Goal: Information Seeking & Learning: Learn about a topic

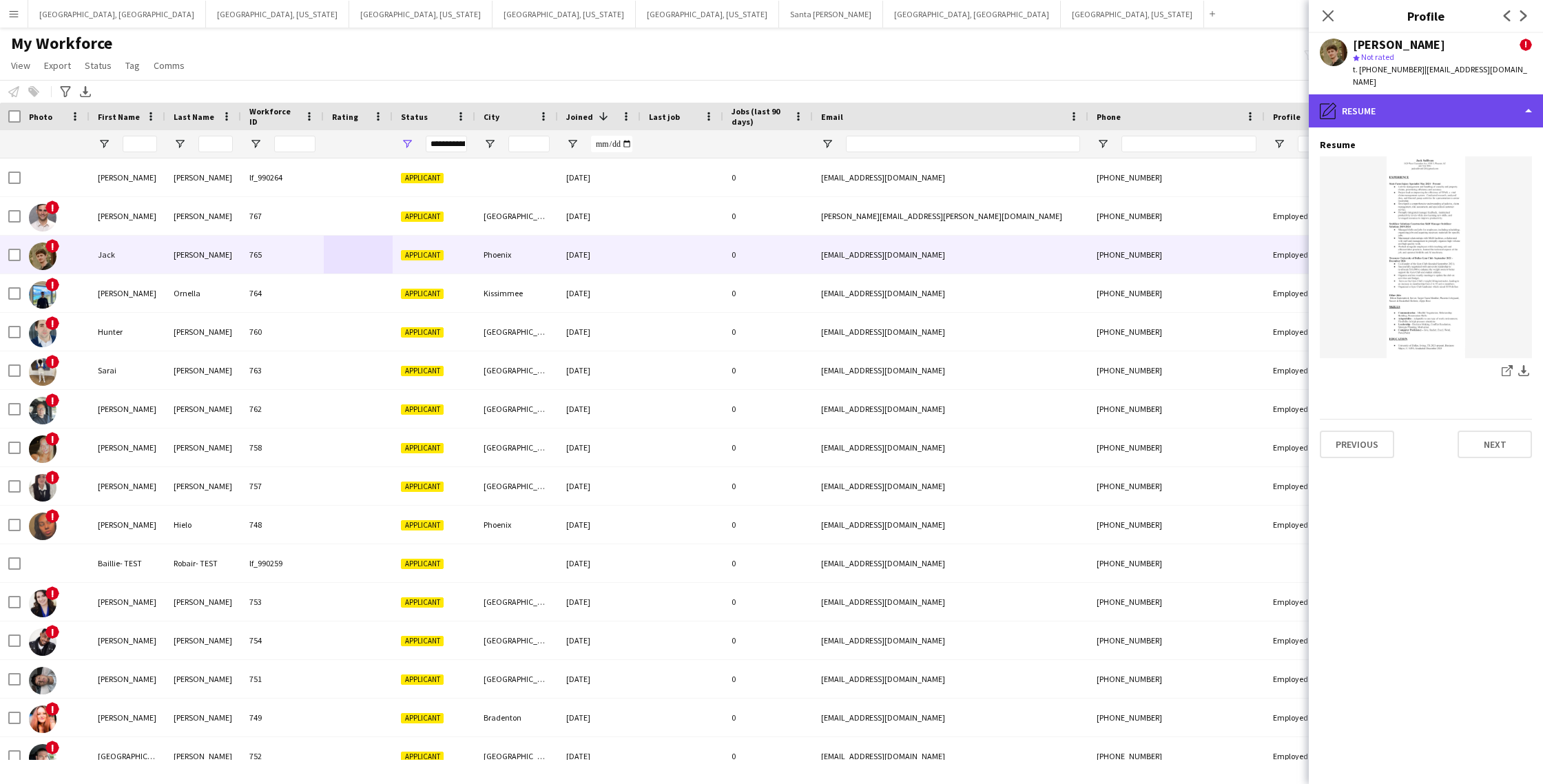
click at [1434, 108] on div "pencil4 Resume" at bounding box center [1427, 111] width 234 height 33
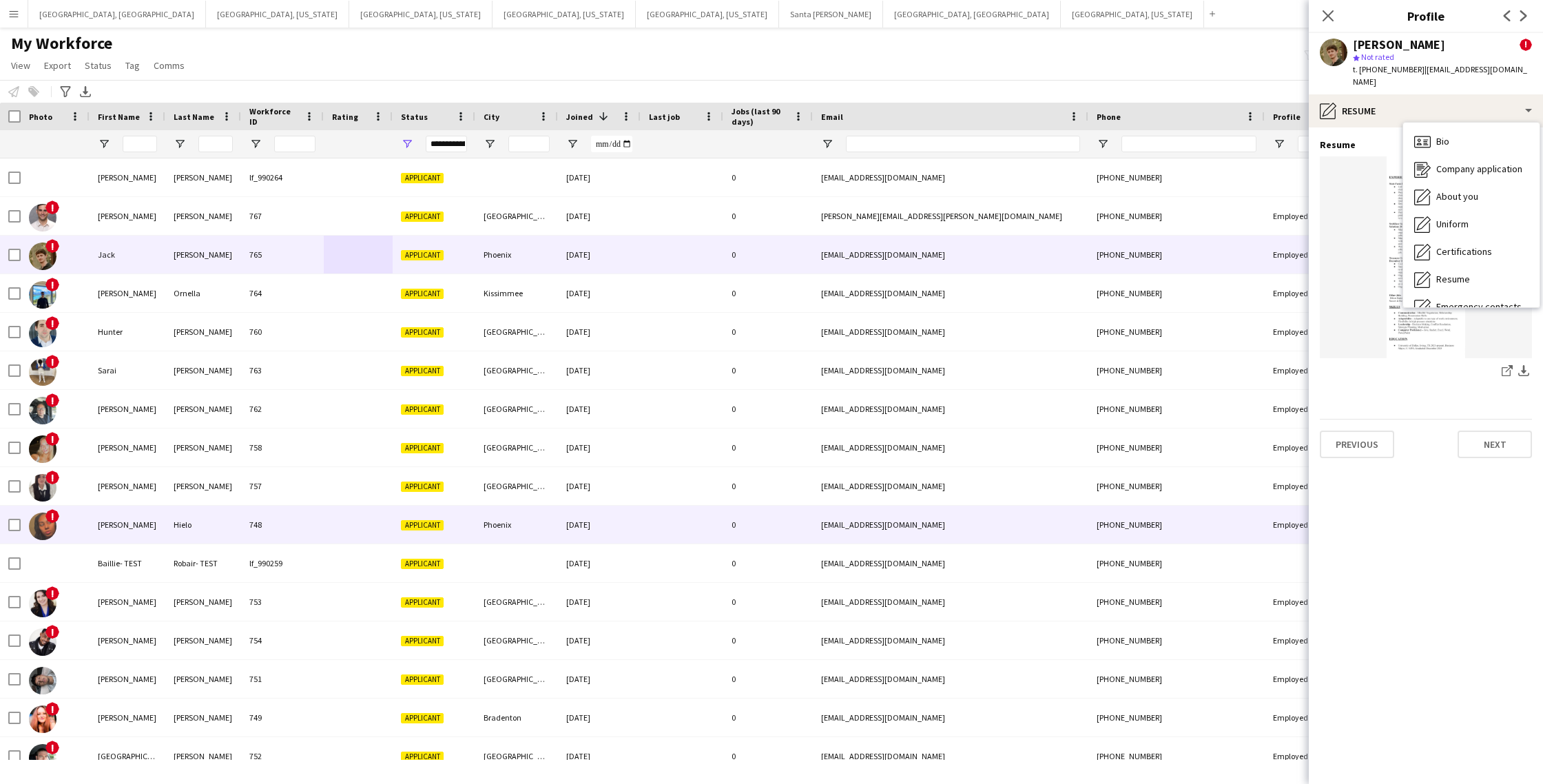
click at [1030, 528] on div "[EMAIL_ADDRESS][DOMAIN_NAME]" at bounding box center [951, 525] width 275 height 38
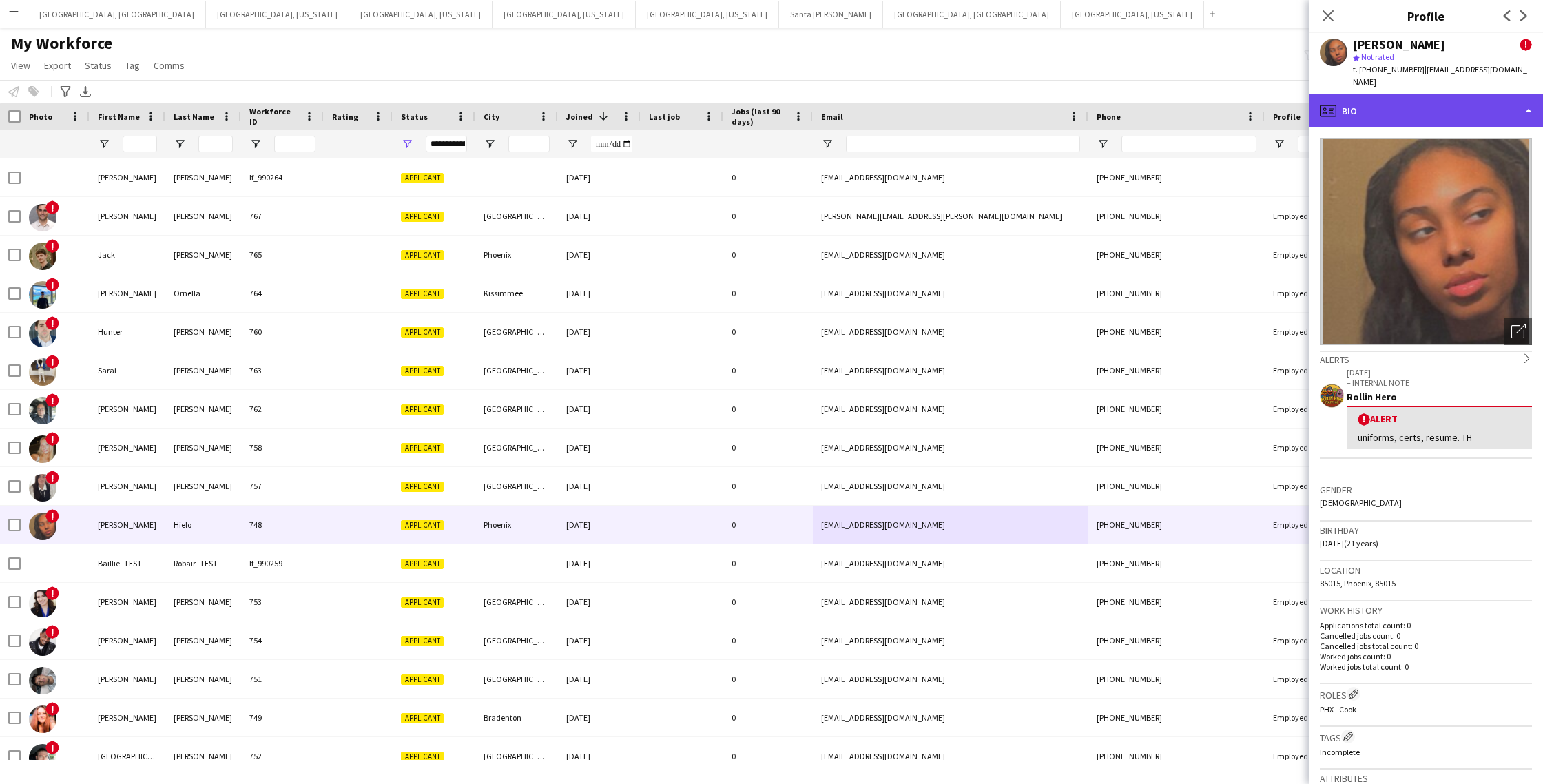
click at [1455, 100] on div "profile Bio" at bounding box center [1427, 111] width 234 height 33
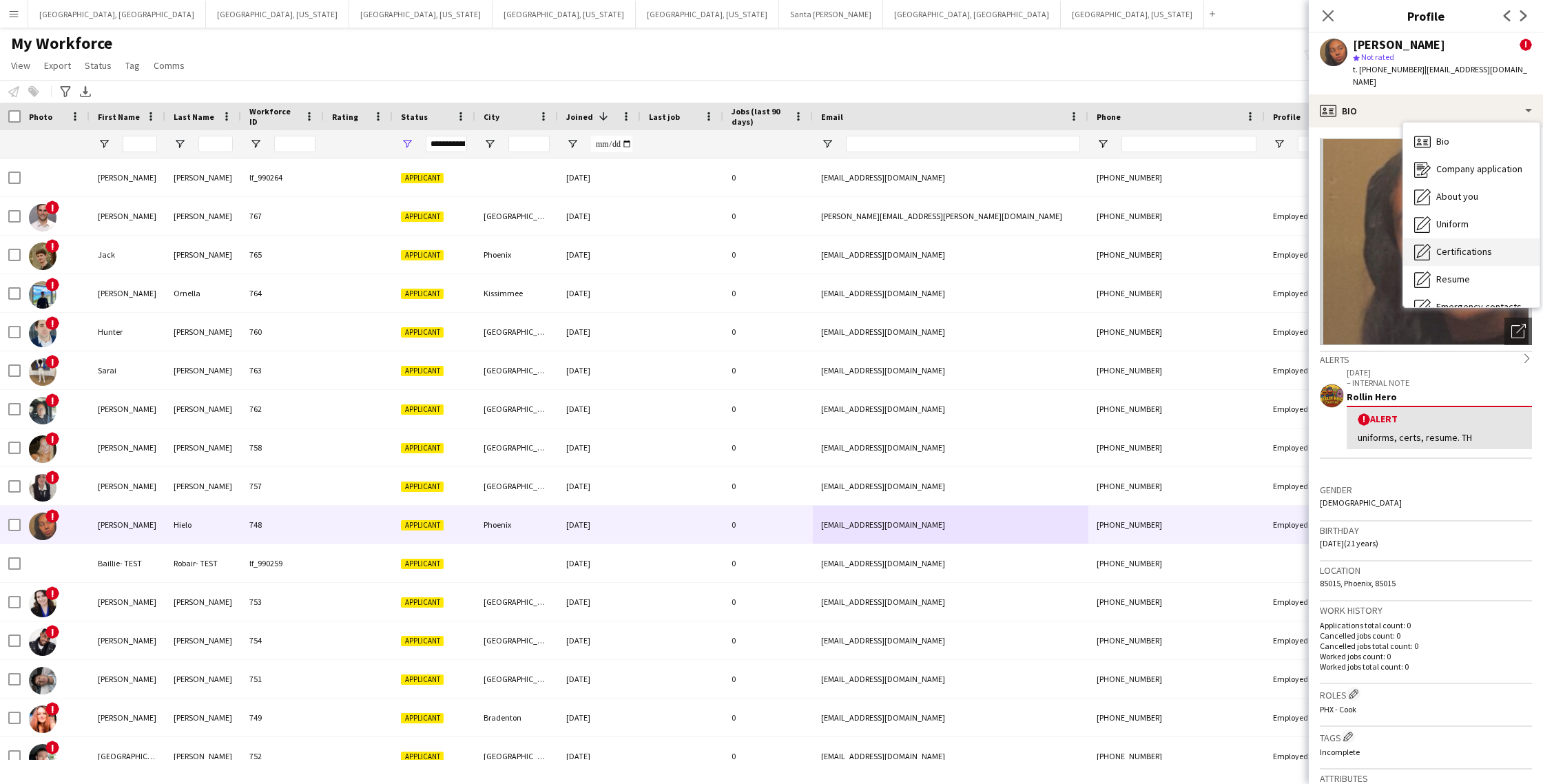
click at [1467, 245] on span "Certifications" at bounding box center [1464, 252] width 56 height 13
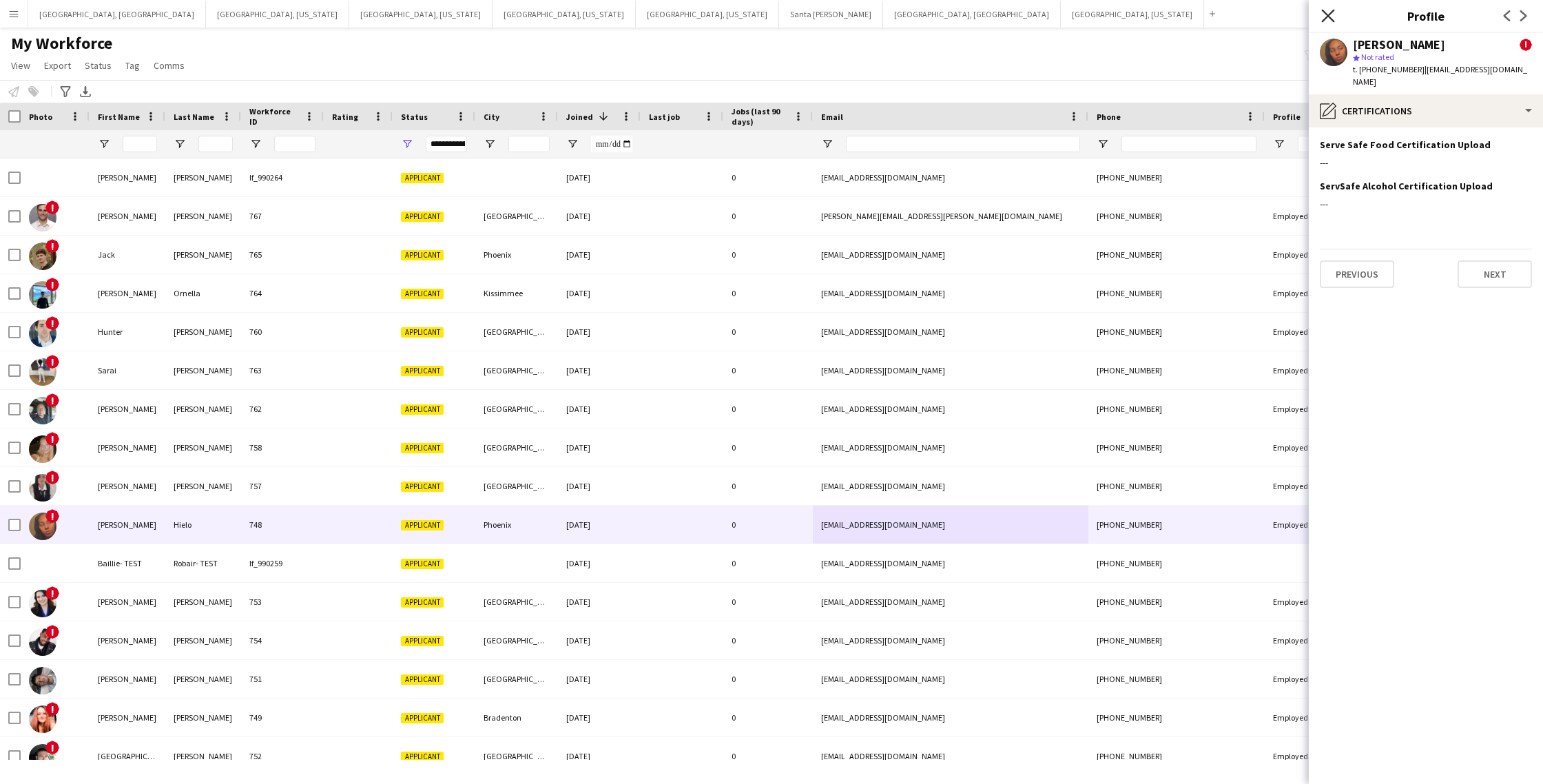
click at [1324, 9] on icon "Close pop-in" at bounding box center [1328, 15] width 13 height 13
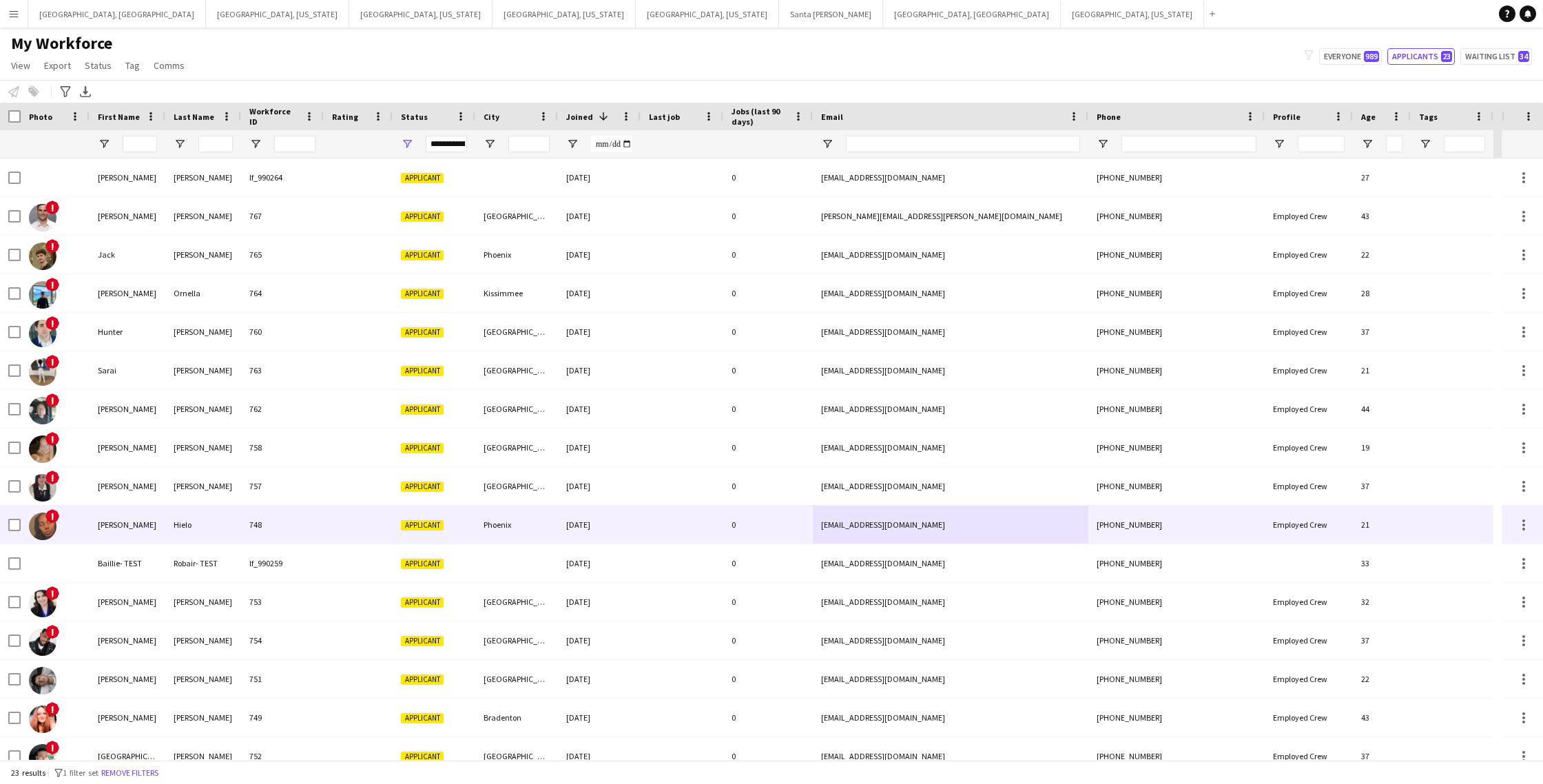
scroll to position [286, 0]
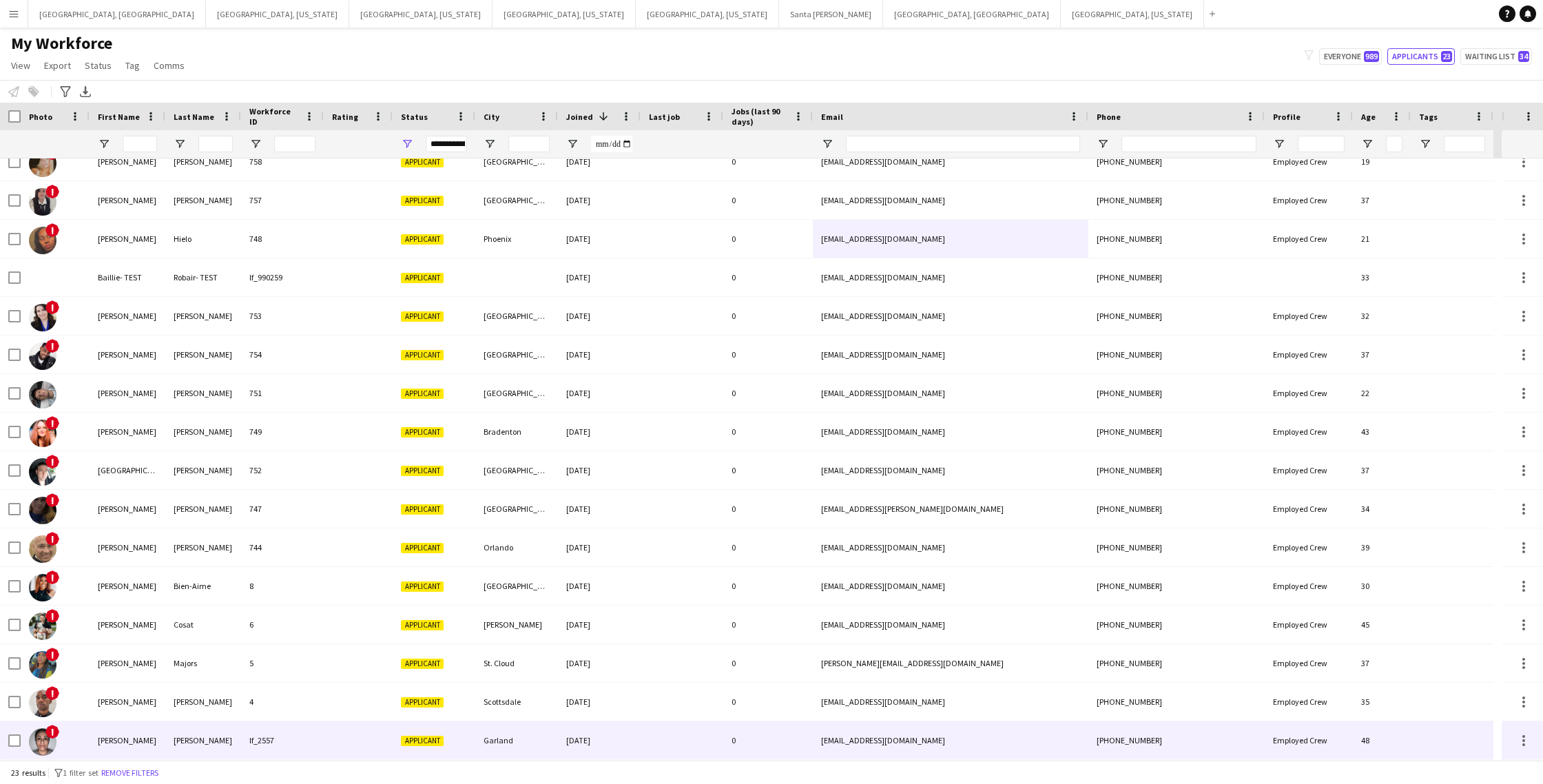
click at [693, 731] on div at bounding box center [682, 740] width 83 height 38
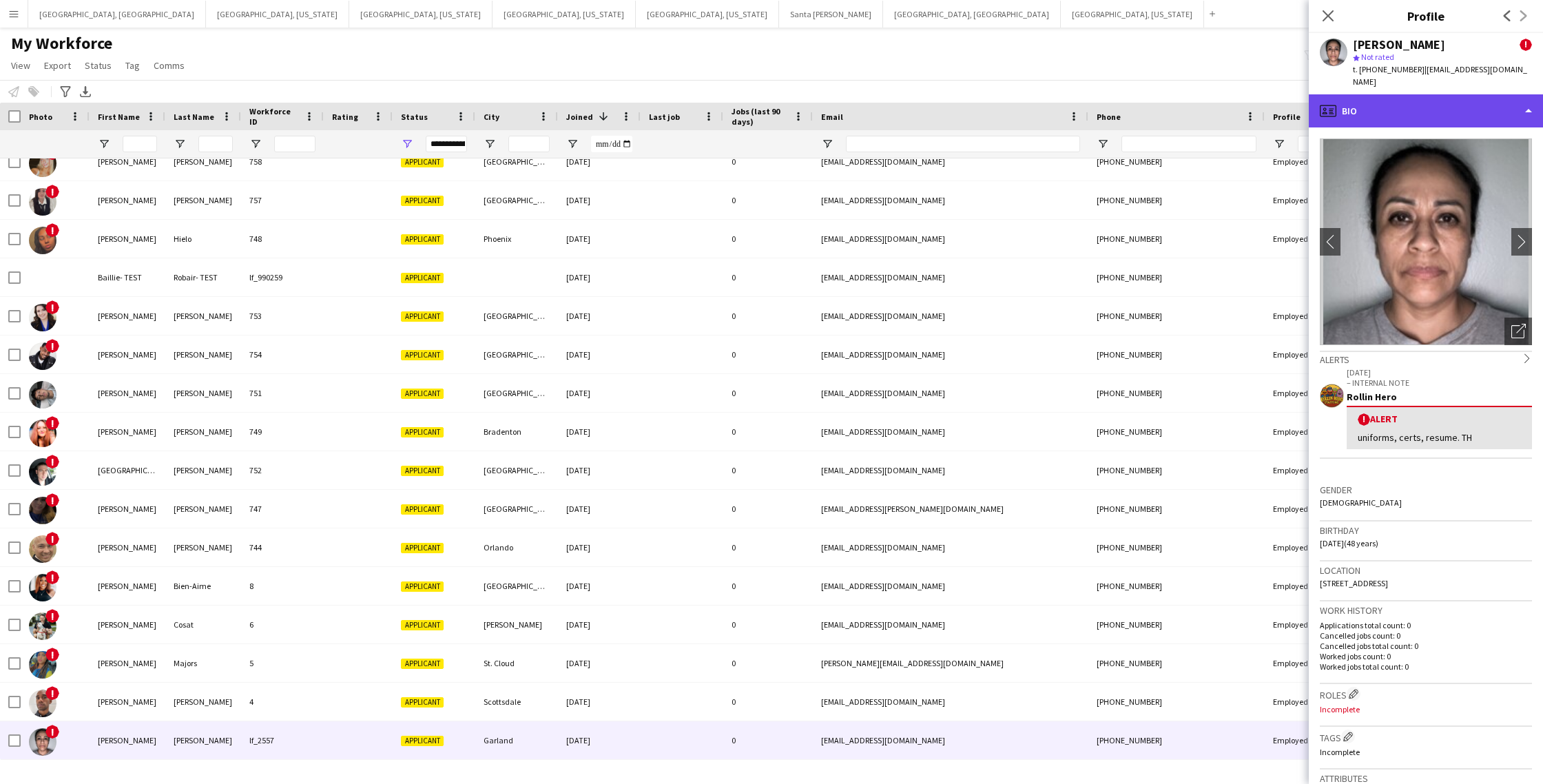
click at [1482, 101] on div "profile Bio" at bounding box center [1427, 111] width 234 height 33
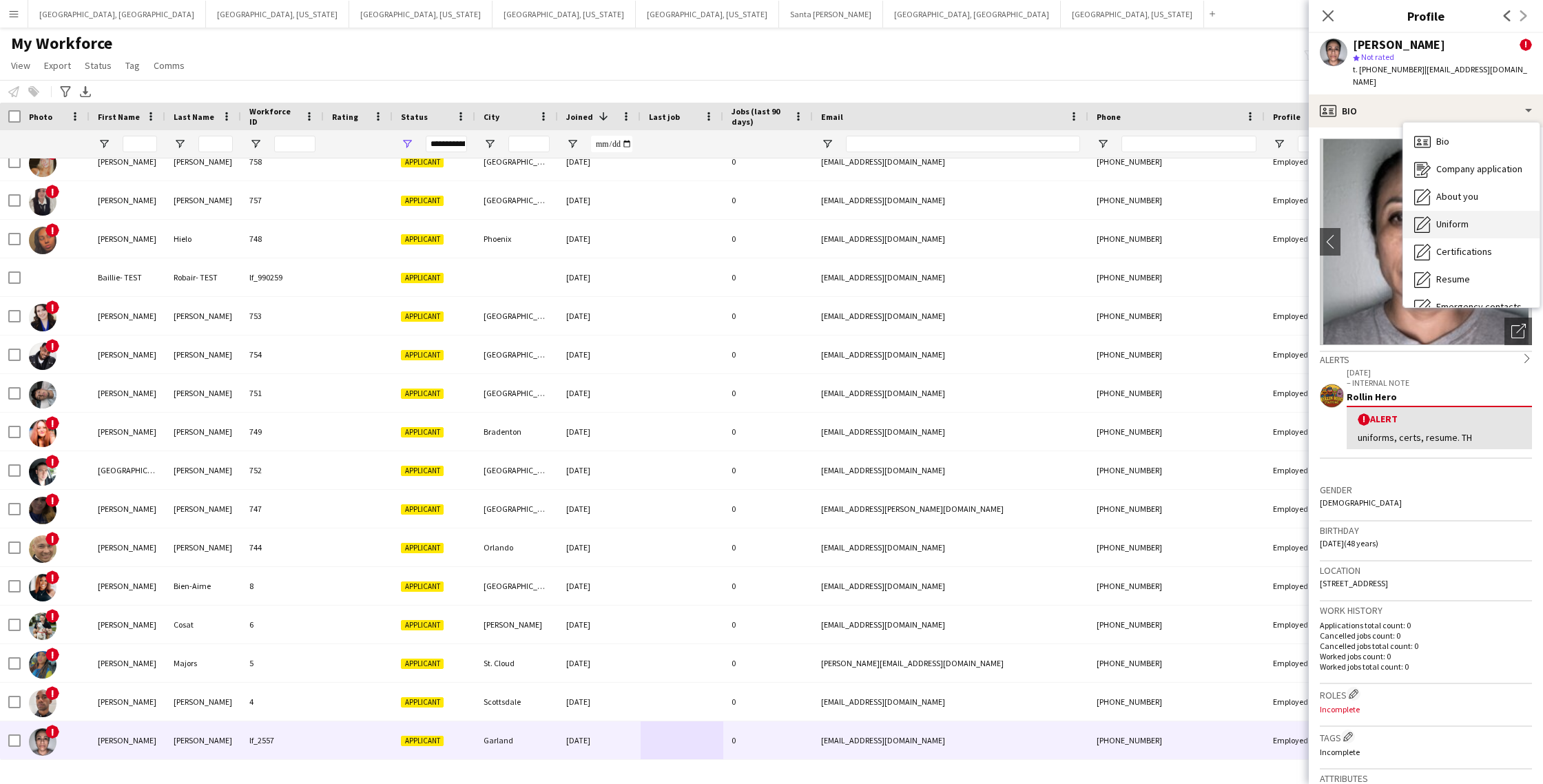
click at [1465, 222] on div "Uniform Uniform" at bounding box center [1471, 224] width 136 height 28
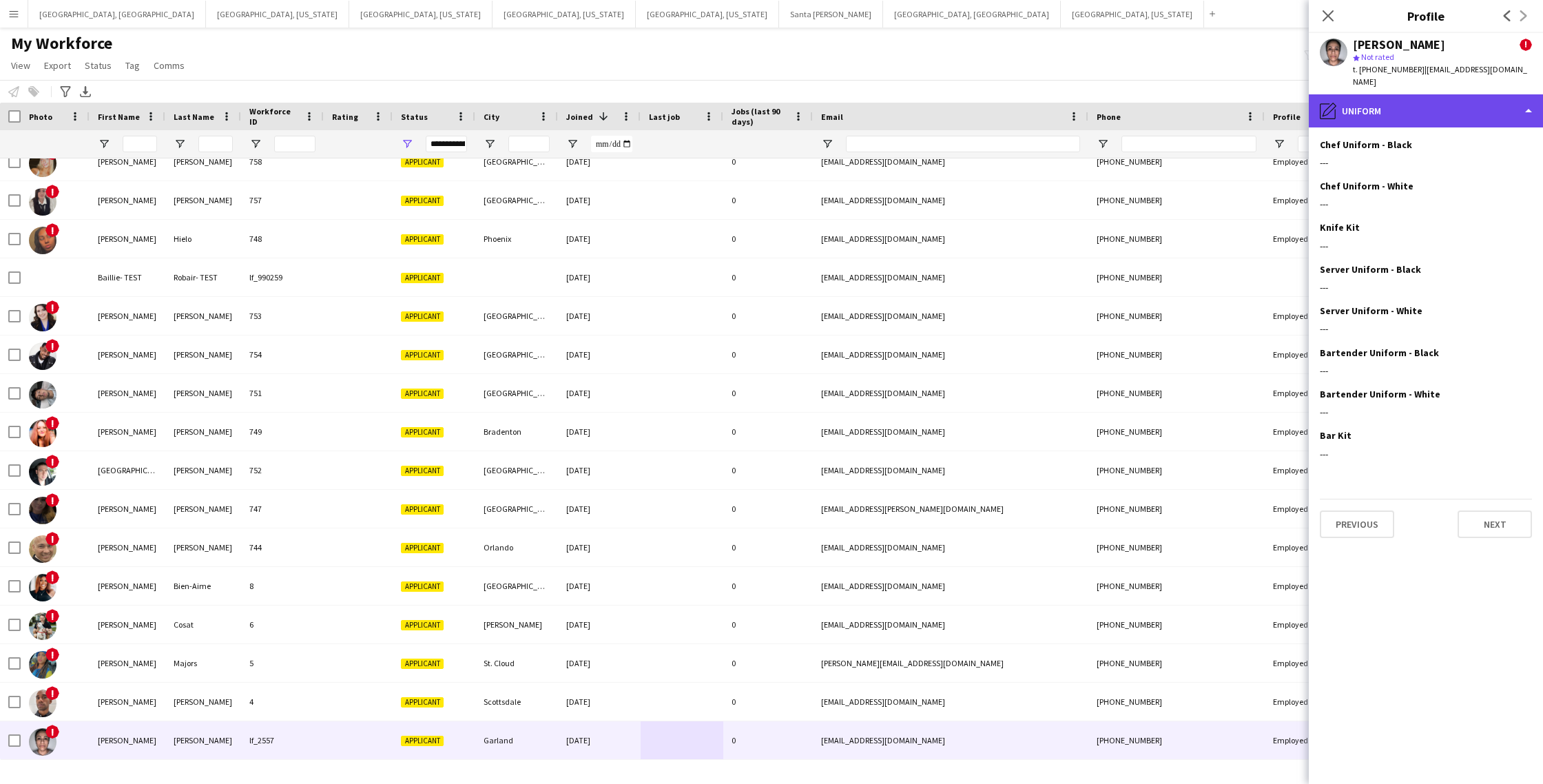
click at [1438, 99] on div "pencil4 Uniform" at bounding box center [1427, 111] width 234 height 33
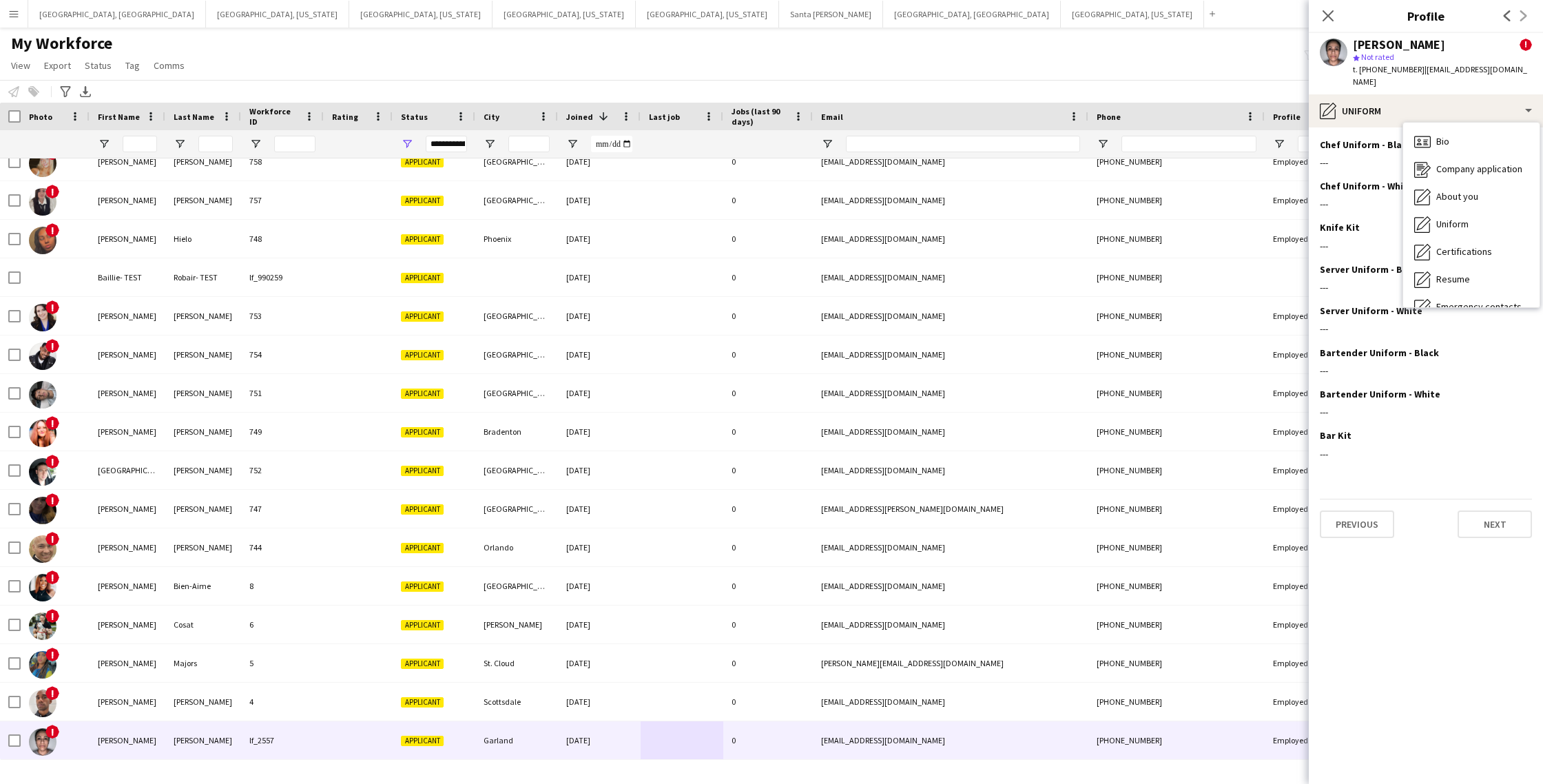
drag, startPoint x: 1468, startPoint y: 243, endPoint x: 1463, endPoint y: 237, distance: 7.8
click at [1468, 245] on span "Certifications" at bounding box center [1464, 252] width 56 height 13
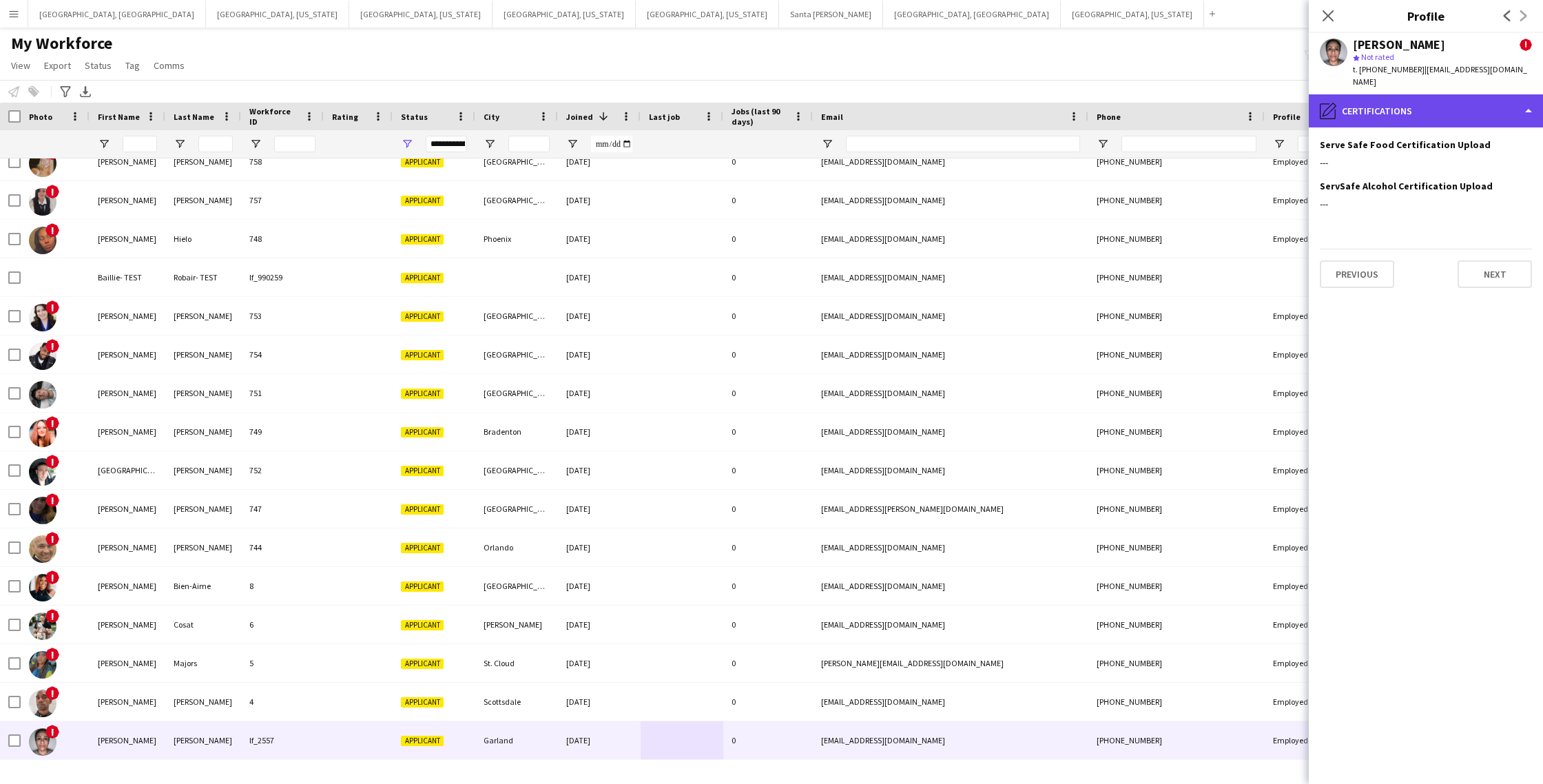
click at [1423, 109] on div "pencil4 Certifications" at bounding box center [1427, 111] width 234 height 33
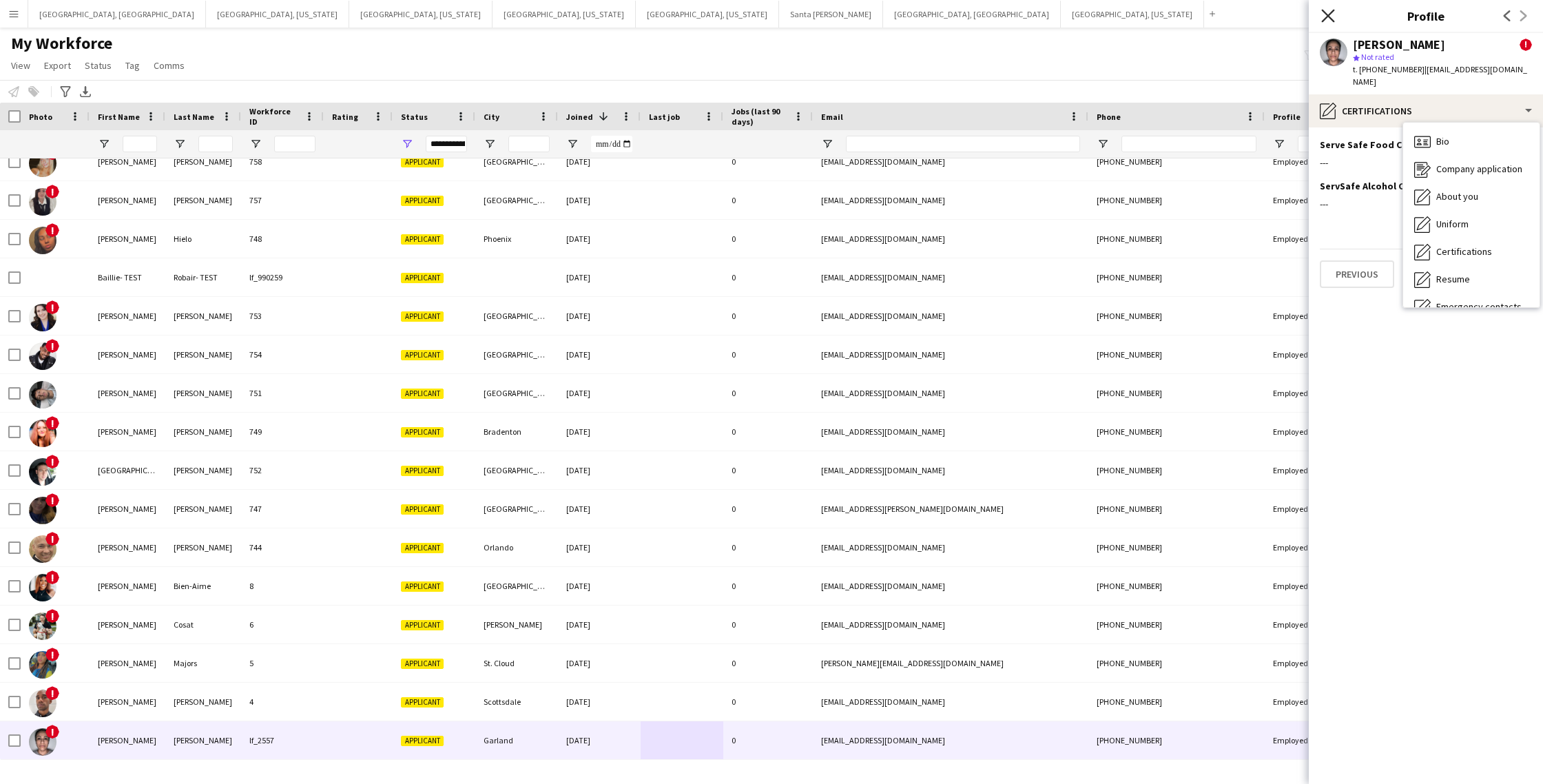
click at [1320, 18] on app-icon "Close pop-in" at bounding box center [1328, 16] width 20 height 20
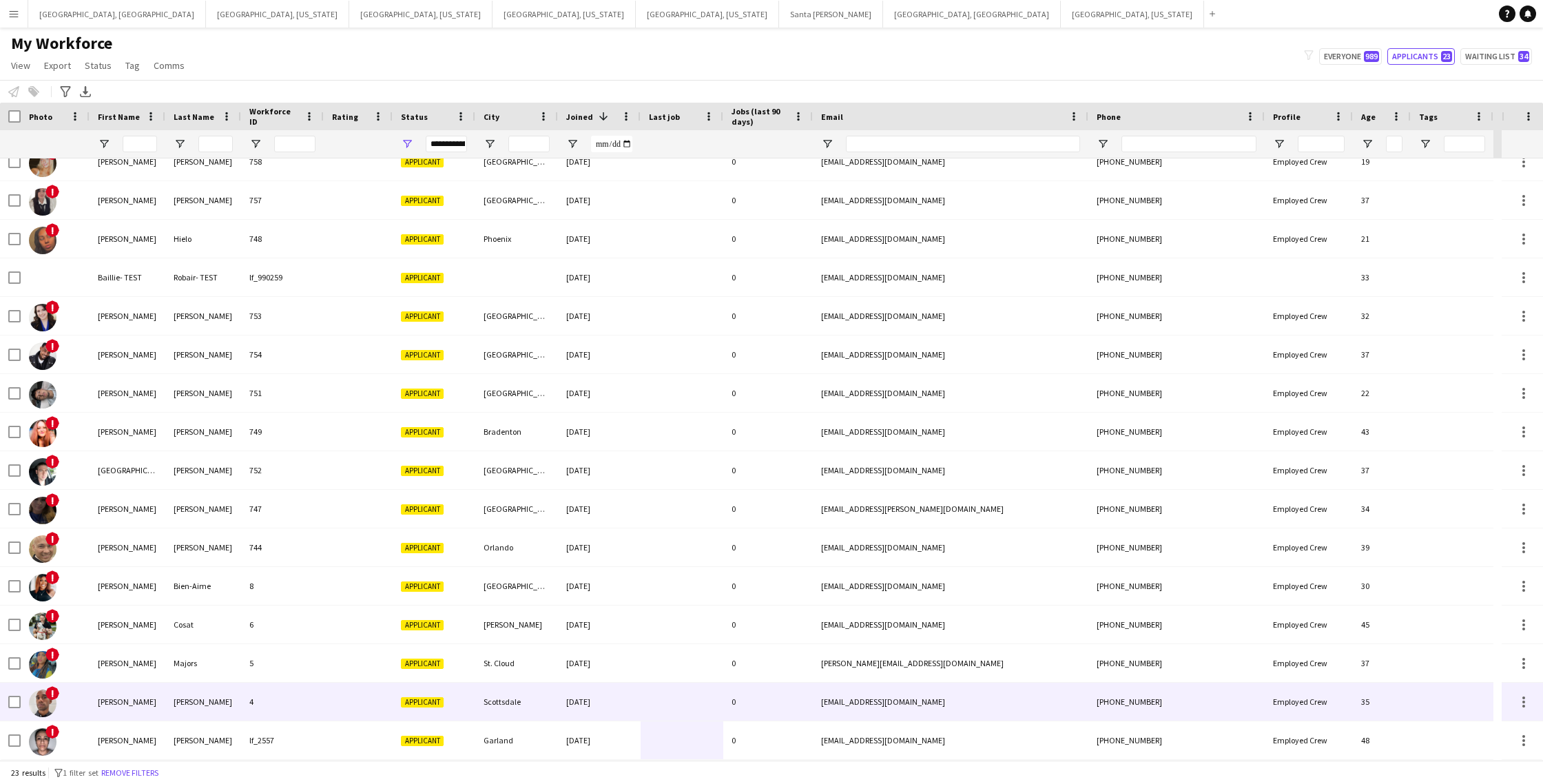
click at [371, 702] on div at bounding box center [359, 701] width 69 height 38
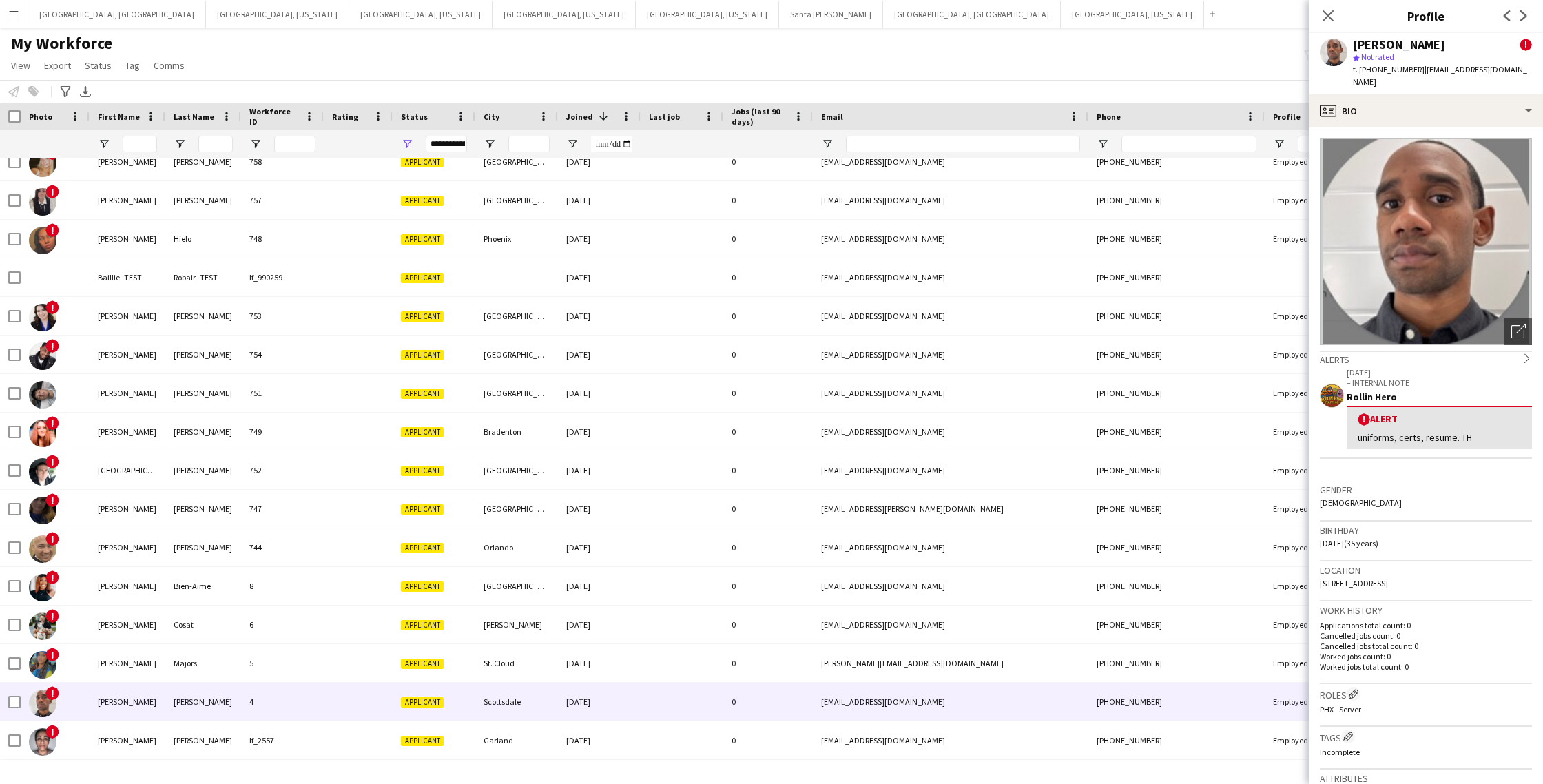
scroll to position [1, 0]
click at [1431, 100] on div "profile Bio" at bounding box center [1427, 111] width 234 height 33
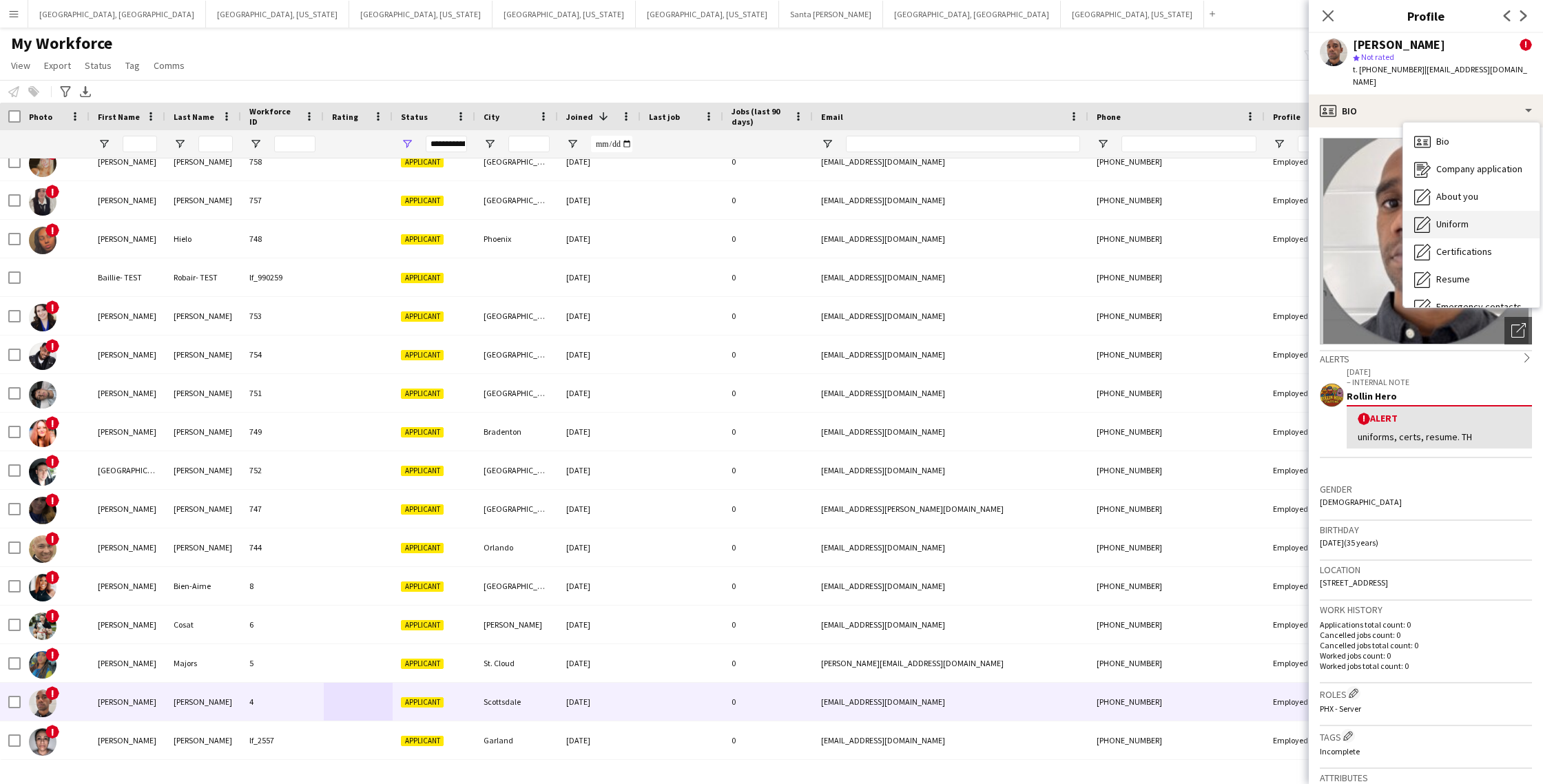
click at [1467, 218] on span "Uniform" at bounding box center [1453, 224] width 32 height 13
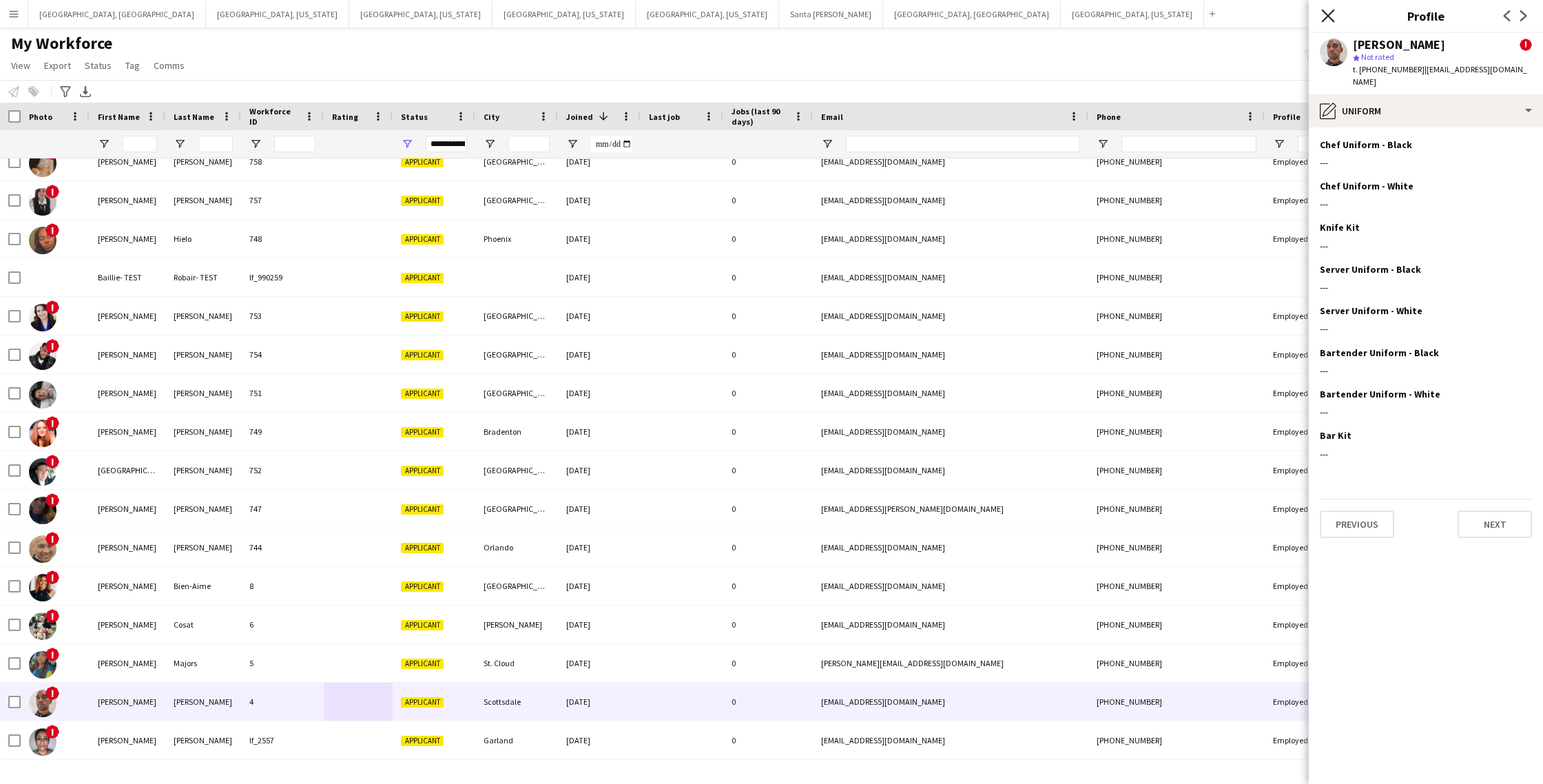
click at [1325, 13] on icon at bounding box center [1328, 15] width 13 height 13
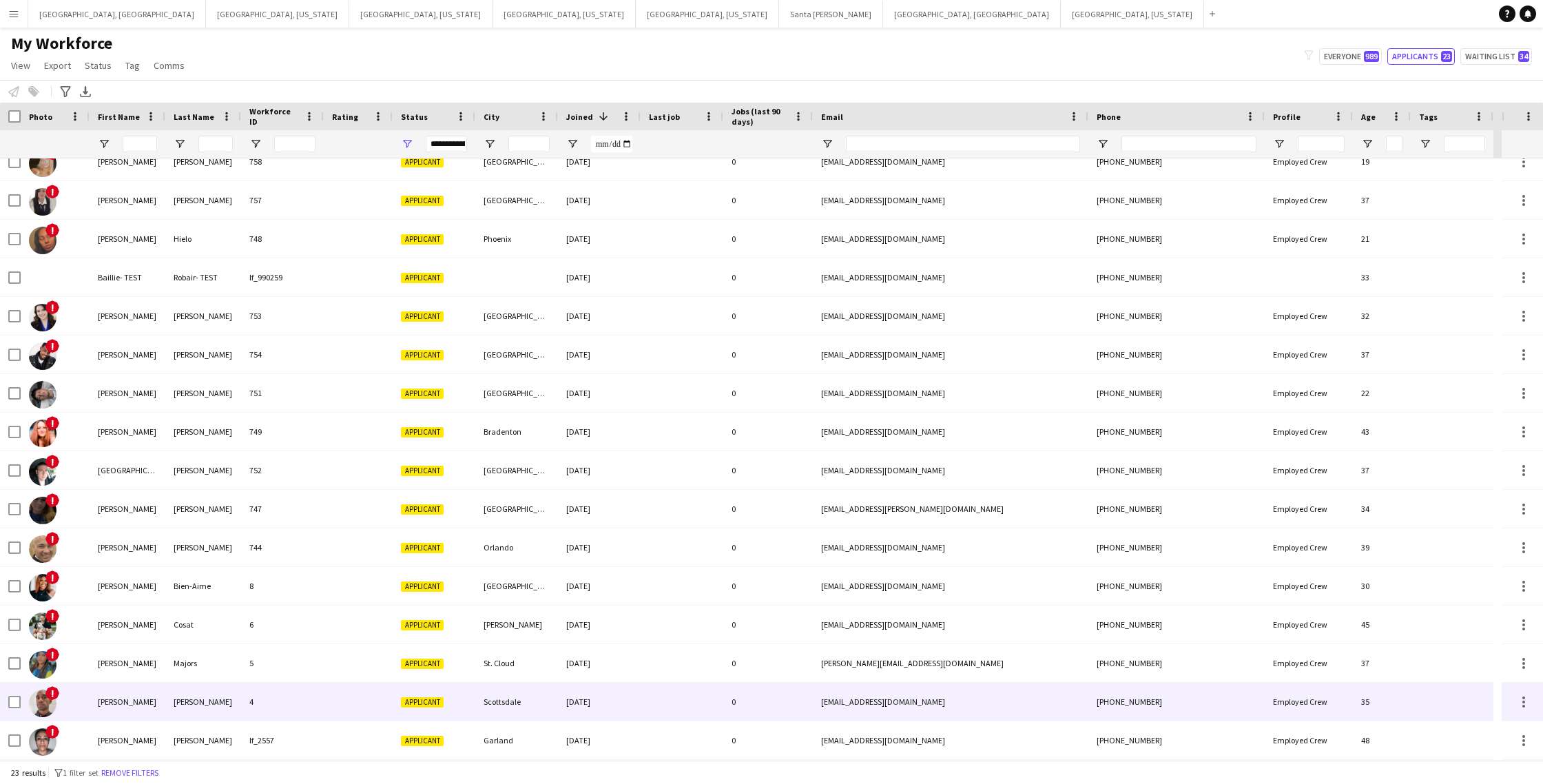
click at [700, 704] on div at bounding box center [682, 701] width 83 height 38
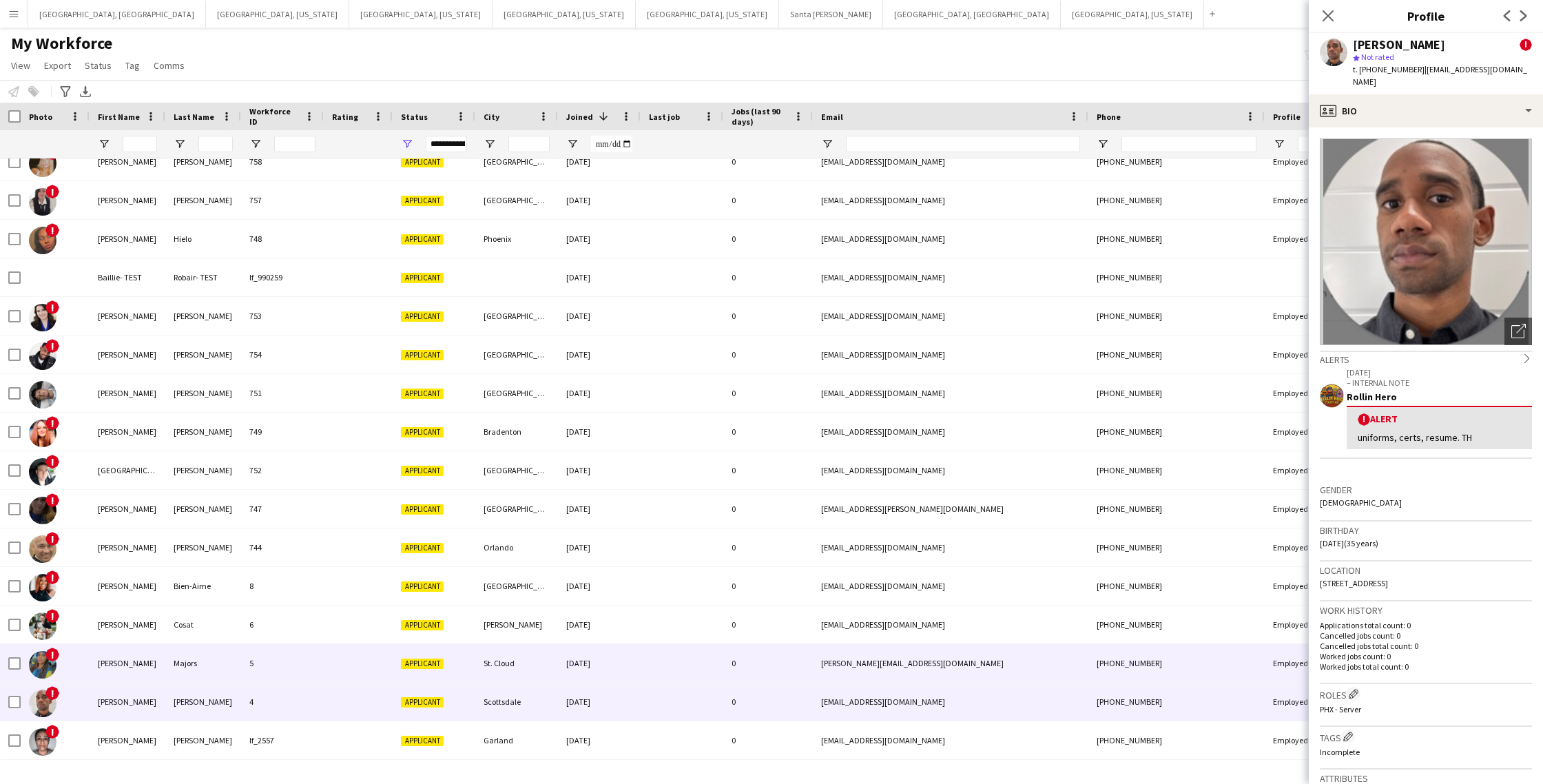
click at [352, 653] on div at bounding box center [359, 663] width 69 height 38
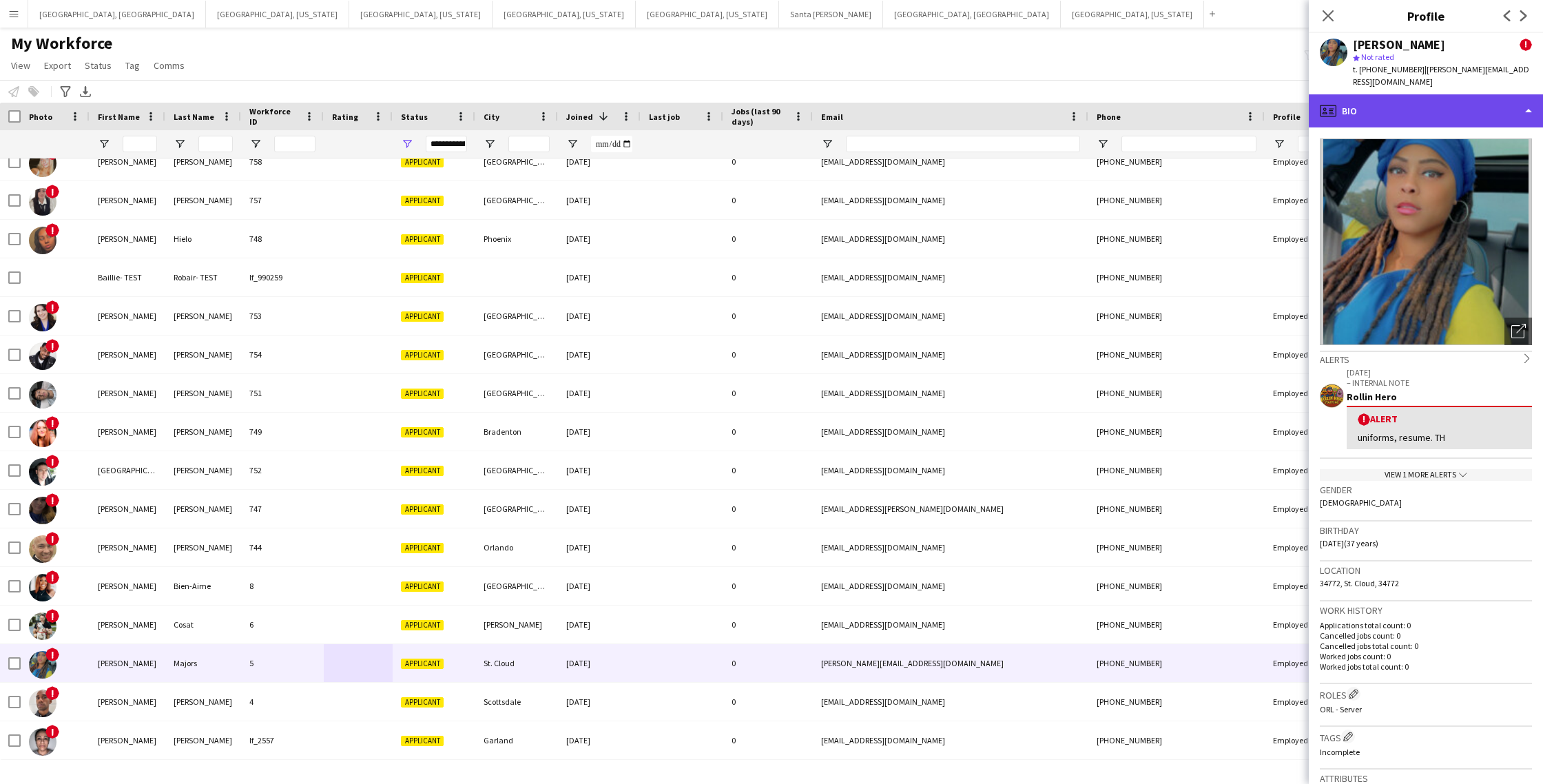
click at [1419, 94] on div "profile Bio" at bounding box center [1427, 111] width 234 height 33
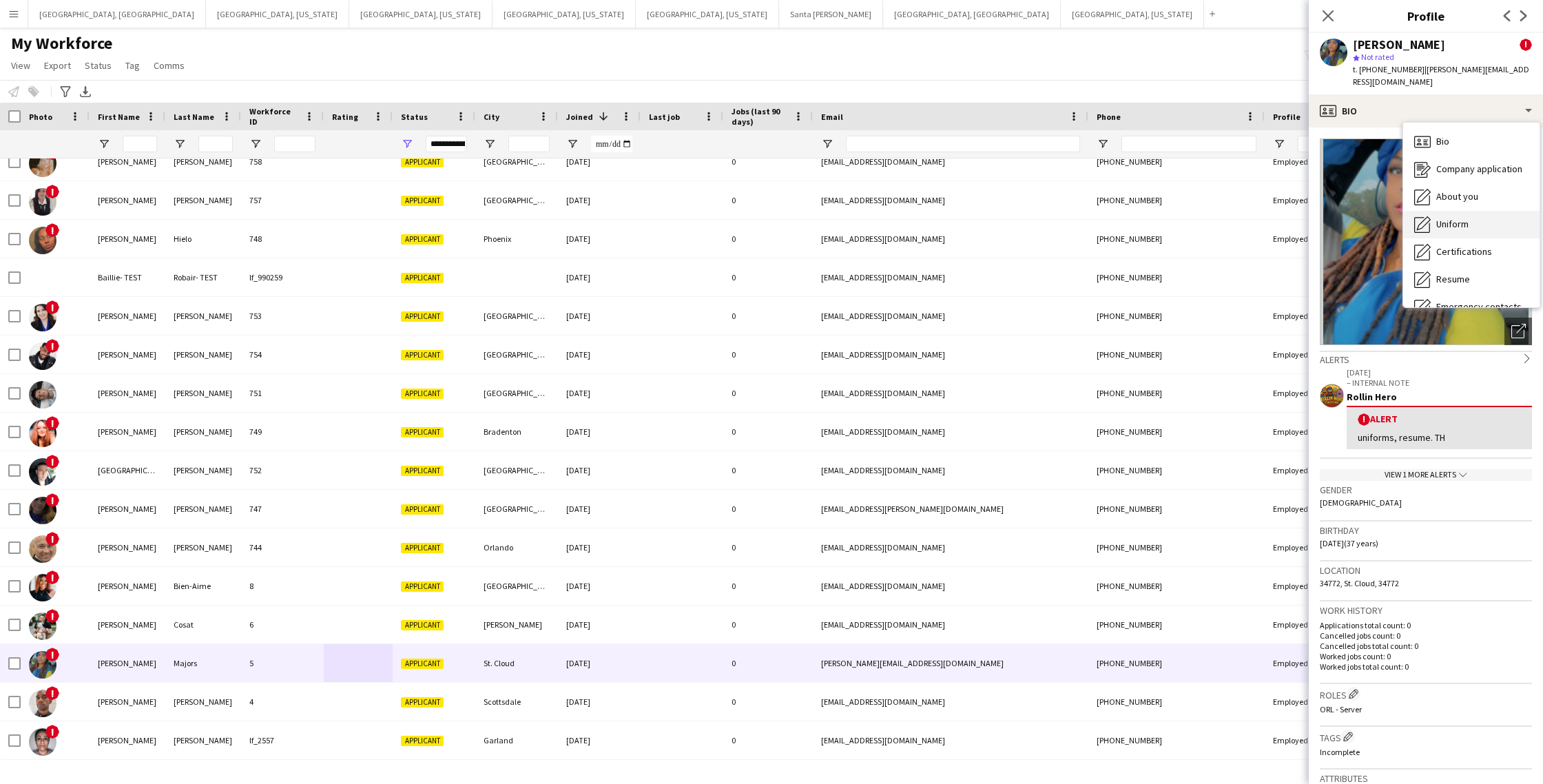
click at [1446, 218] on span "Uniform" at bounding box center [1453, 224] width 32 height 13
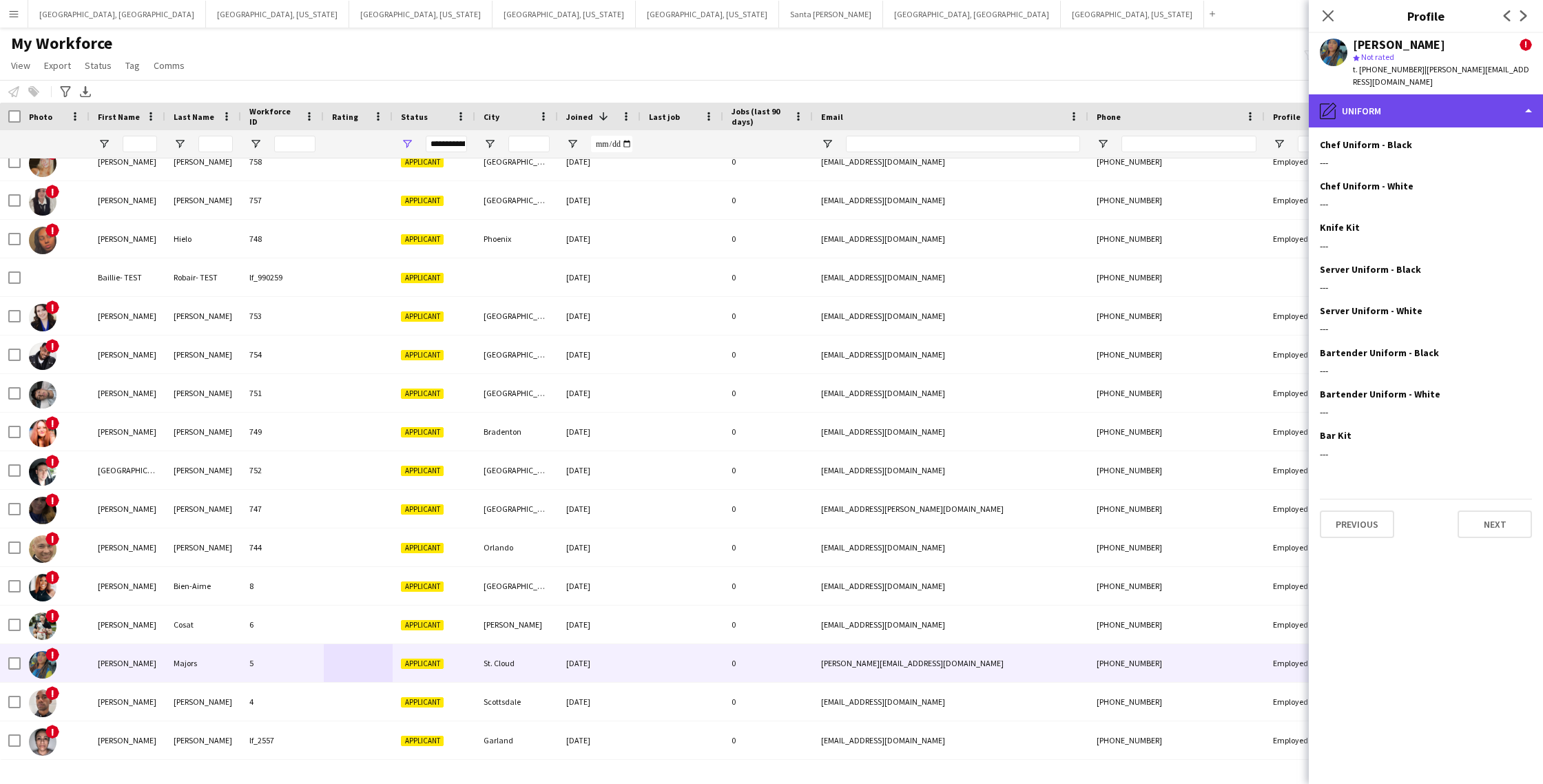
click at [1428, 107] on div "pencil4 Uniform" at bounding box center [1427, 111] width 234 height 33
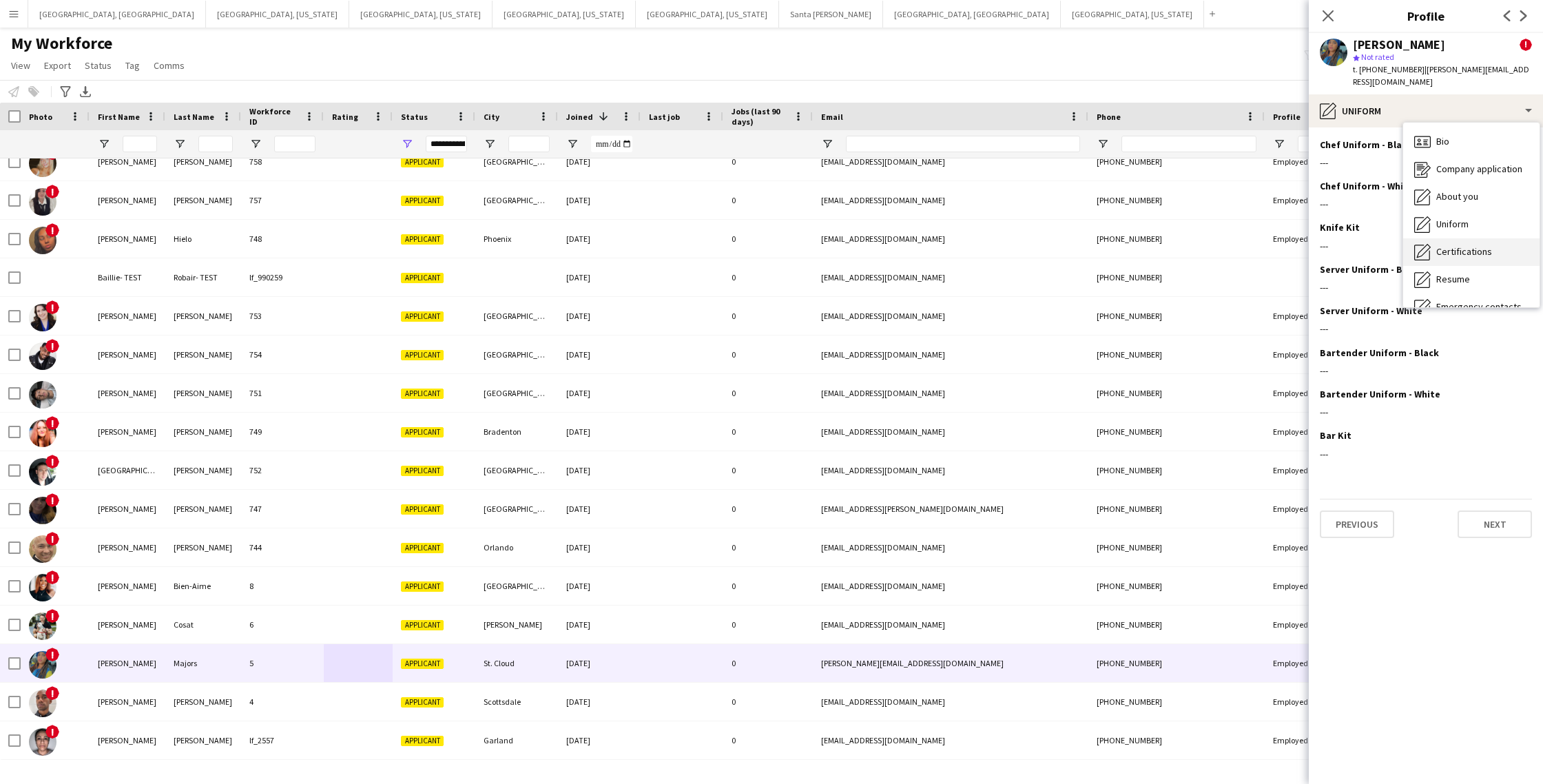
click at [1465, 245] on span "Certifications" at bounding box center [1464, 252] width 56 height 13
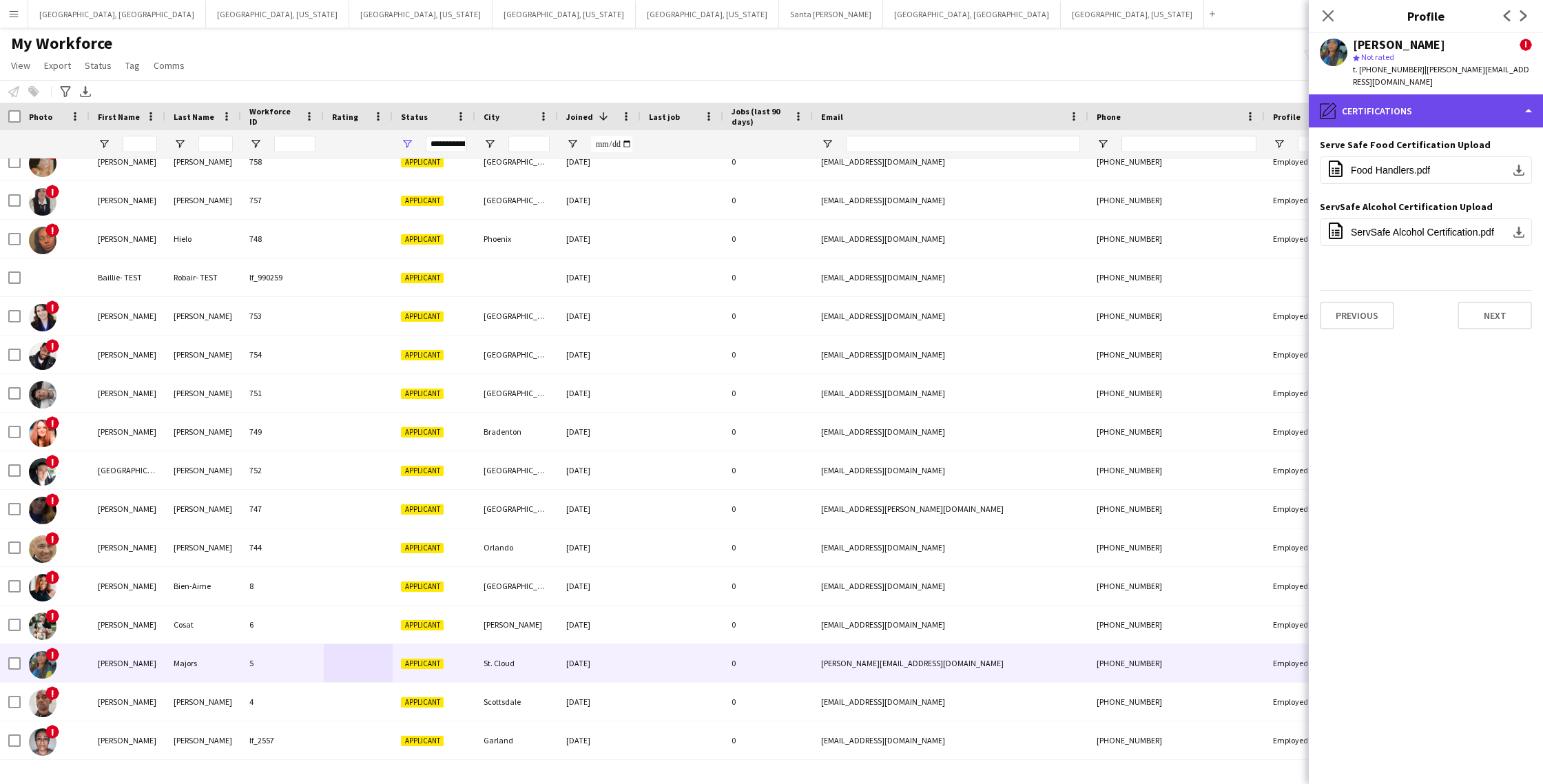
click at [1394, 101] on div "pencil4 Certifications" at bounding box center [1427, 111] width 234 height 33
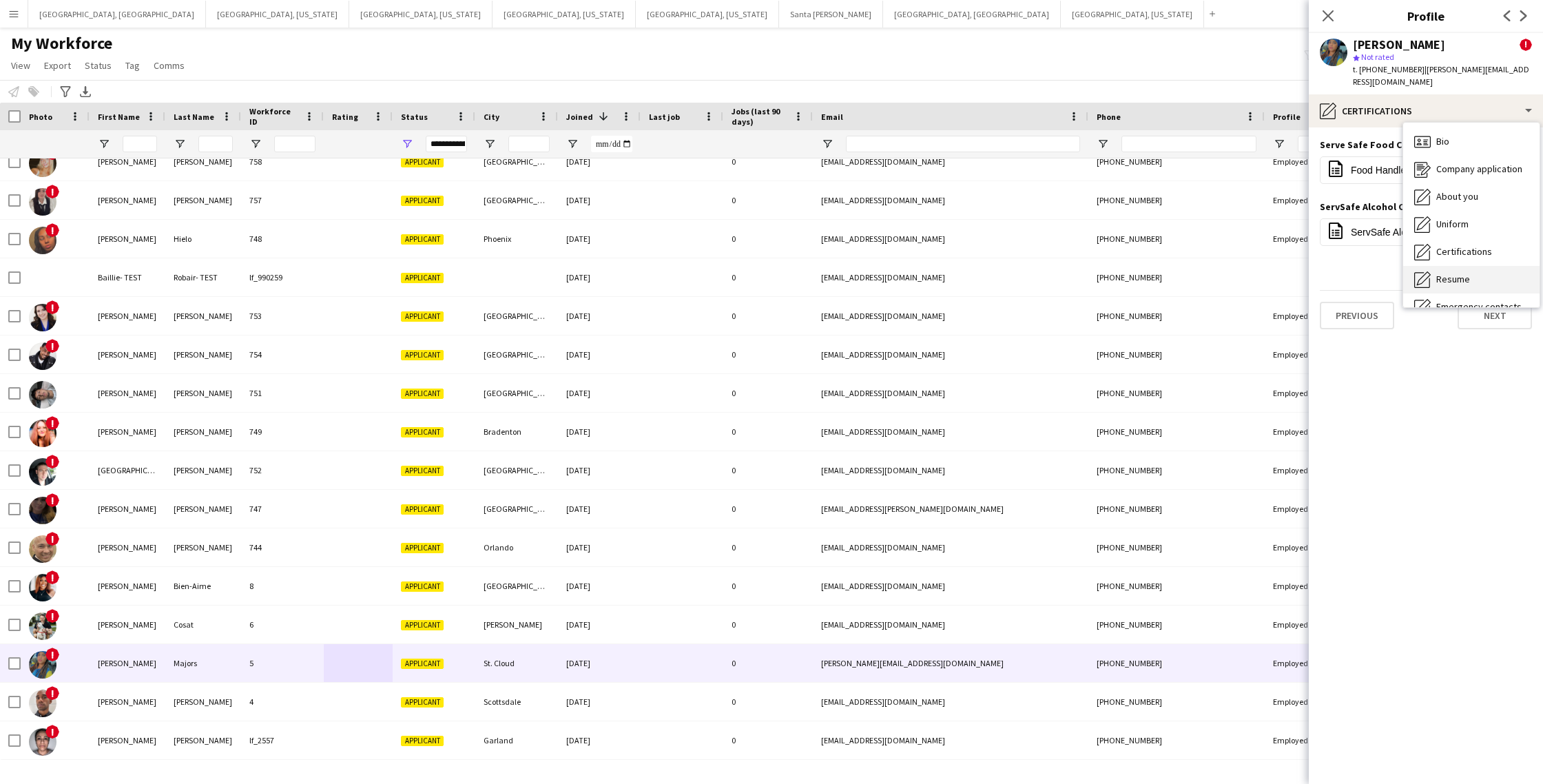
click at [1452, 273] on span "Resume" at bounding box center [1453, 279] width 34 height 13
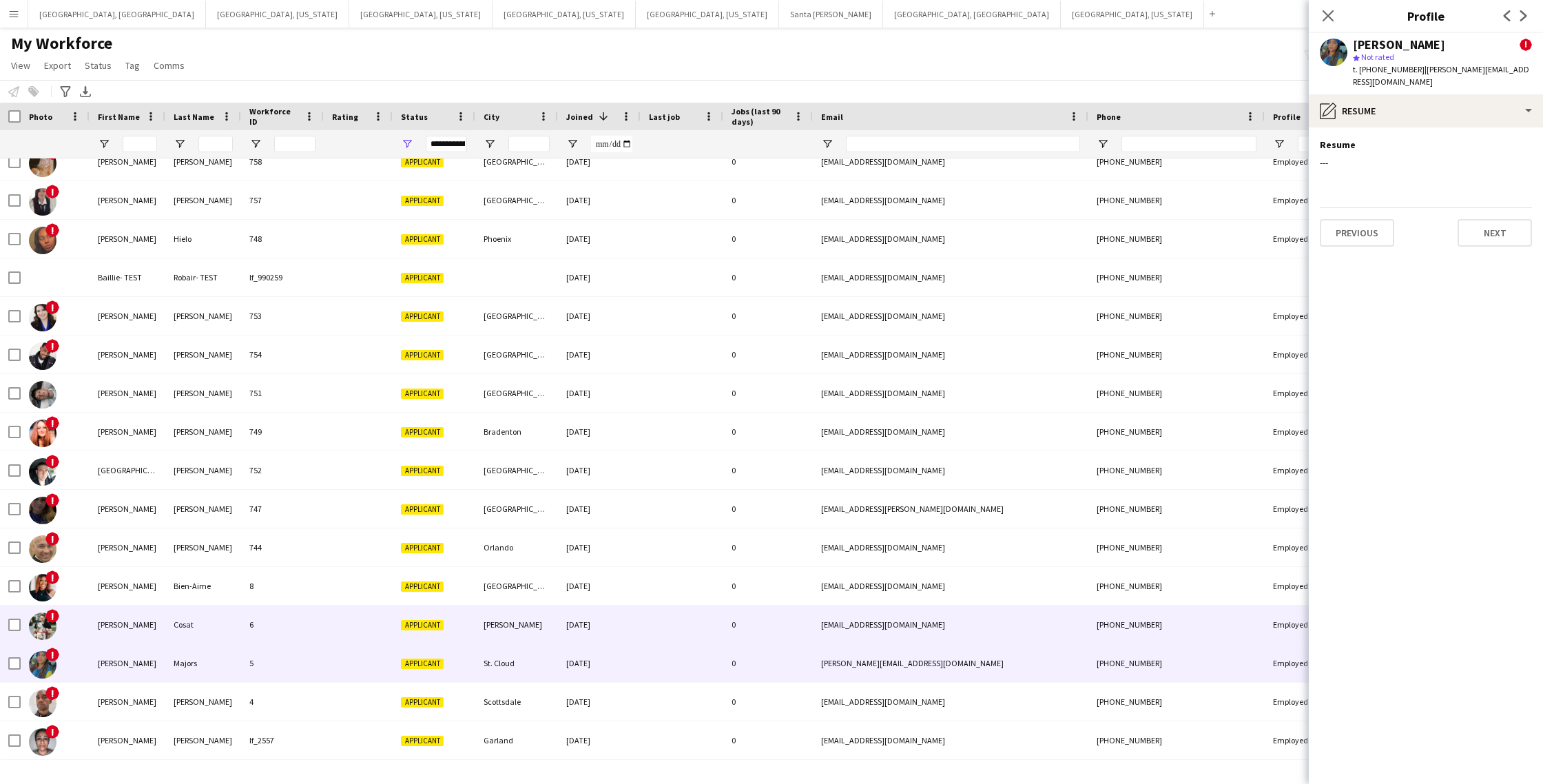
click at [341, 634] on div at bounding box center [359, 624] width 69 height 38
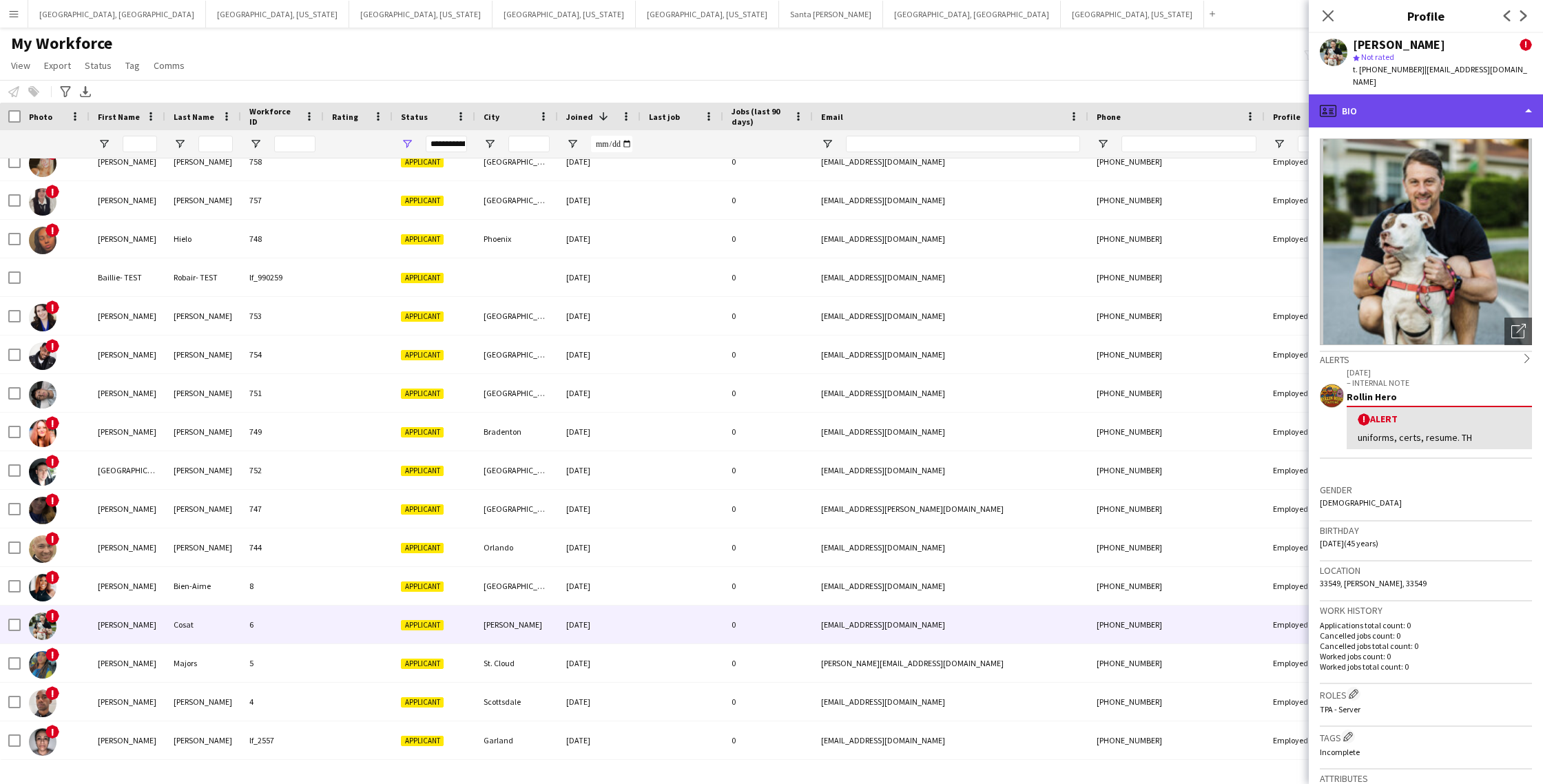
click at [1410, 94] on div "profile Bio" at bounding box center [1427, 111] width 234 height 33
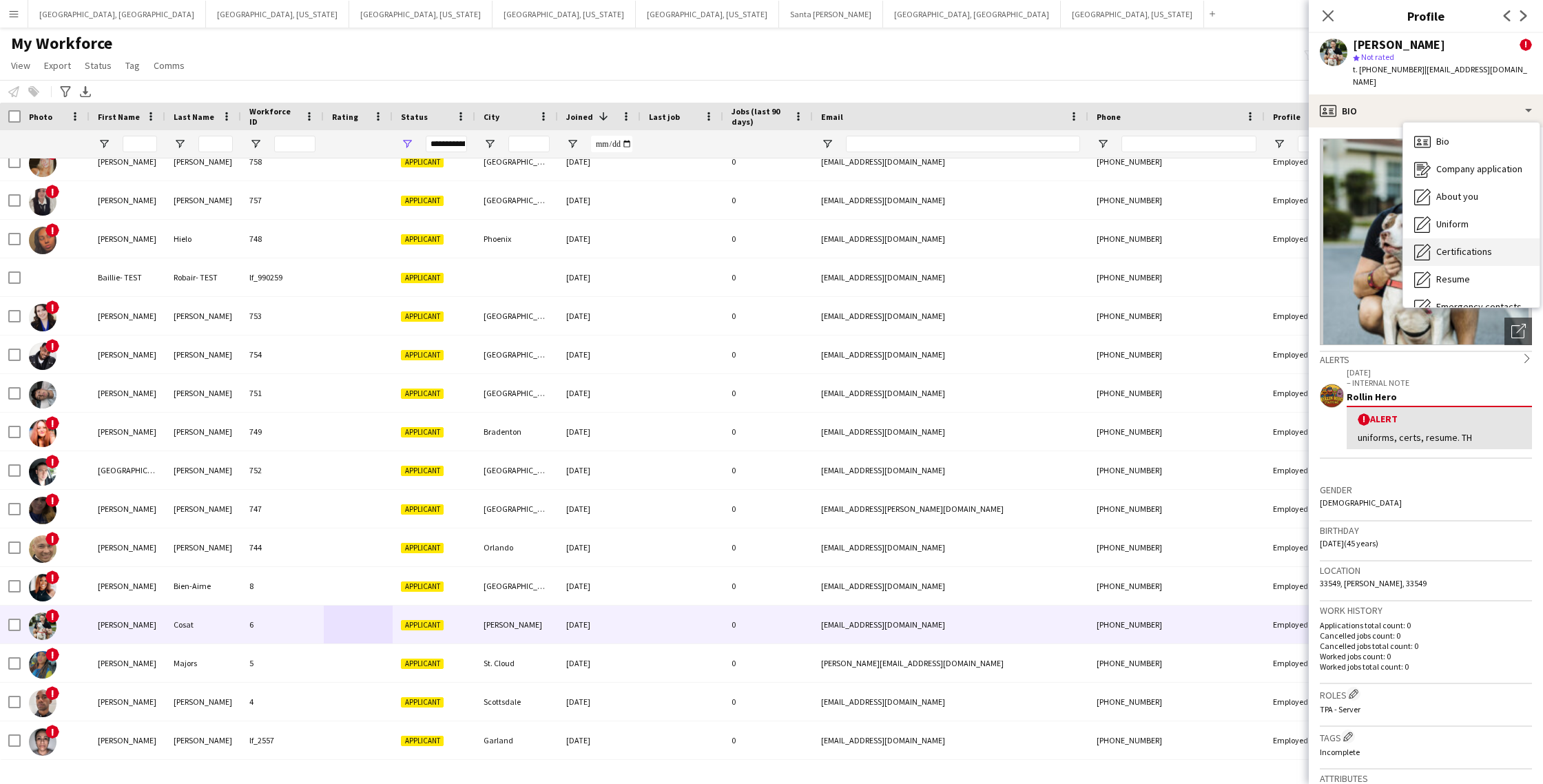
click at [1454, 245] on span "Certifications" at bounding box center [1464, 252] width 56 height 13
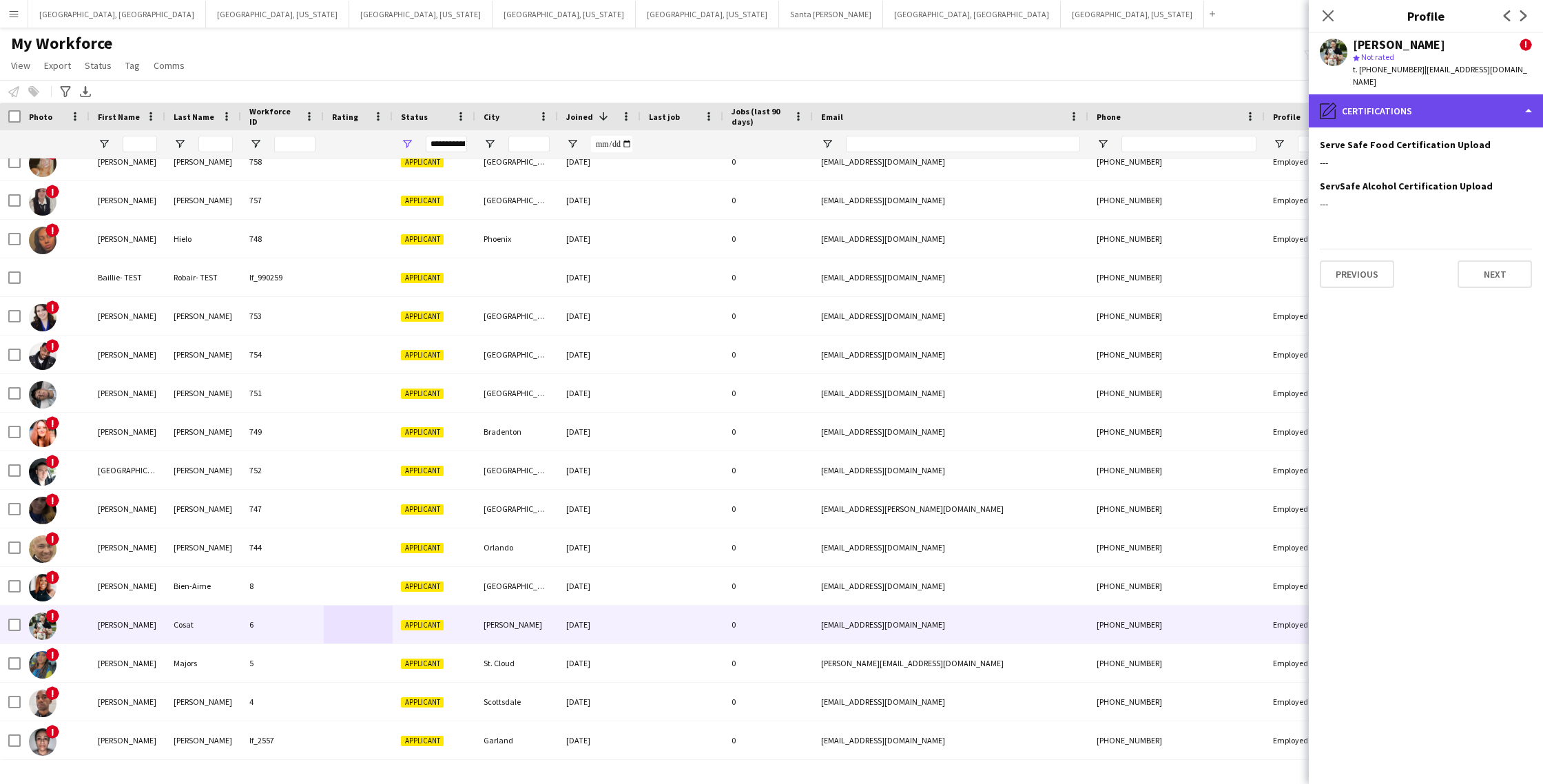
click at [1421, 95] on div "pencil4 Certifications" at bounding box center [1427, 111] width 234 height 33
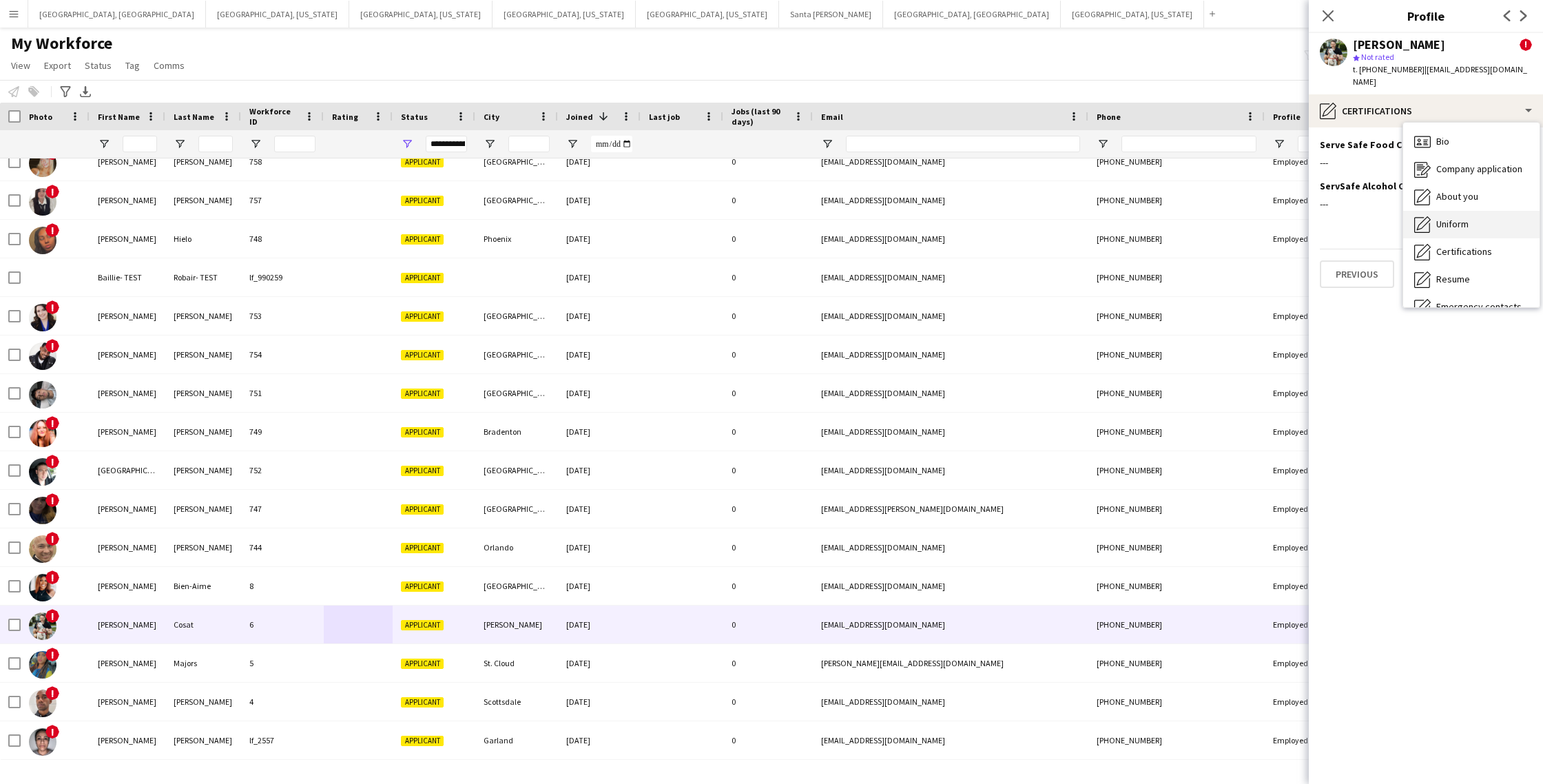
click at [1446, 220] on div "Uniform Uniform" at bounding box center [1471, 224] width 136 height 28
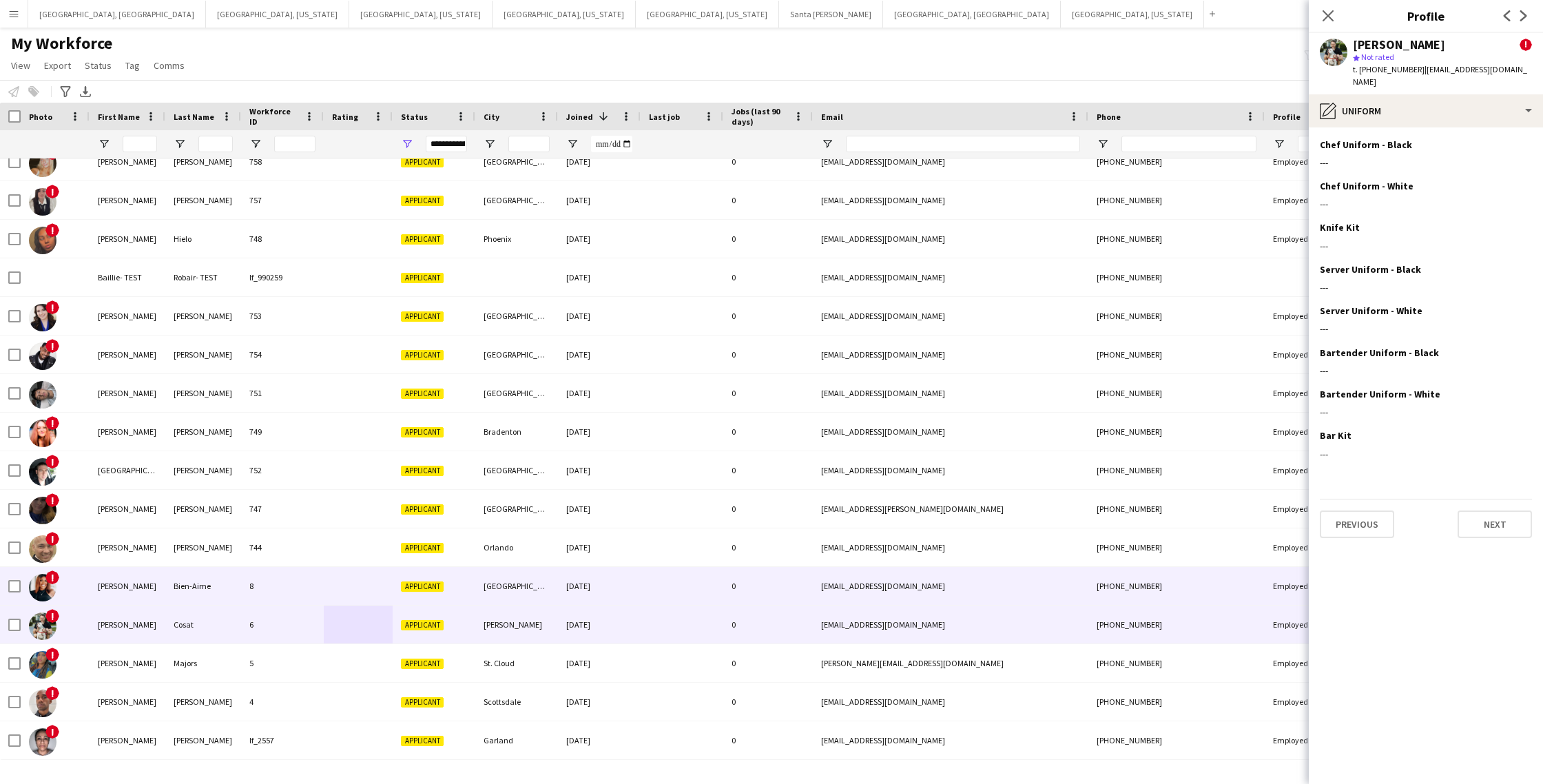
click at [142, 585] on div "[PERSON_NAME]" at bounding box center [127, 586] width 75 height 38
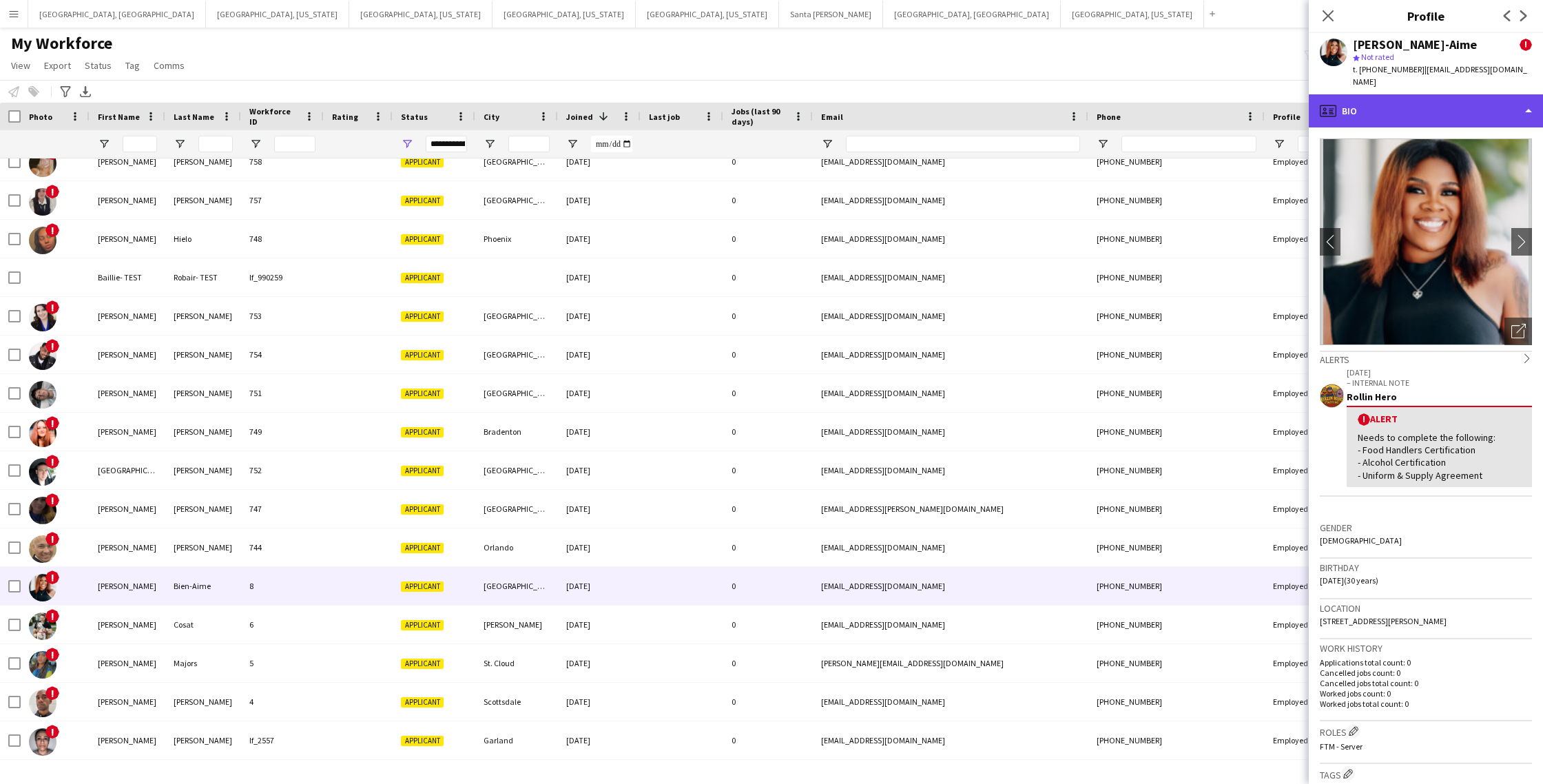
click at [1427, 98] on div "profile Bio" at bounding box center [1427, 111] width 234 height 33
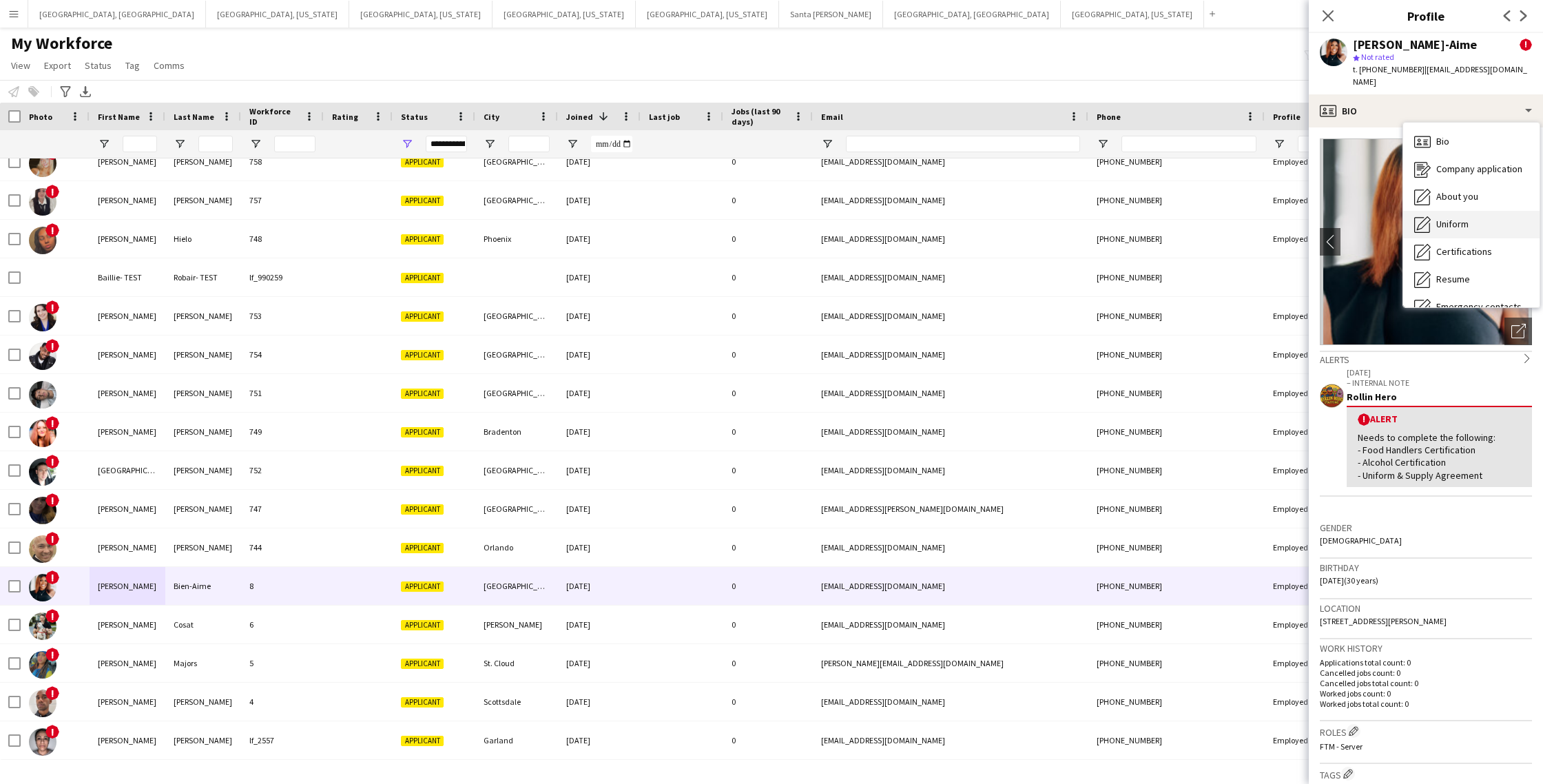
click at [1446, 218] on span "Uniform" at bounding box center [1453, 224] width 32 height 13
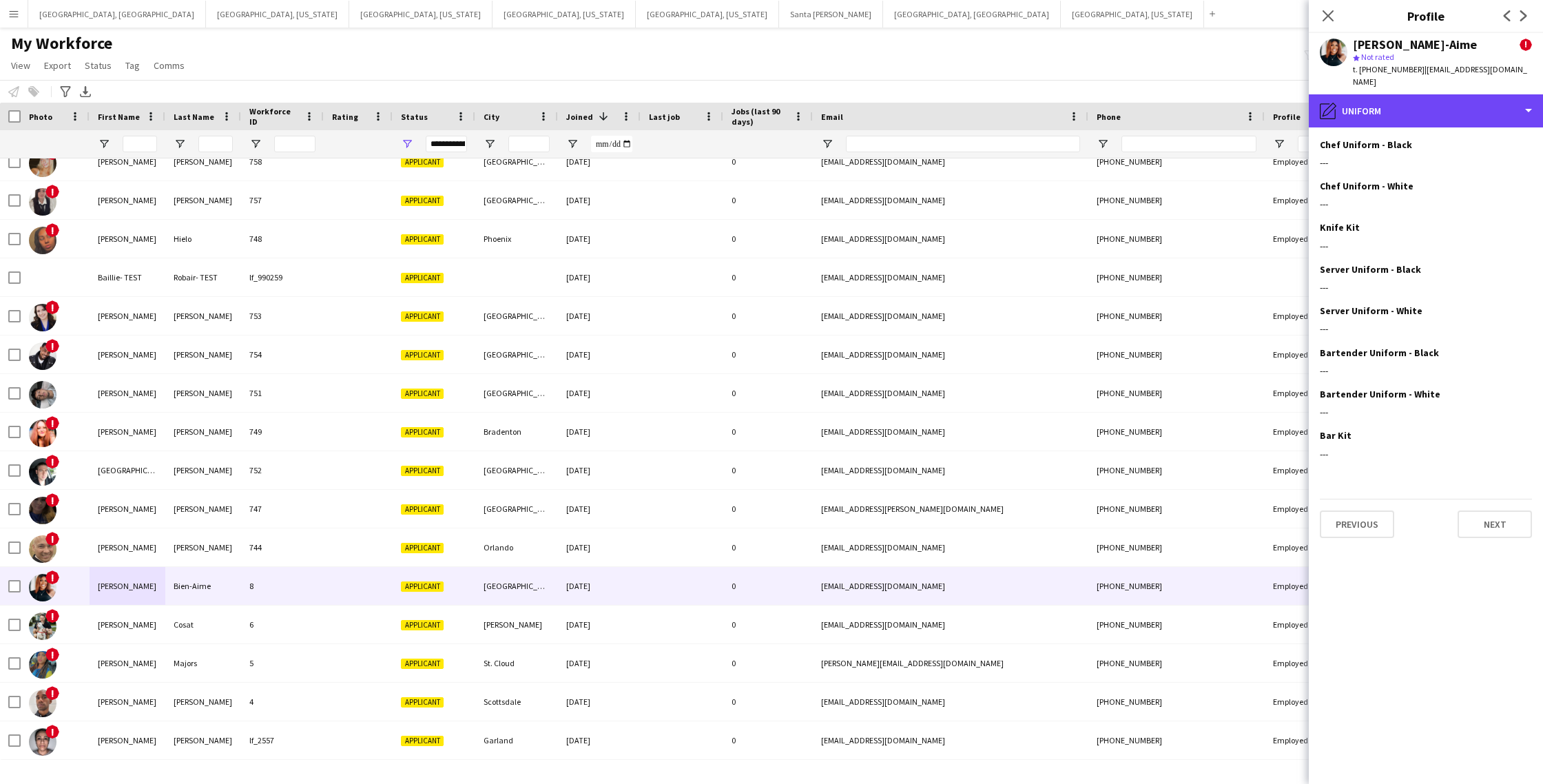
drag, startPoint x: 1416, startPoint y: 96, endPoint x: 1416, endPoint y: 112, distance: 16.0
click at [1416, 97] on div "pencil4 Uniform" at bounding box center [1427, 111] width 234 height 33
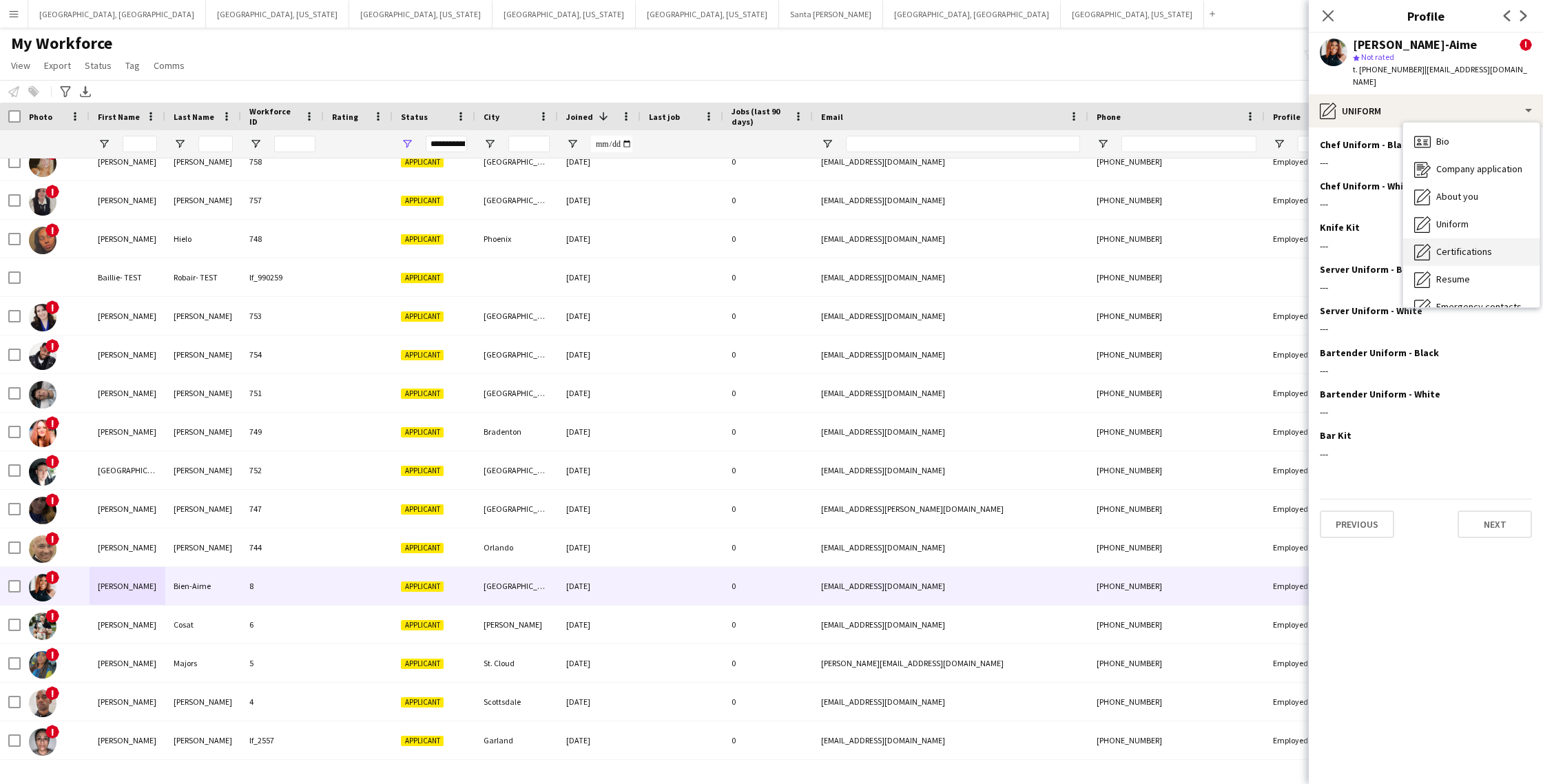
click at [1453, 245] on span "Certifications" at bounding box center [1464, 252] width 56 height 13
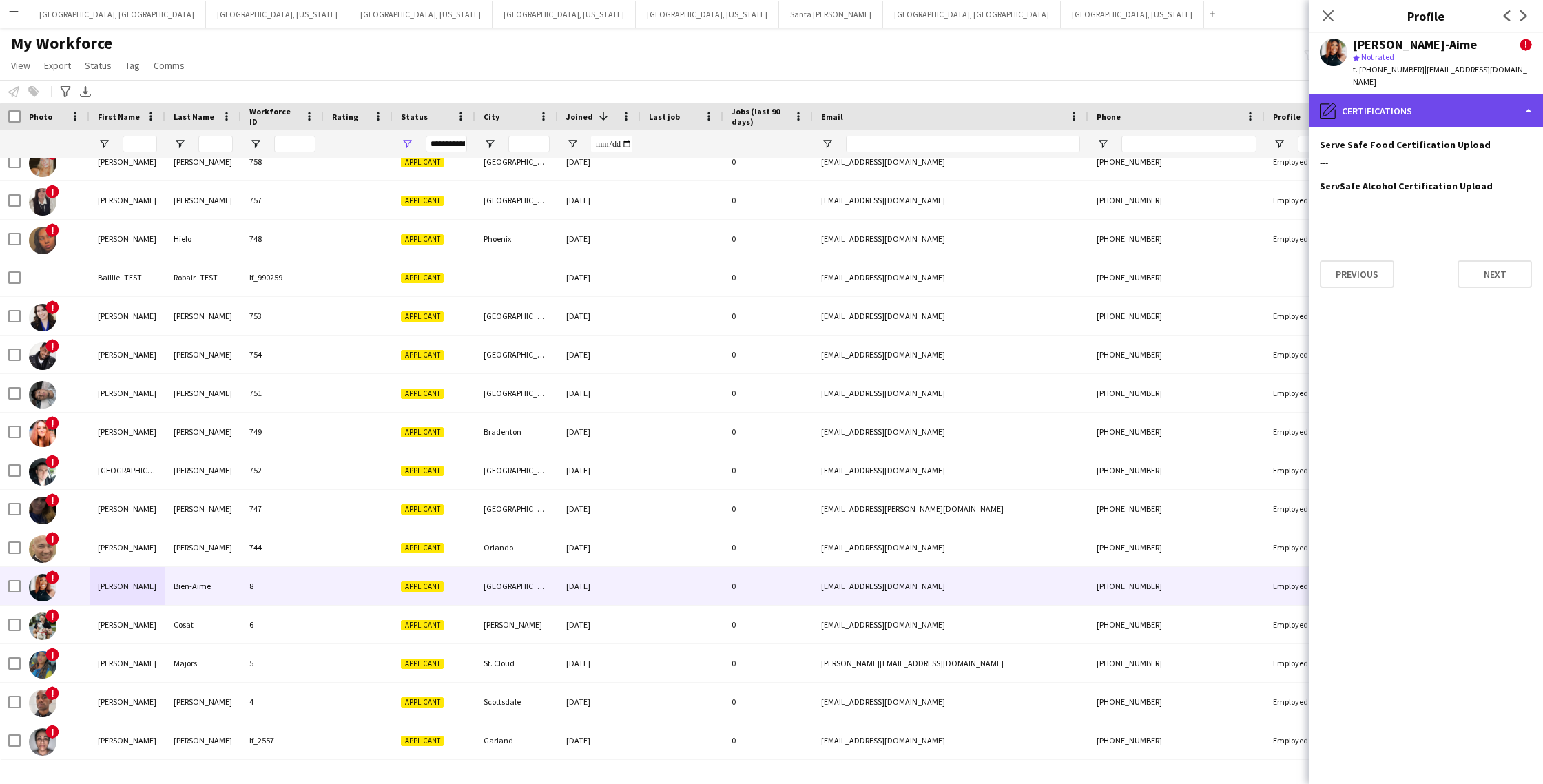
click at [1410, 94] on div "pencil4 Certifications" at bounding box center [1427, 111] width 234 height 33
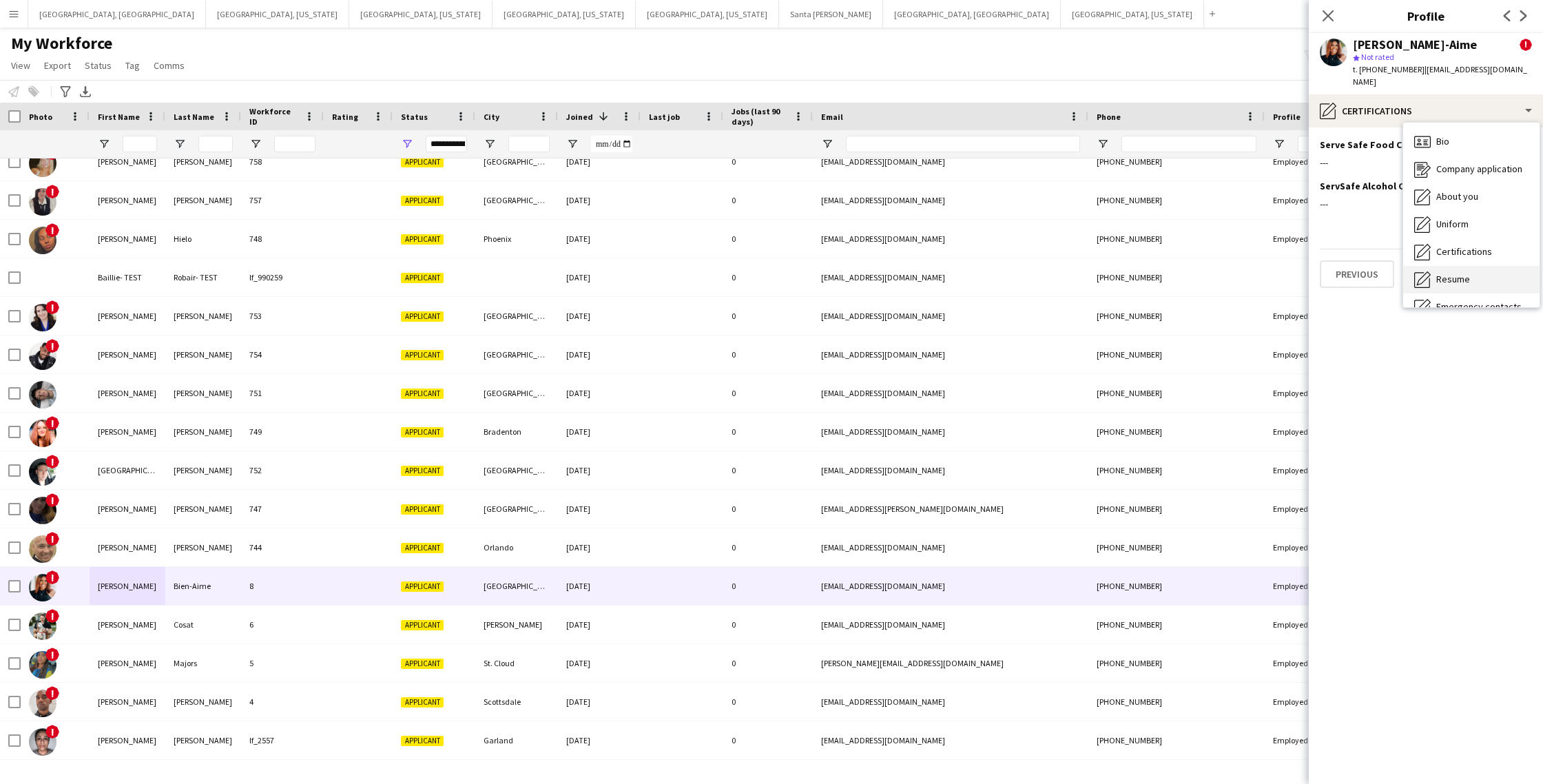
click at [1449, 273] on span "Resume" at bounding box center [1453, 279] width 34 height 13
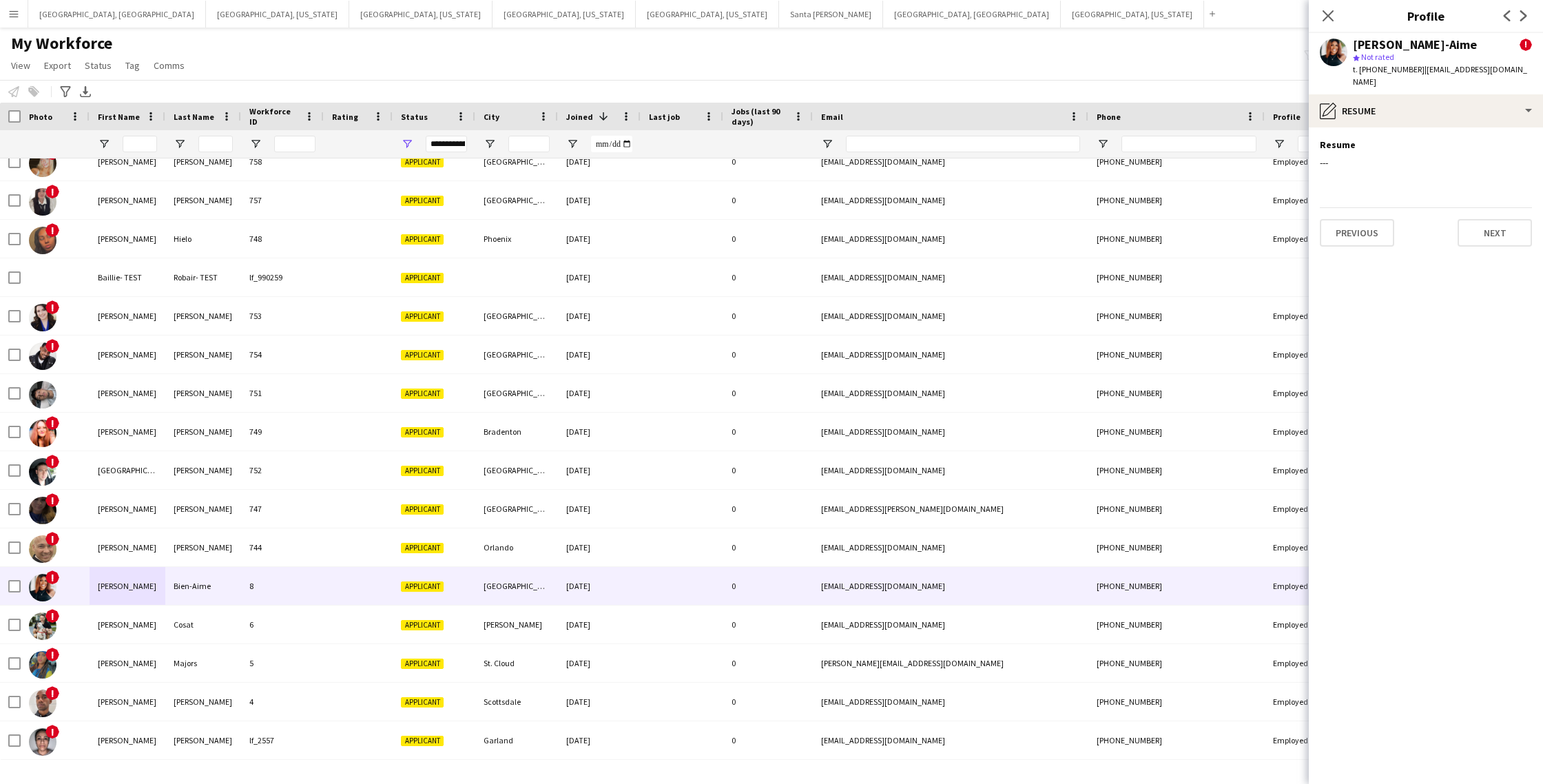
click at [20, 19] on button "Menu" at bounding box center [13, 13] width 28 height 28
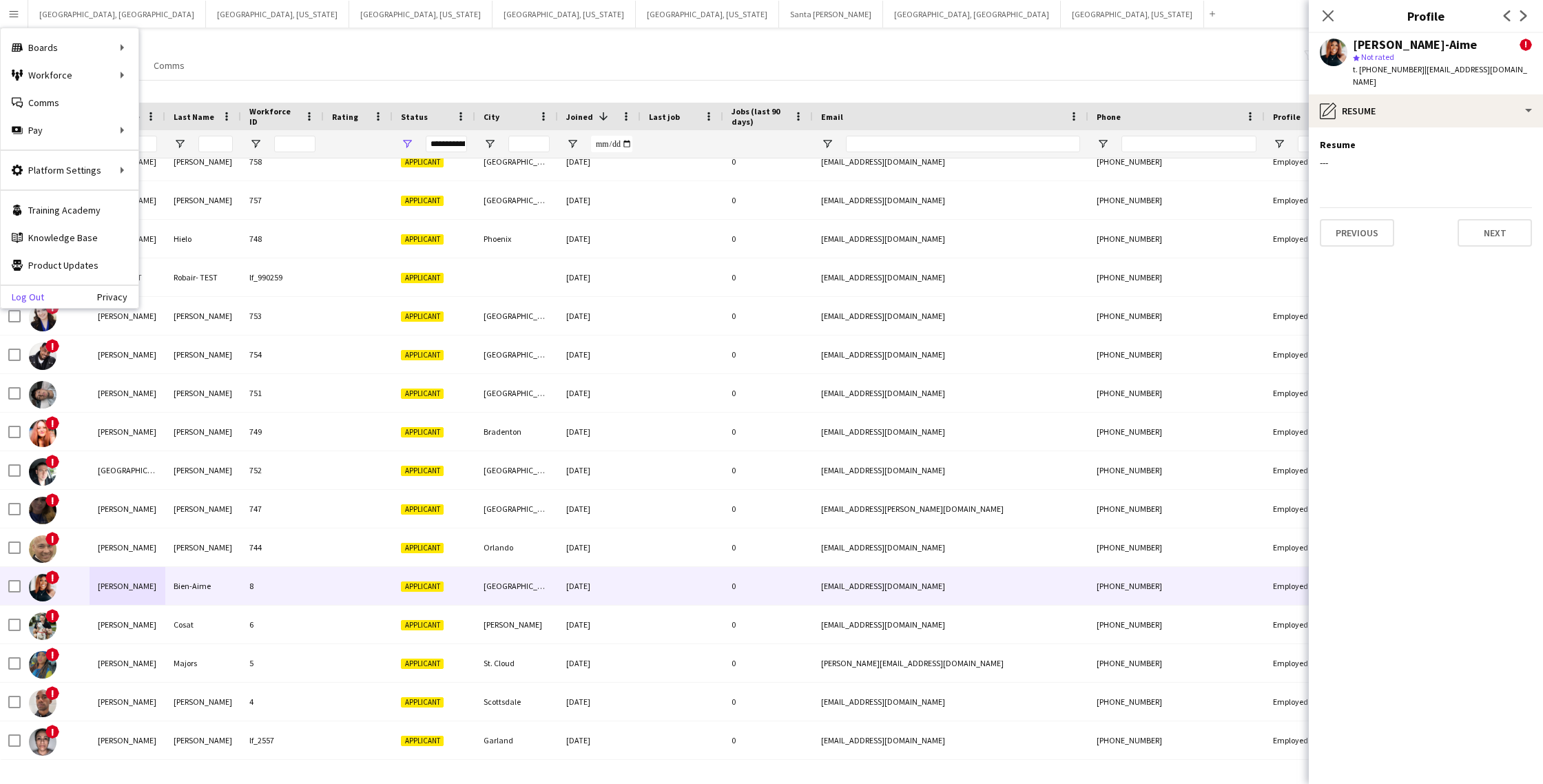
click at [22, 298] on link "Log Out" at bounding box center [22, 297] width 43 height 11
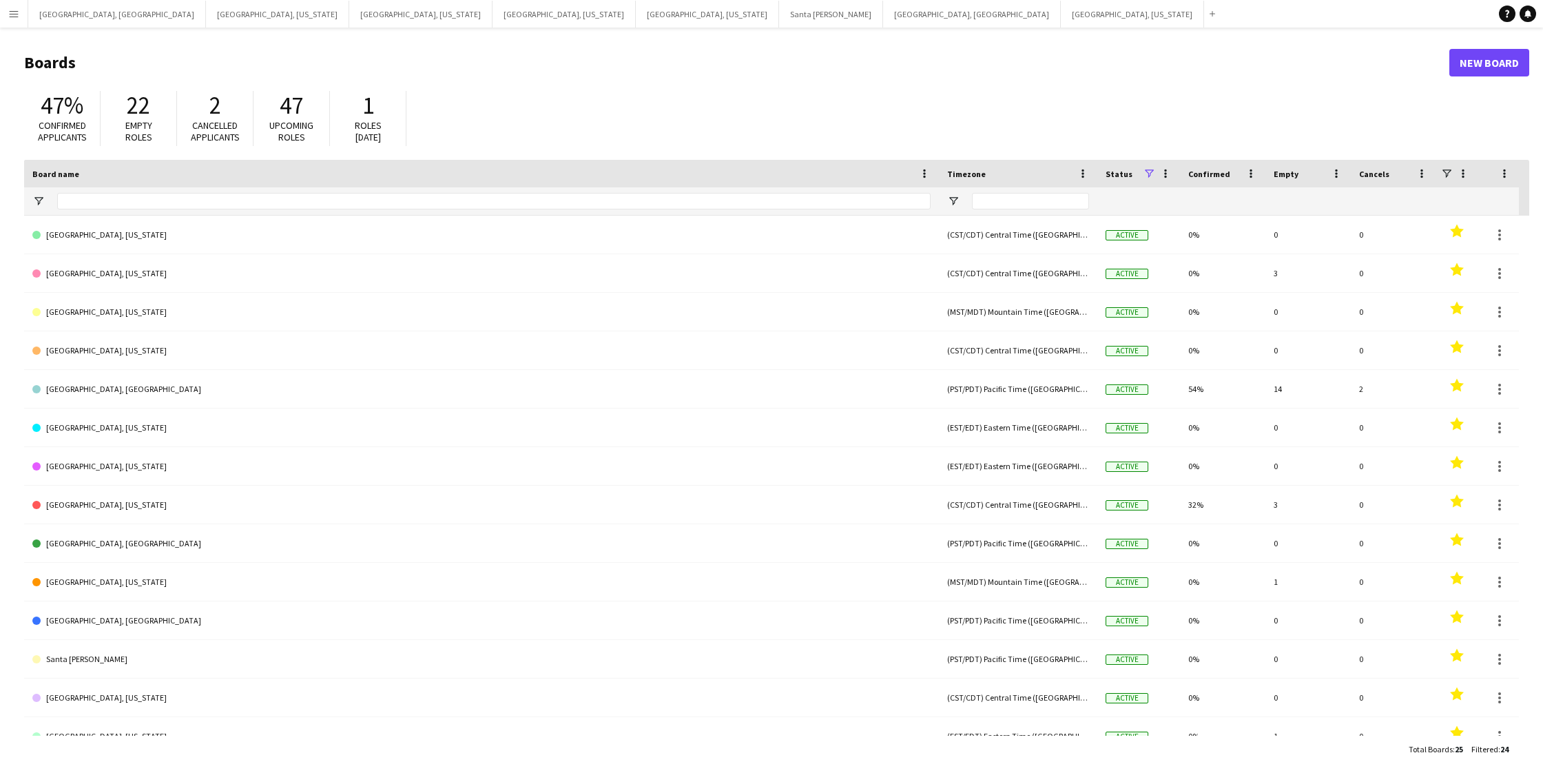
click at [24, 13] on button "Menu" at bounding box center [13, 13] width 28 height 28
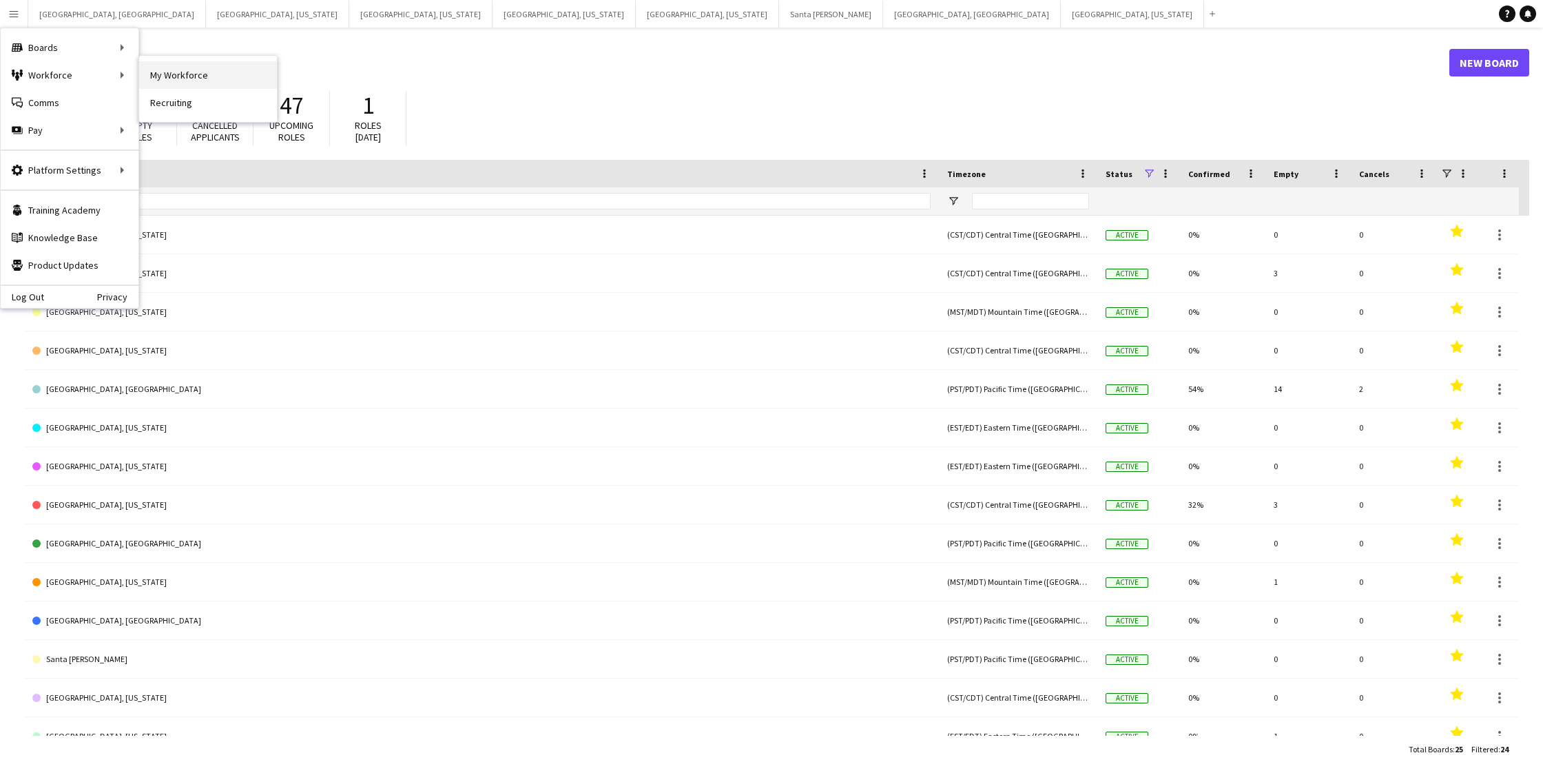
click at [197, 71] on link "My Workforce" at bounding box center [208, 75] width 138 height 28
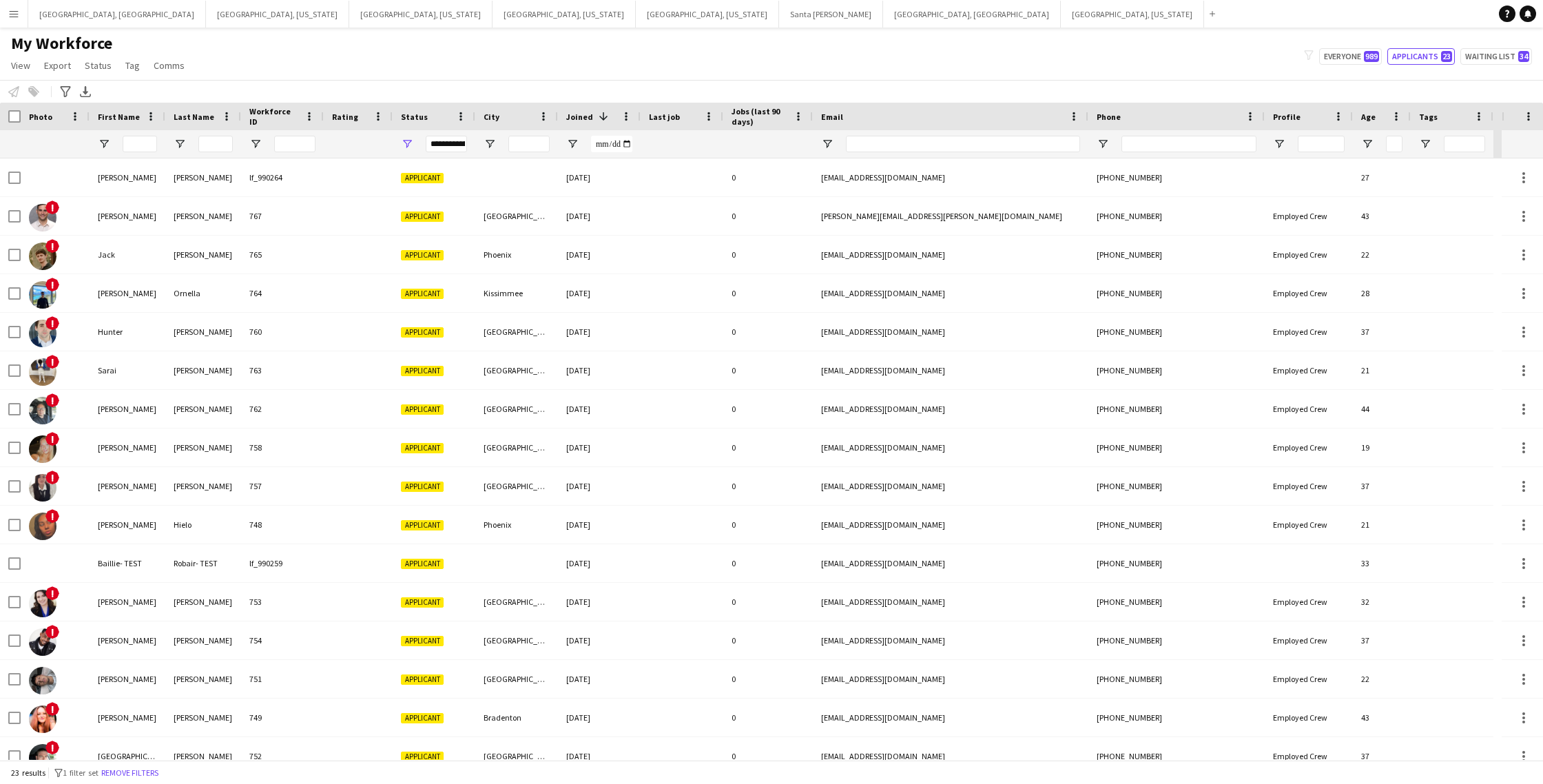
scroll to position [286, 0]
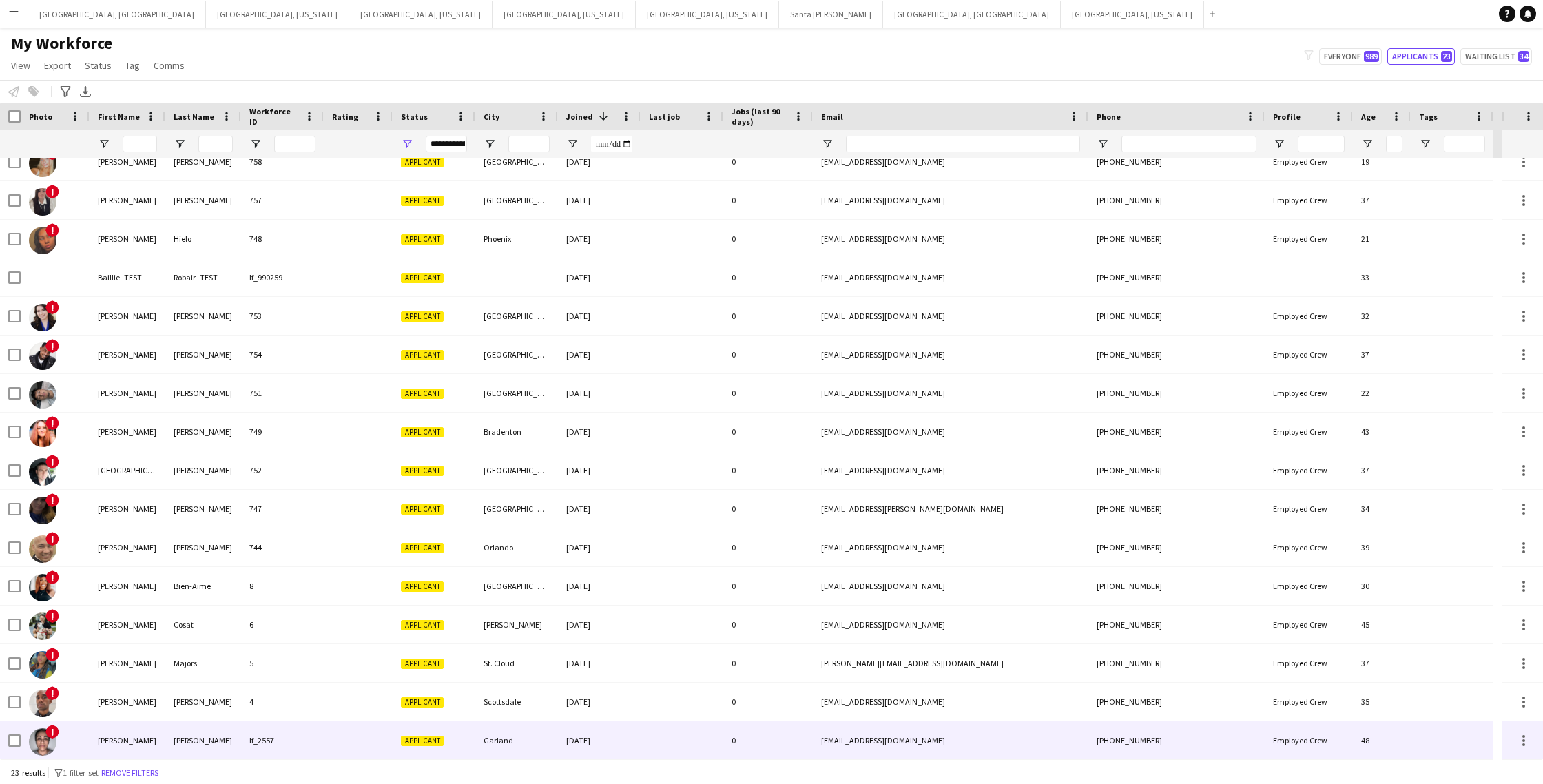
click at [340, 733] on div at bounding box center [359, 740] width 69 height 38
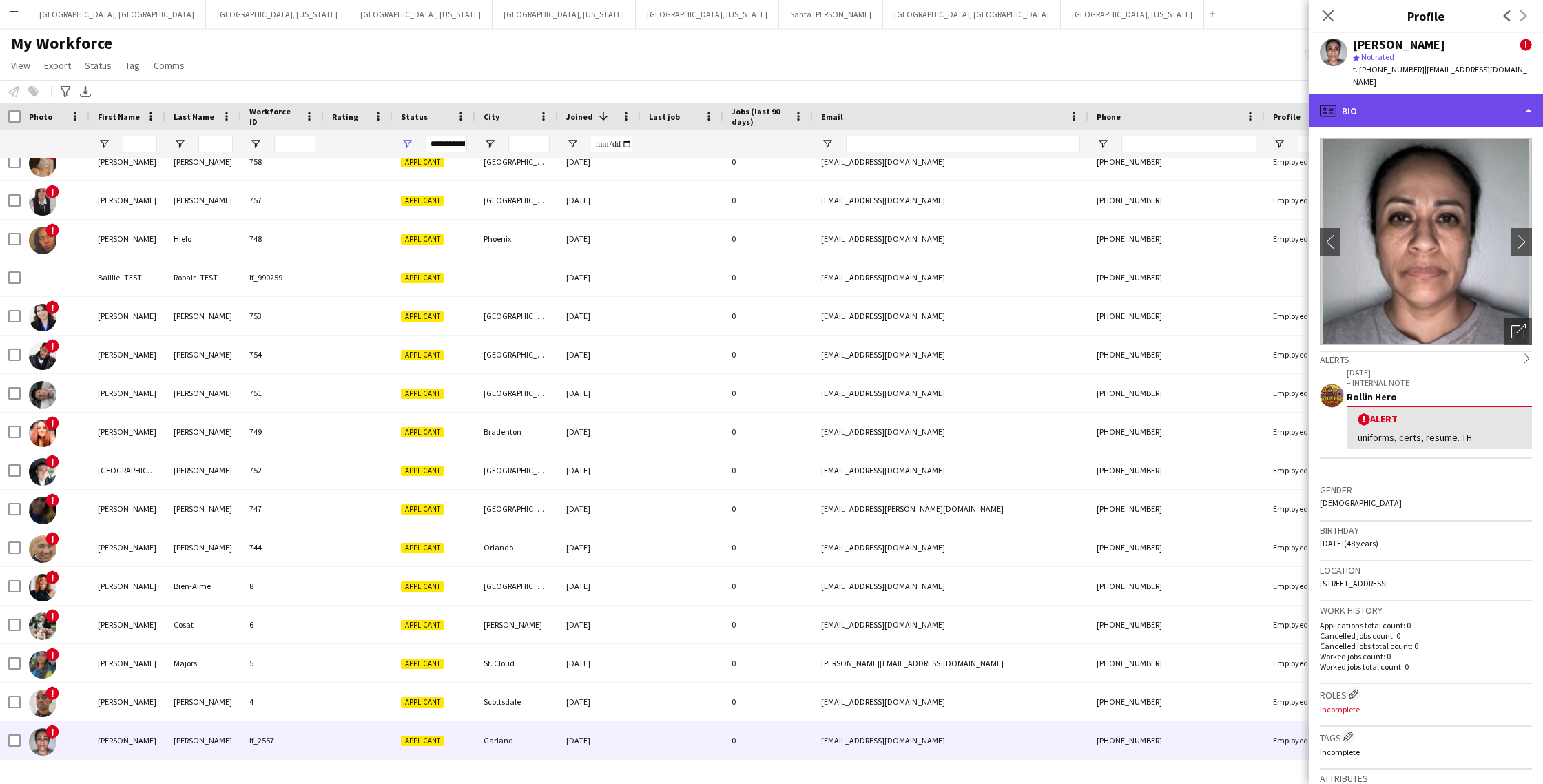
click at [1427, 105] on div "profile Bio" at bounding box center [1427, 111] width 234 height 33
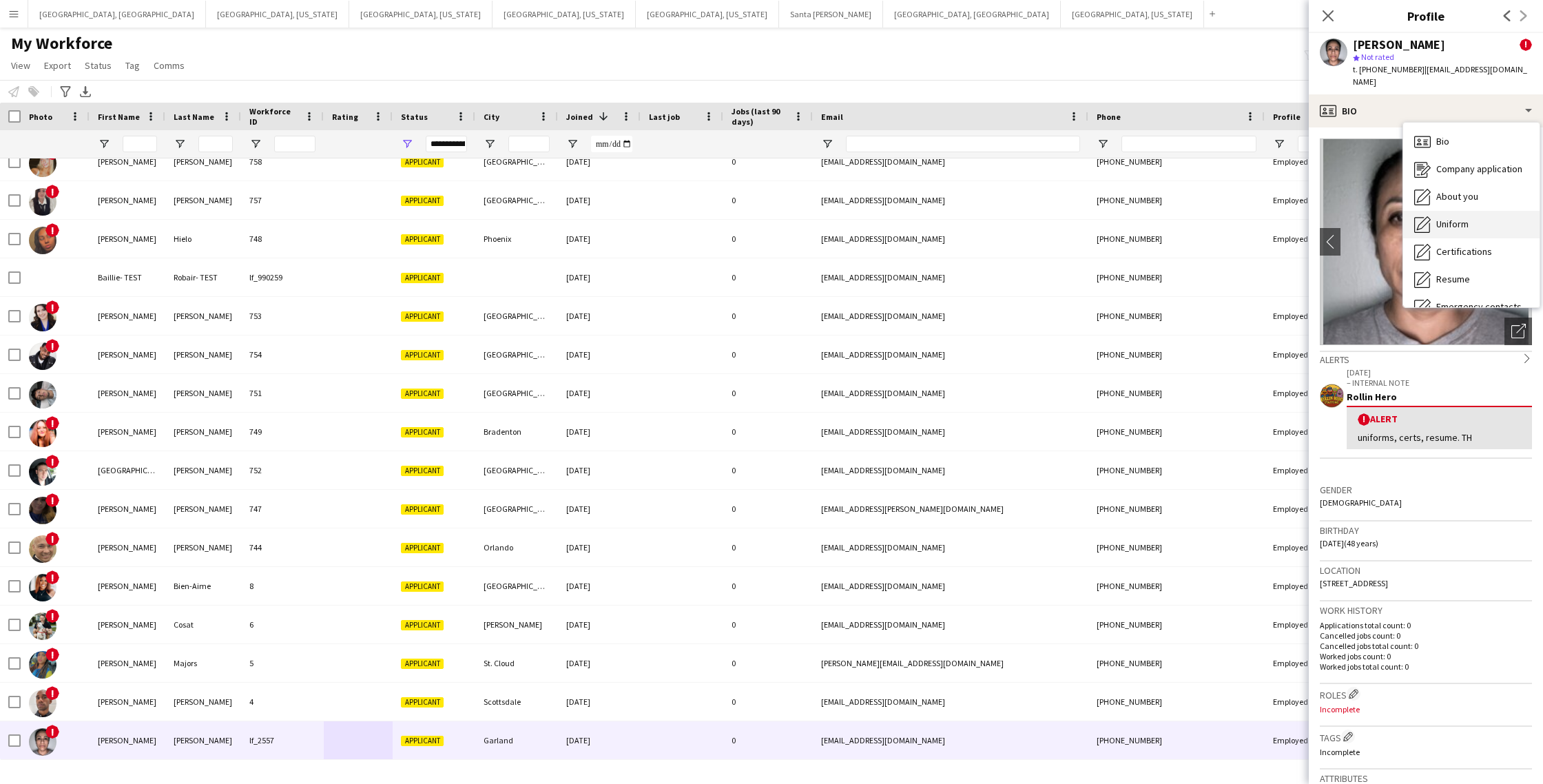
click at [1454, 218] on span "Uniform" at bounding box center [1453, 224] width 32 height 13
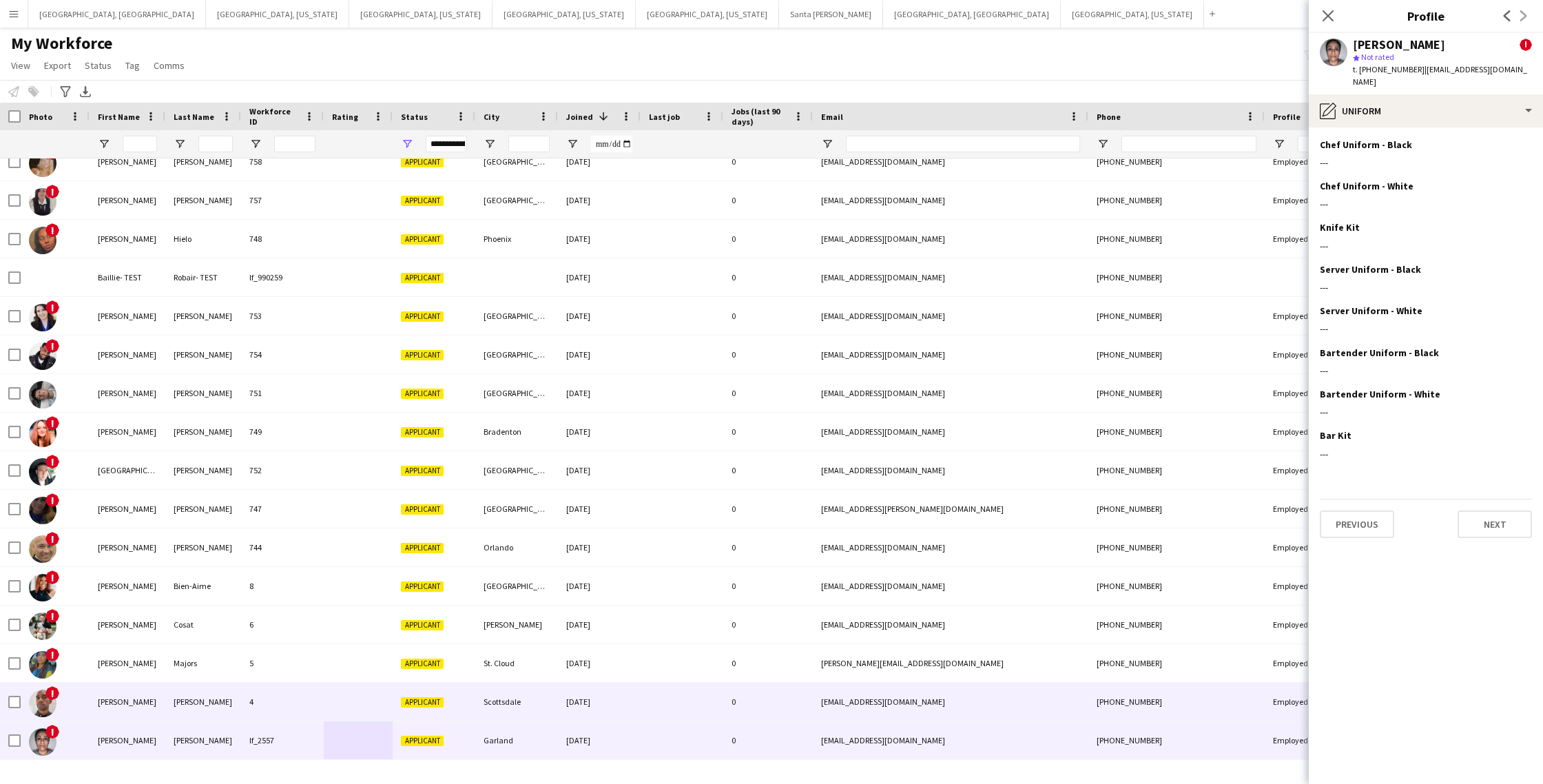
click at [241, 705] on div "4" at bounding box center [282, 701] width 83 height 38
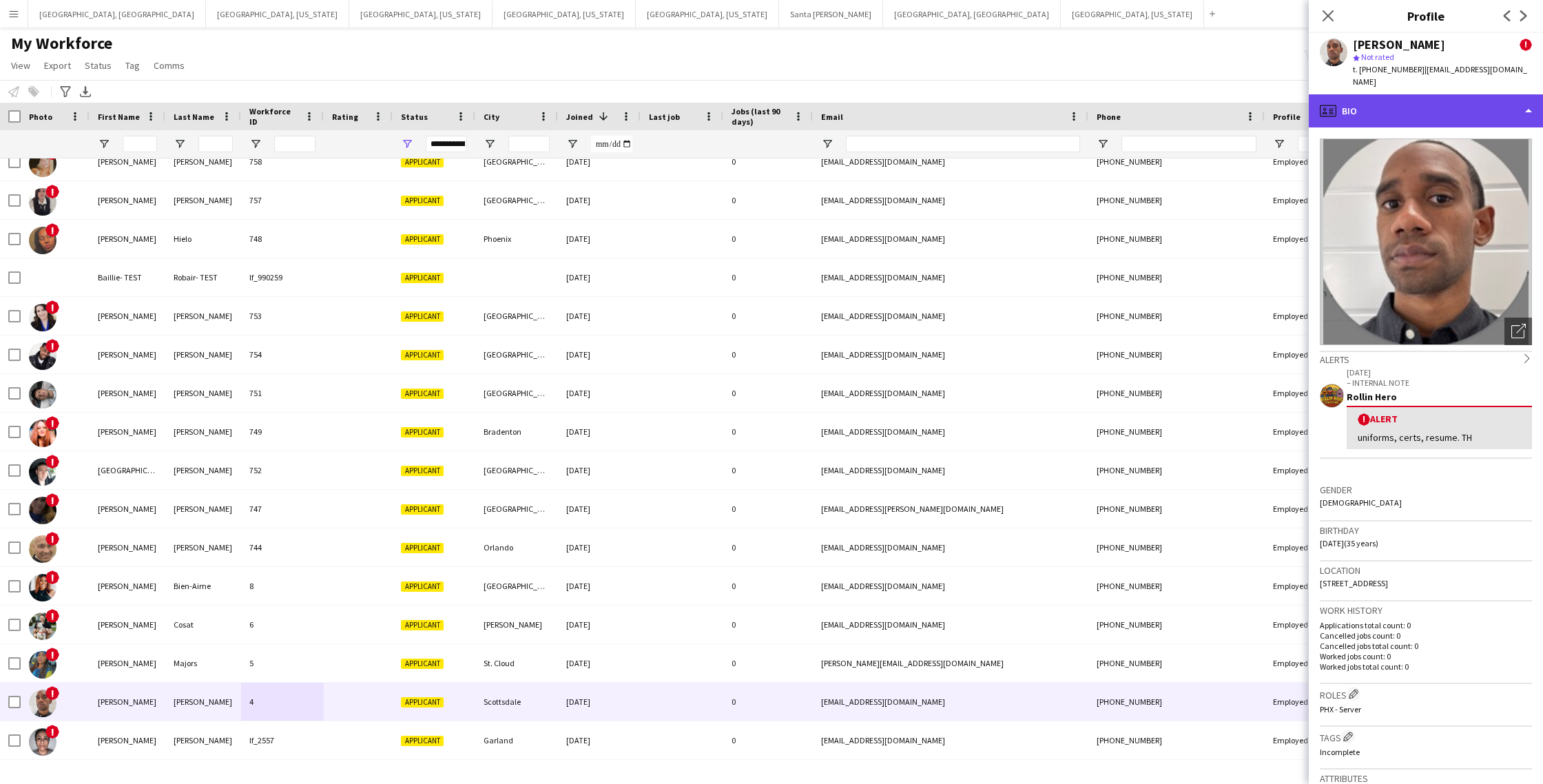
click at [1444, 95] on div "profile Bio" at bounding box center [1427, 111] width 234 height 33
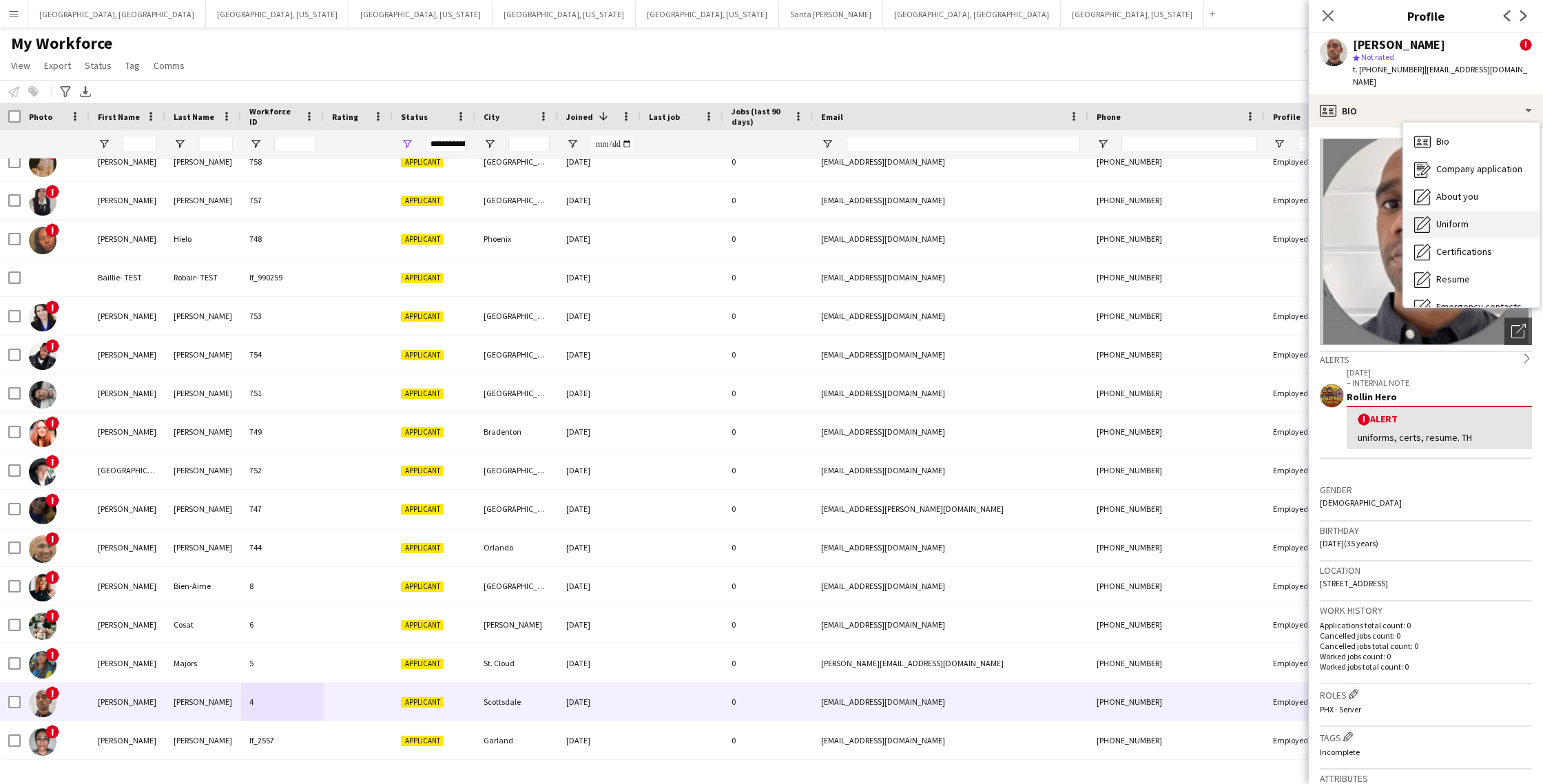
click at [1473, 216] on div "Uniform Uniform" at bounding box center [1471, 224] width 136 height 28
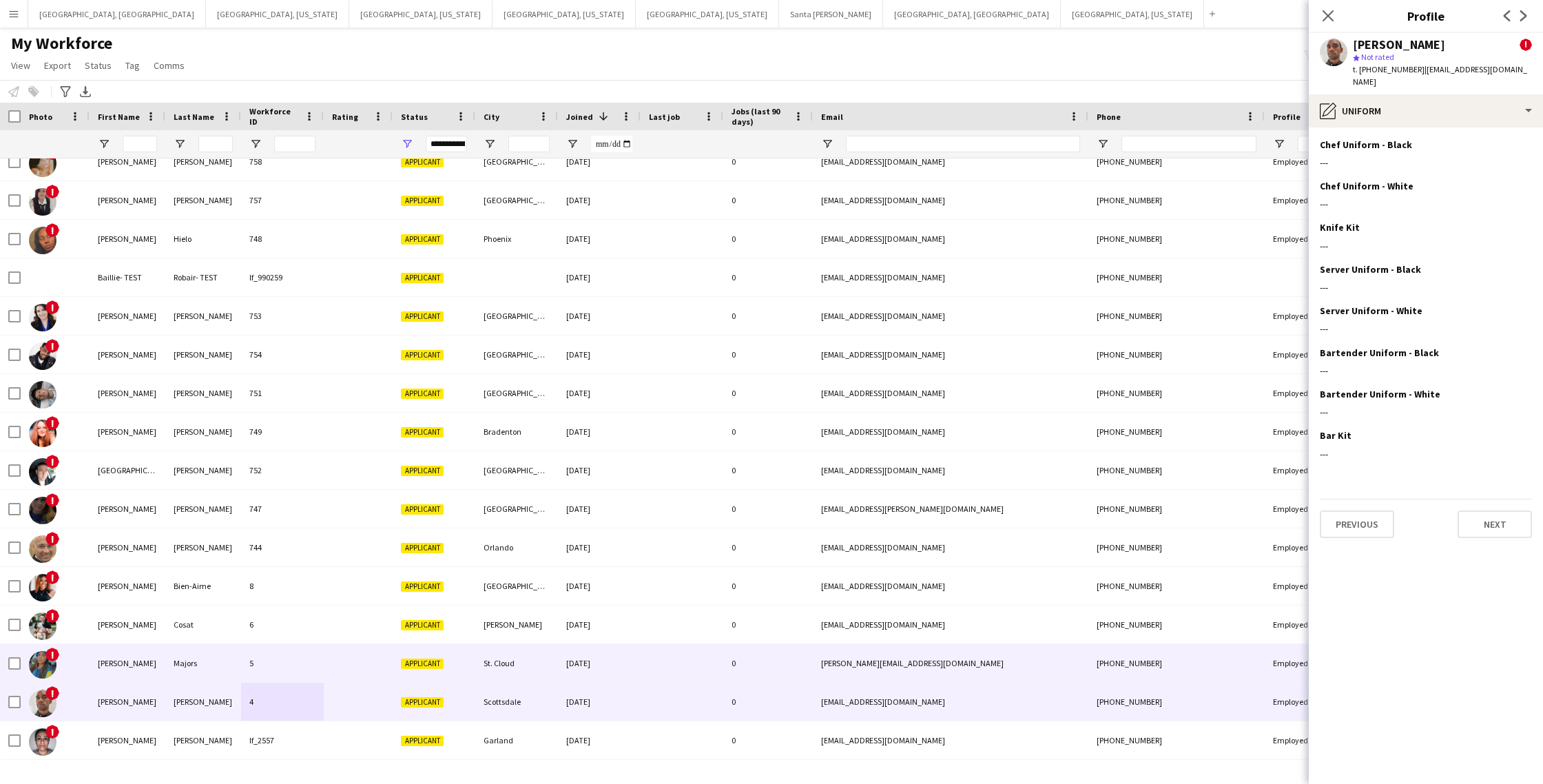
click at [322, 675] on div "5" at bounding box center [282, 663] width 83 height 38
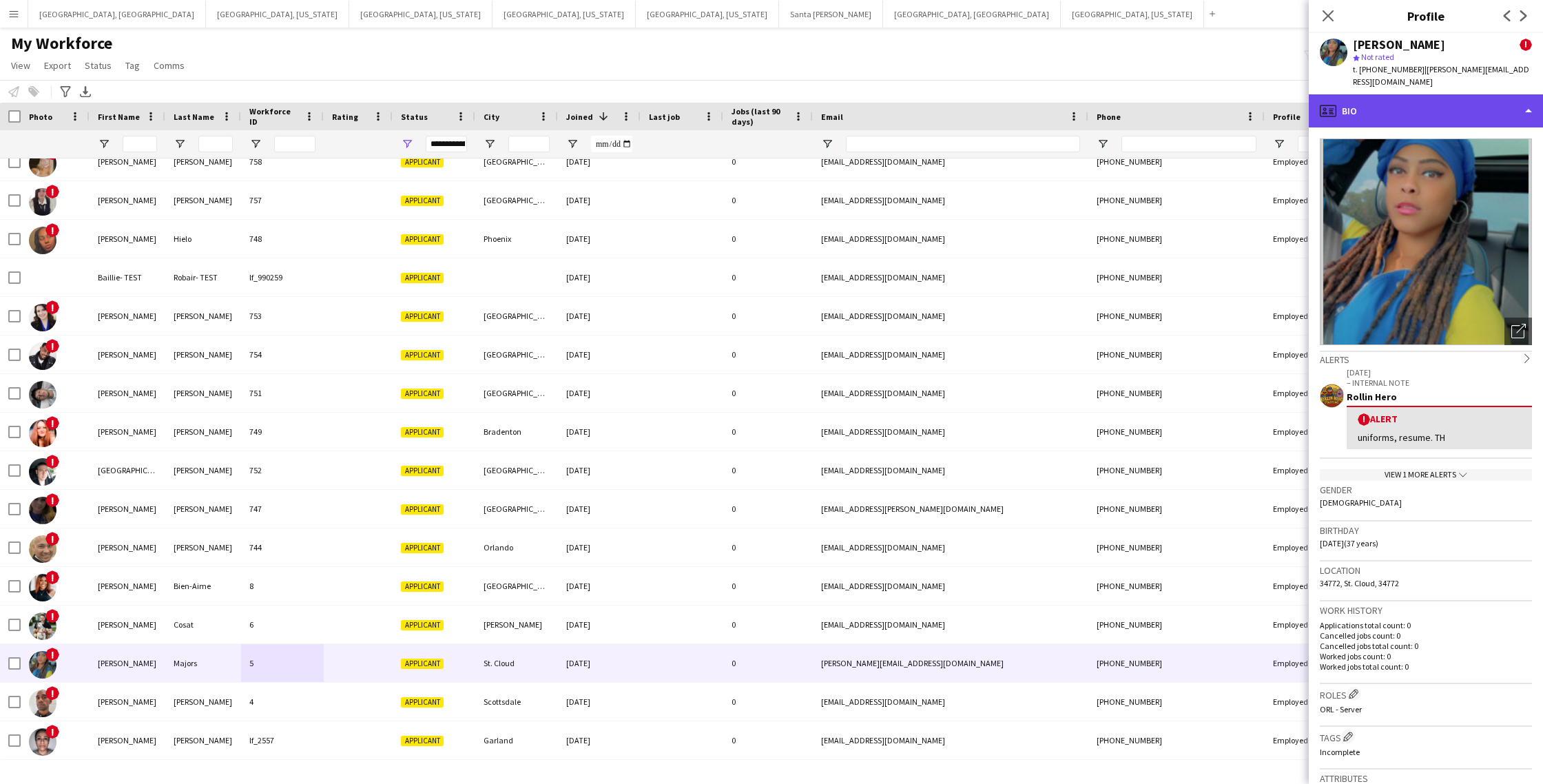
click at [1416, 94] on div "profile Bio" at bounding box center [1427, 111] width 234 height 33
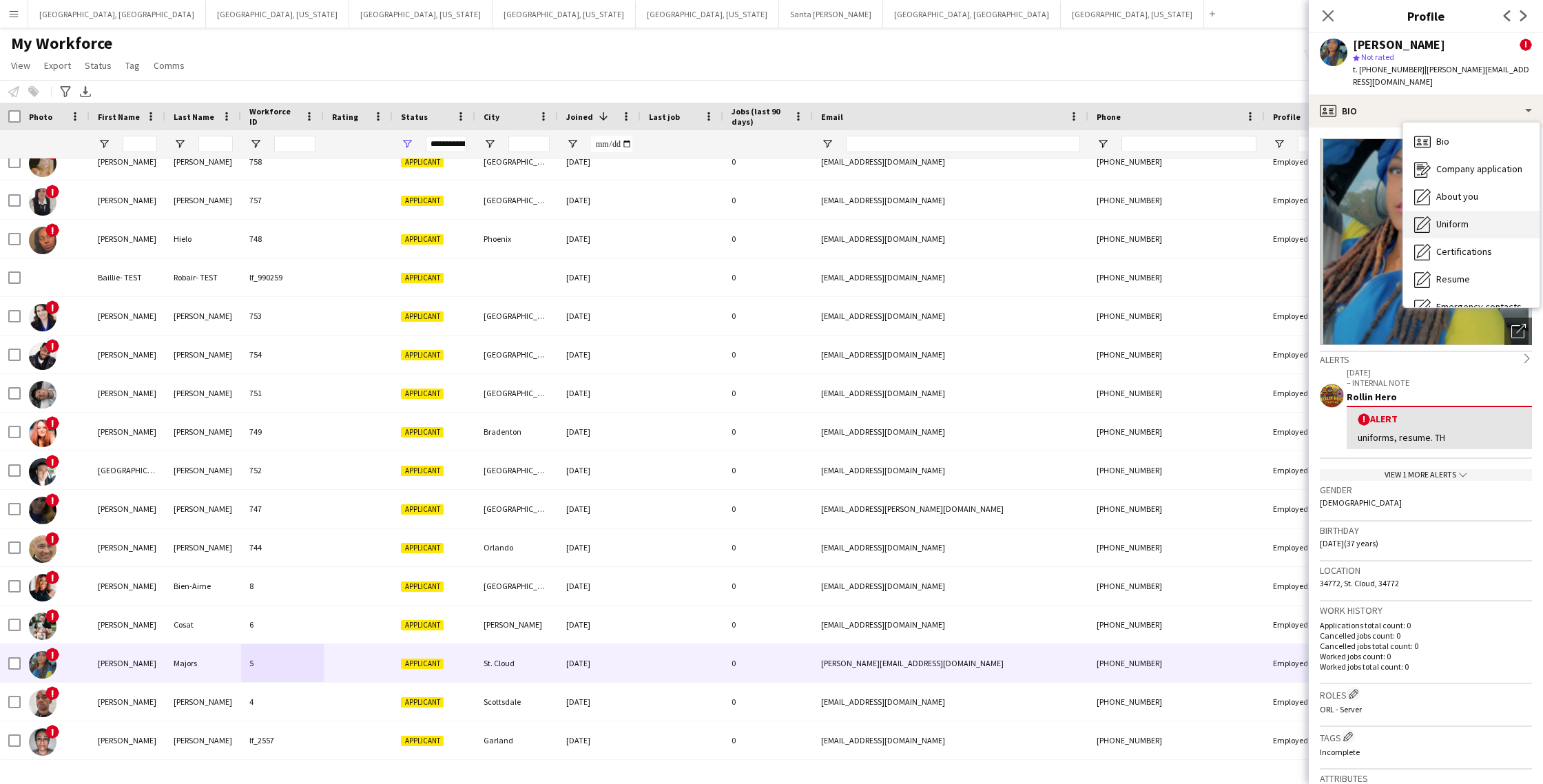
click at [1450, 218] on span "Uniform" at bounding box center [1453, 224] width 32 height 13
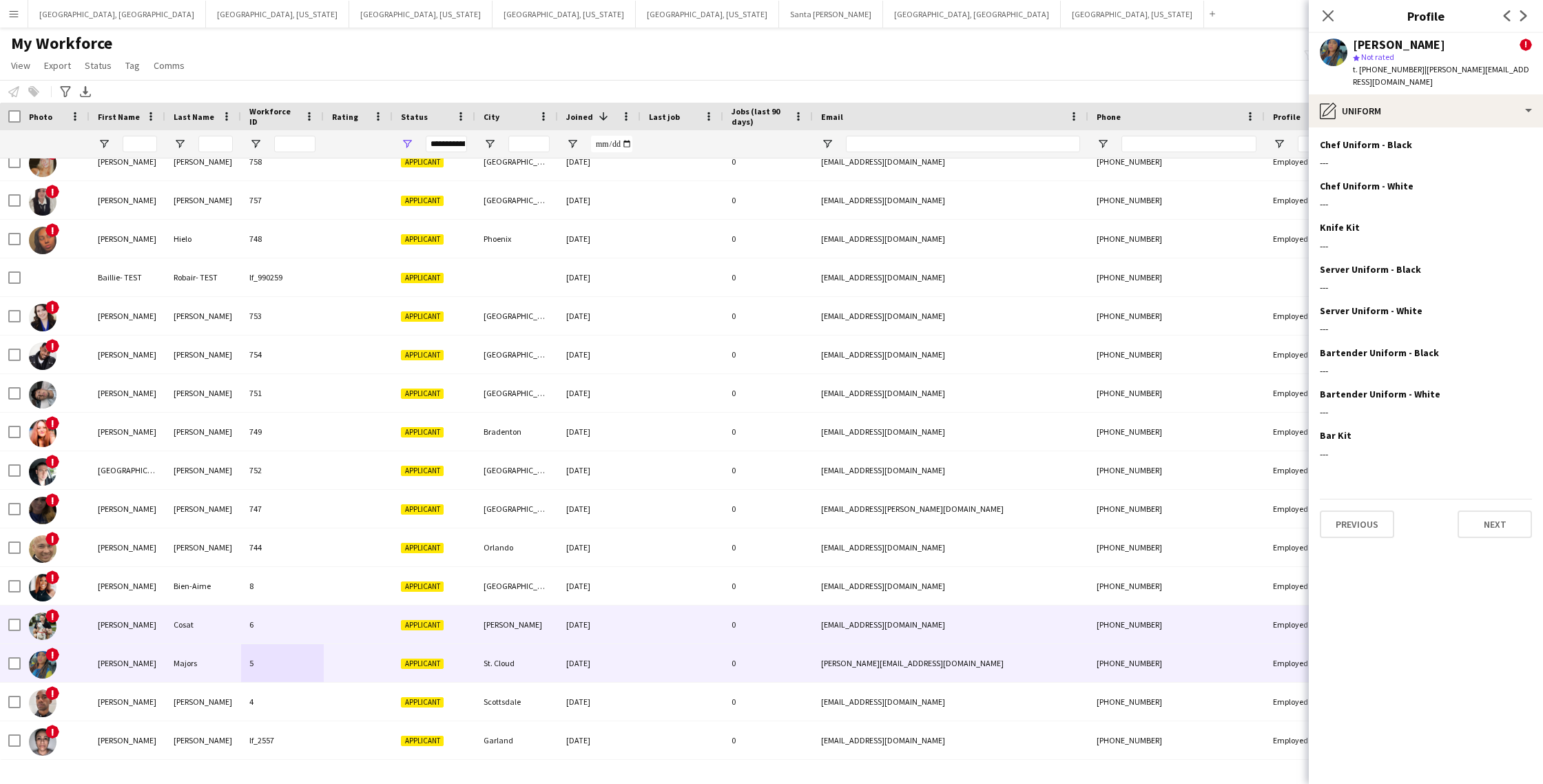
click at [187, 631] on div "Cosat" at bounding box center [203, 624] width 75 height 38
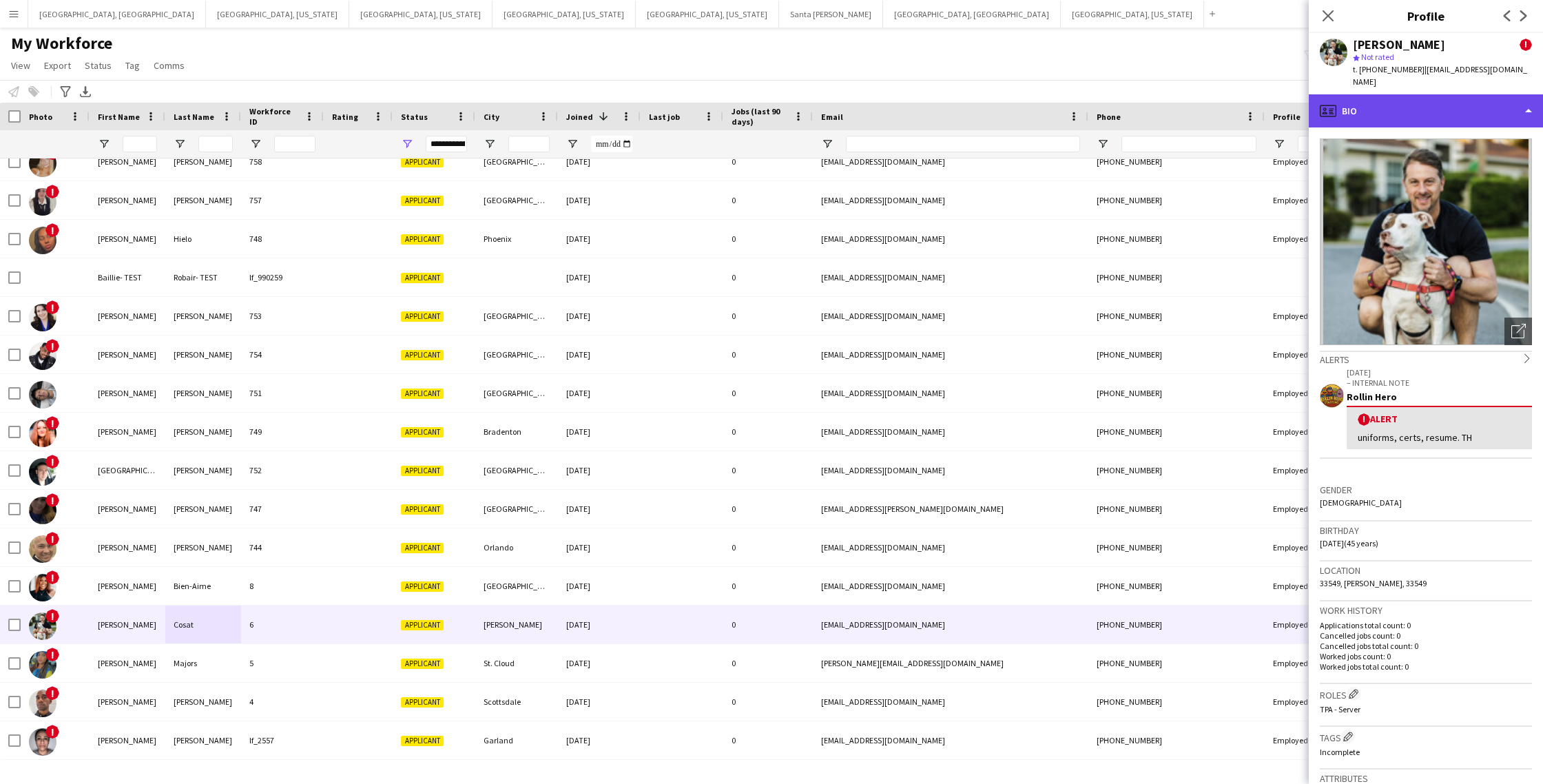
click at [1393, 98] on div "profile Bio" at bounding box center [1427, 111] width 234 height 33
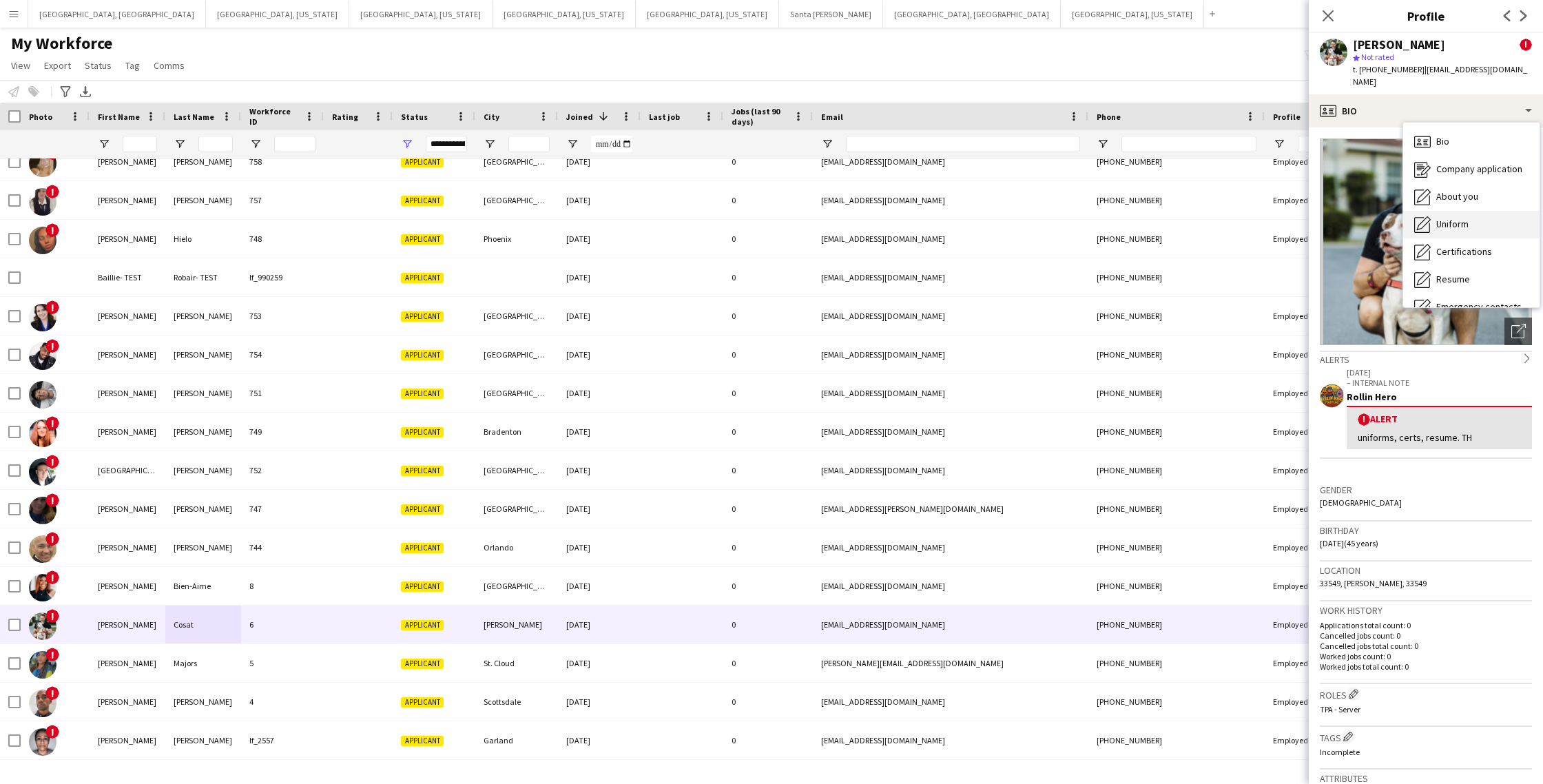
click at [1454, 218] on span "Uniform" at bounding box center [1453, 224] width 32 height 13
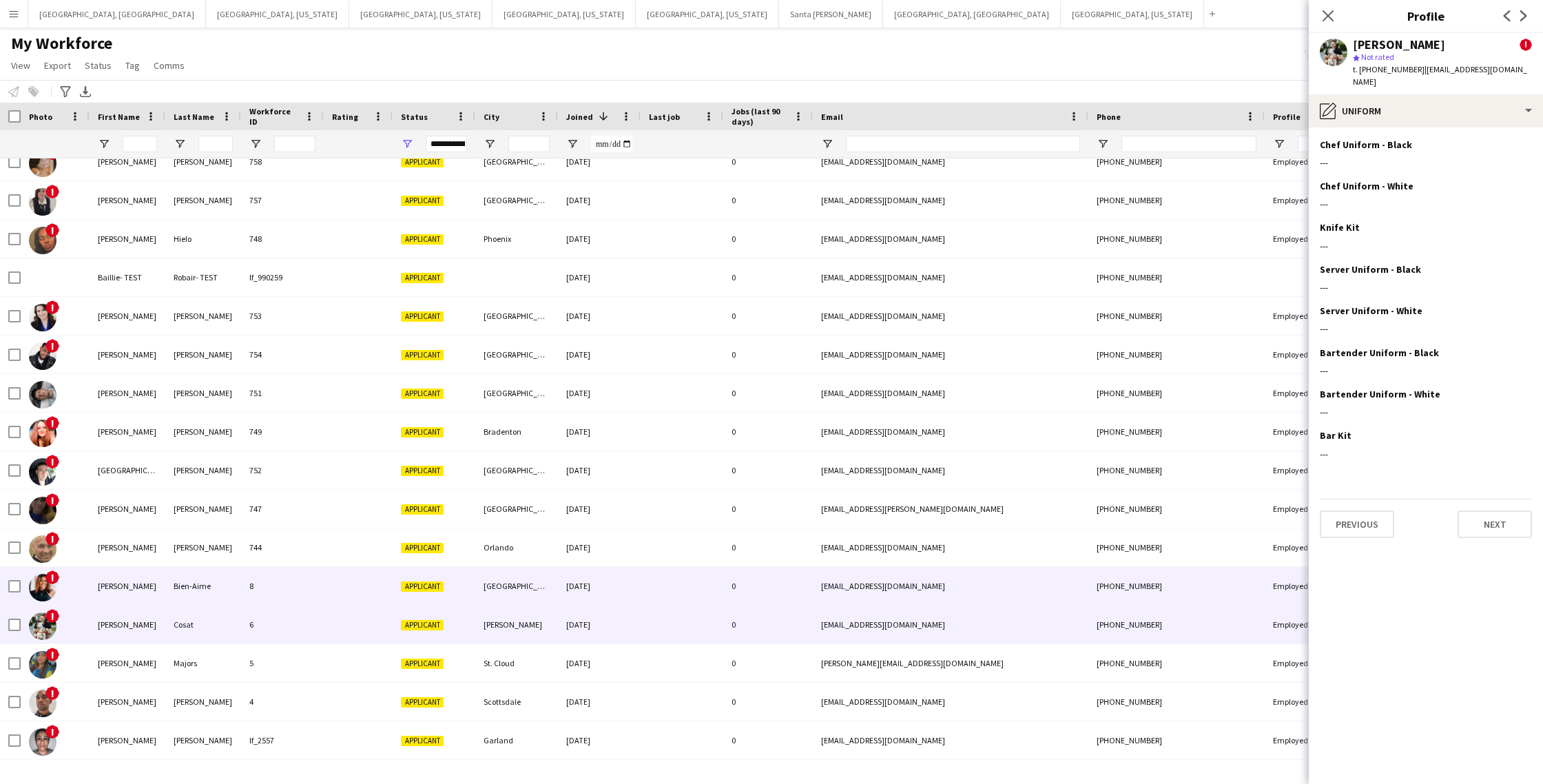
drag, startPoint x: 327, startPoint y: 591, endPoint x: 361, endPoint y: 588, distance: 34.1
click at [326, 591] on div at bounding box center [359, 586] width 69 height 38
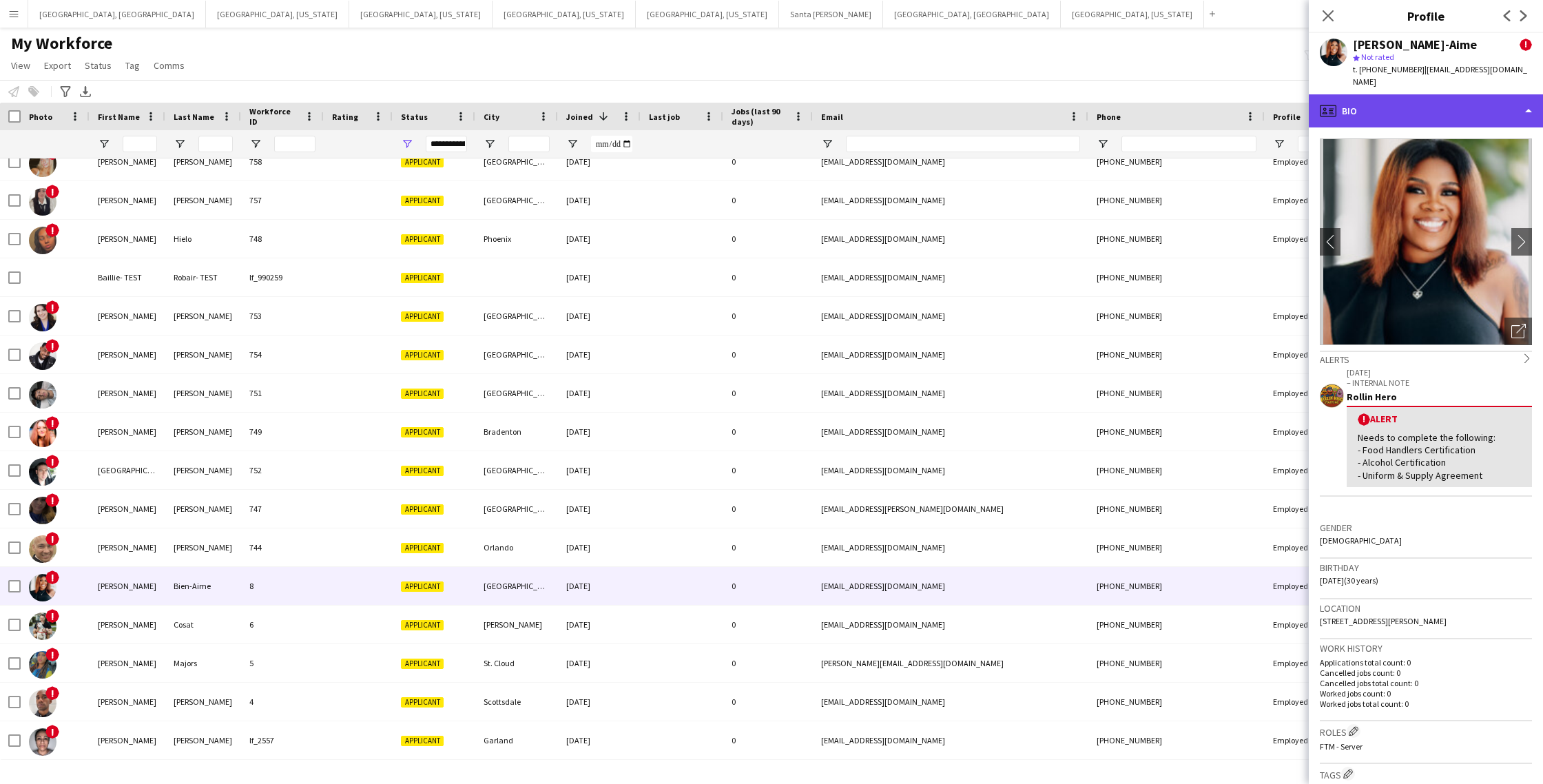
click at [1390, 94] on div "profile Bio" at bounding box center [1427, 111] width 234 height 33
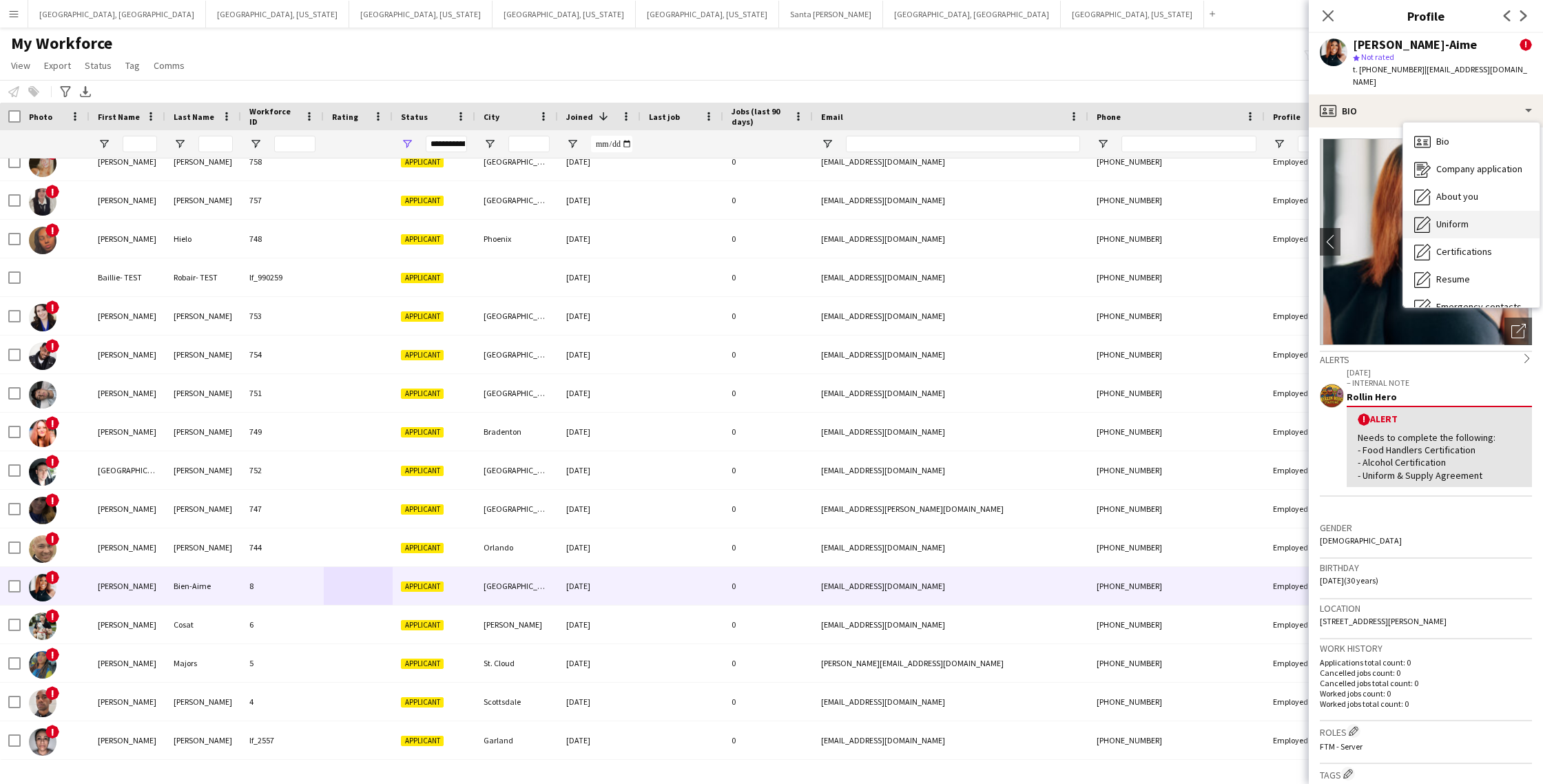
click at [1446, 218] on span "Uniform" at bounding box center [1453, 224] width 32 height 13
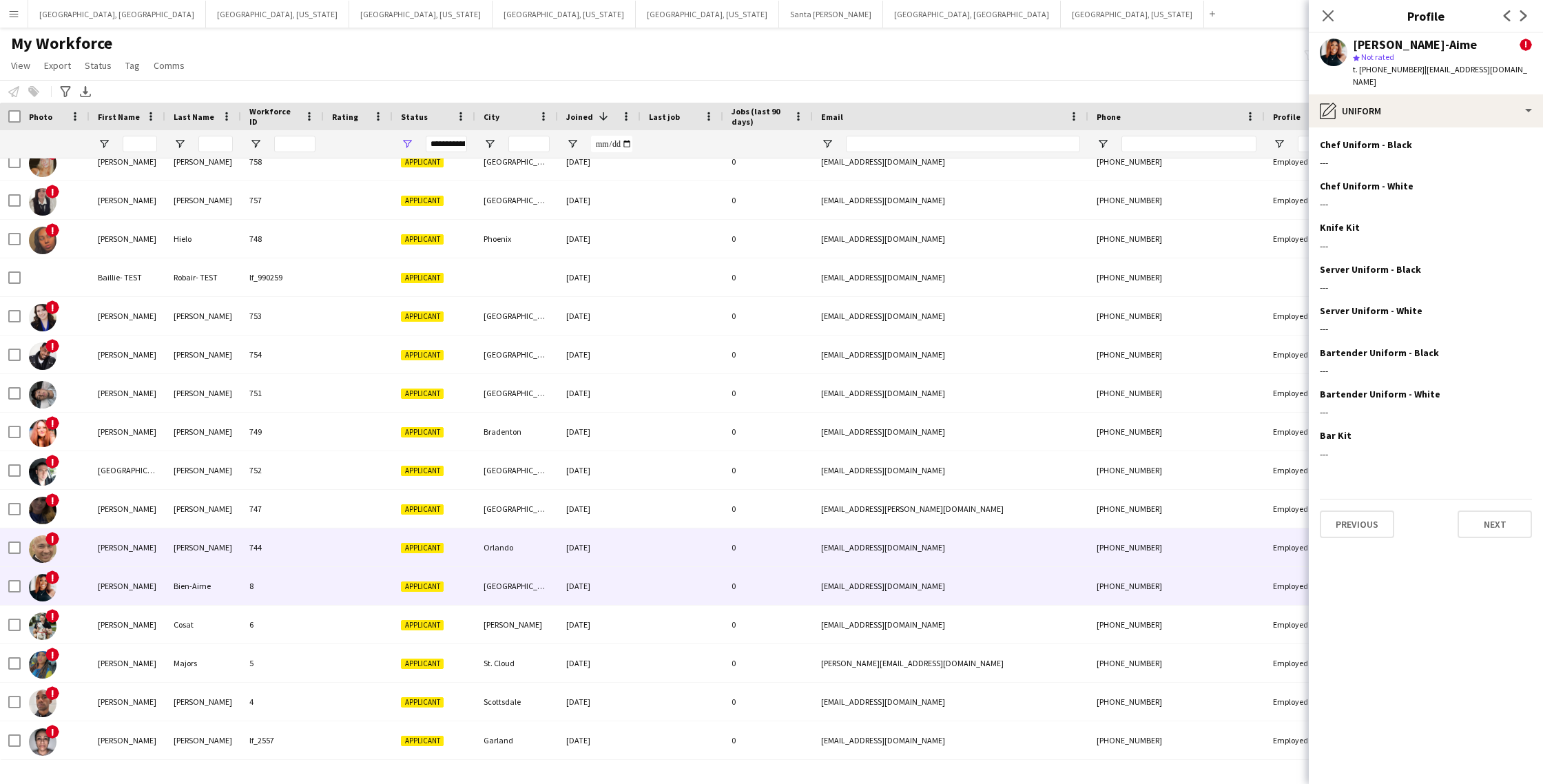
click at [274, 548] on div "744" at bounding box center [282, 547] width 83 height 38
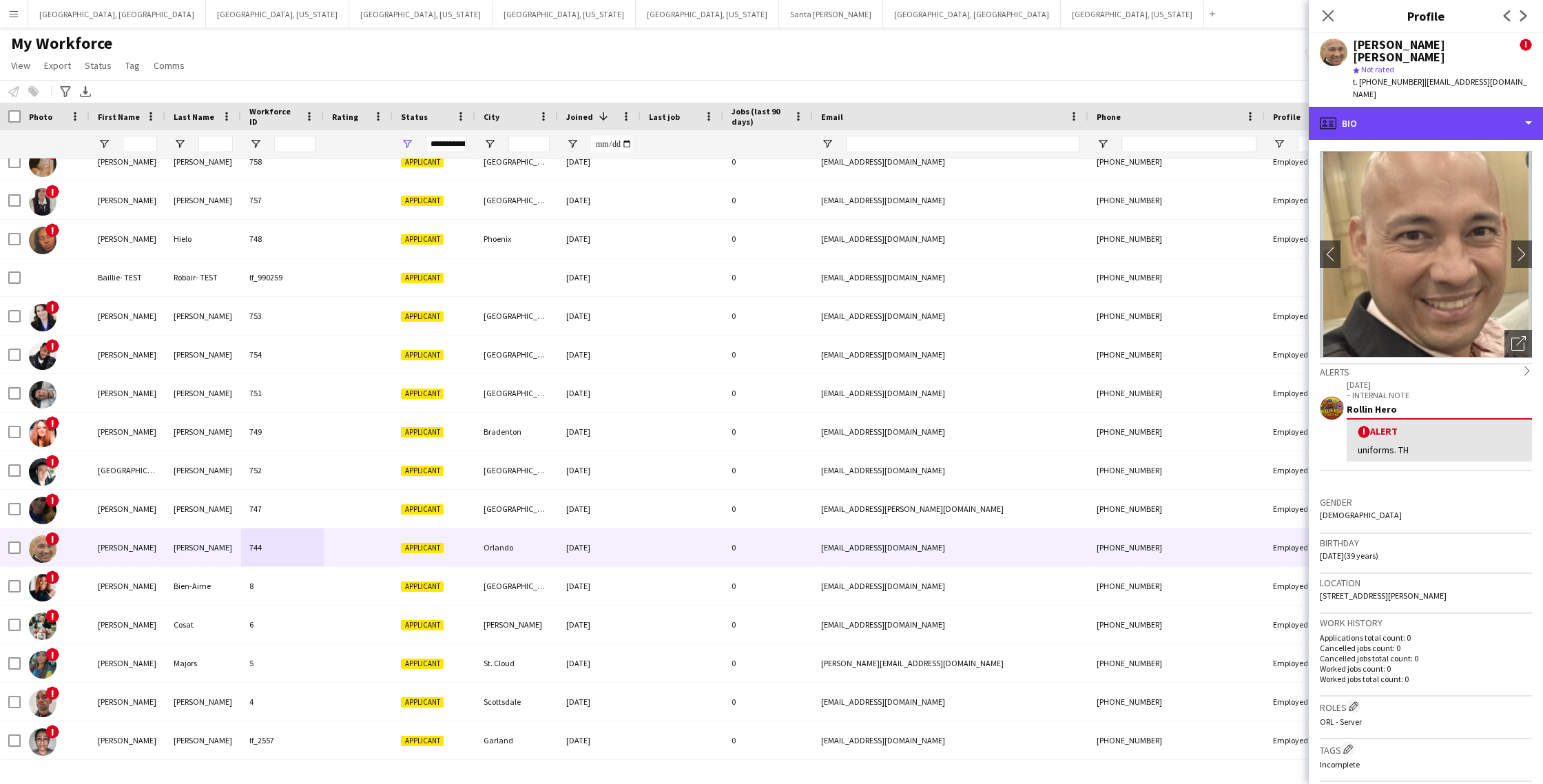
drag, startPoint x: 1434, startPoint y: 101, endPoint x: 1430, endPoint y: 120, distance: 19.4
click at [1434, 107] on div "profile Bio" at bounding box center [1427, 123] width 234 height 33
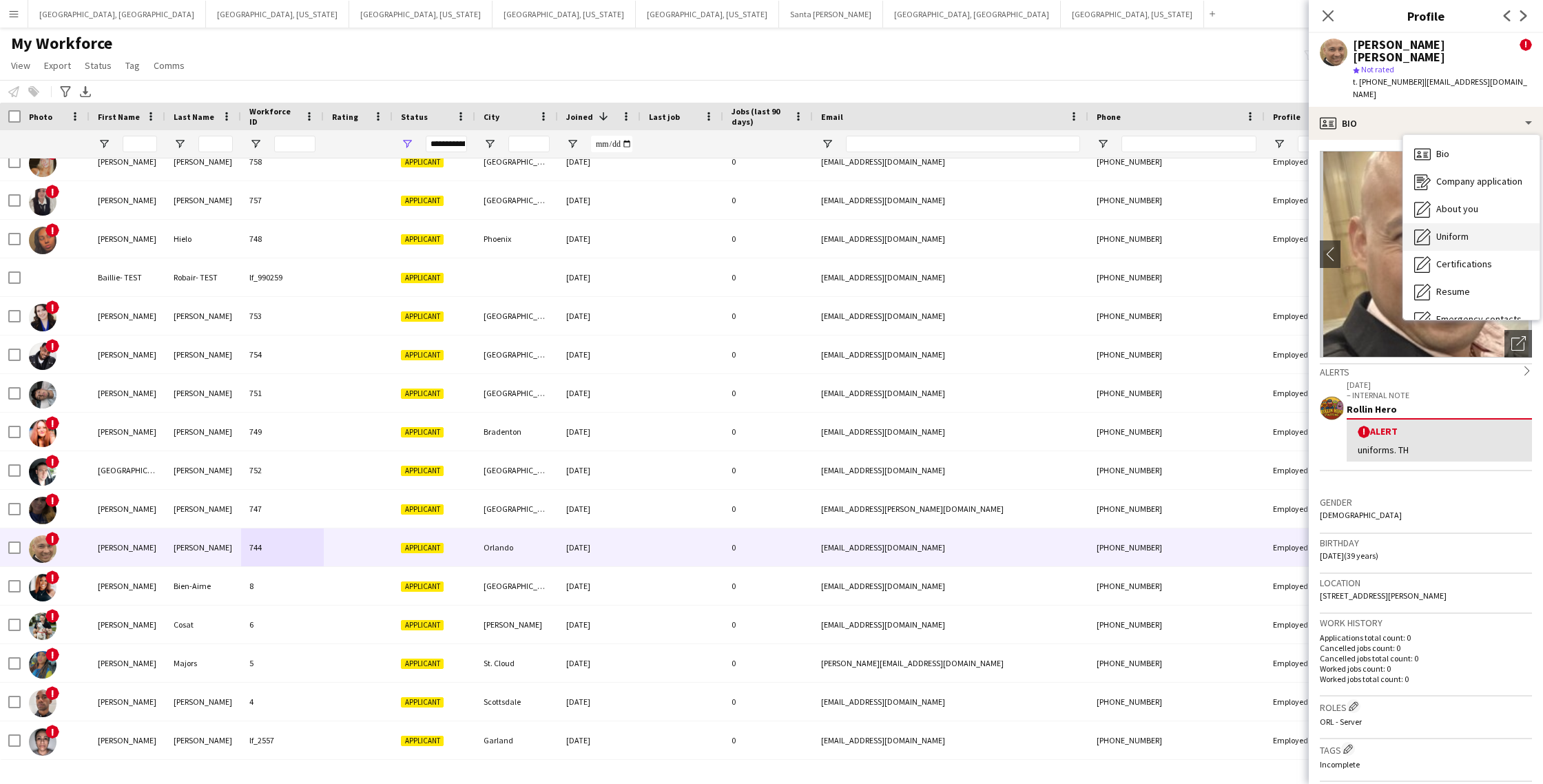
click at [1453, 223] on div "Uniform Uniform" at bounding box center [1471, 237] width 136 height 28
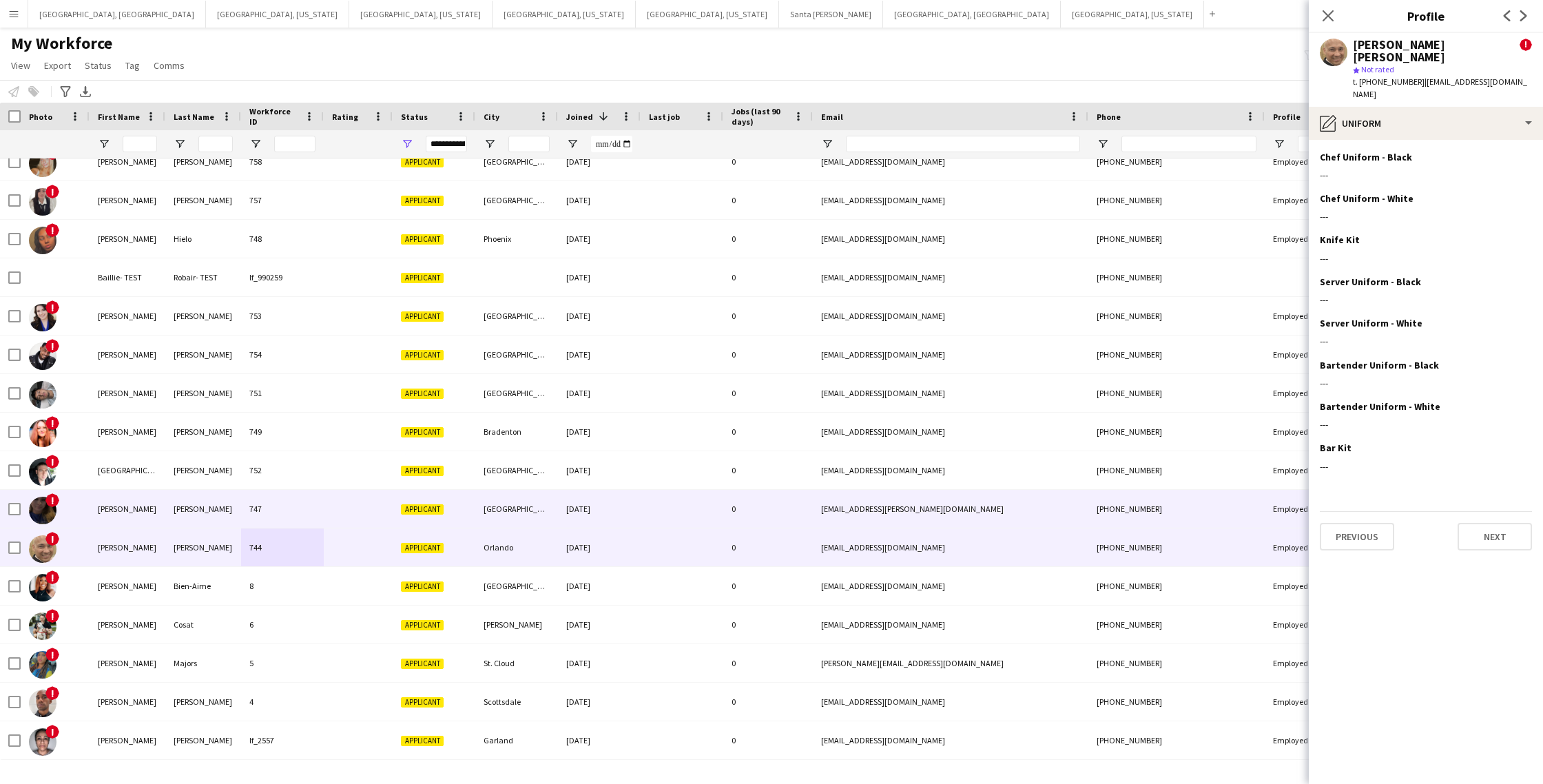
click at [220, 509] on div "[PERSON_NAME]" at bounding box center [203, 509] width 75 height 38
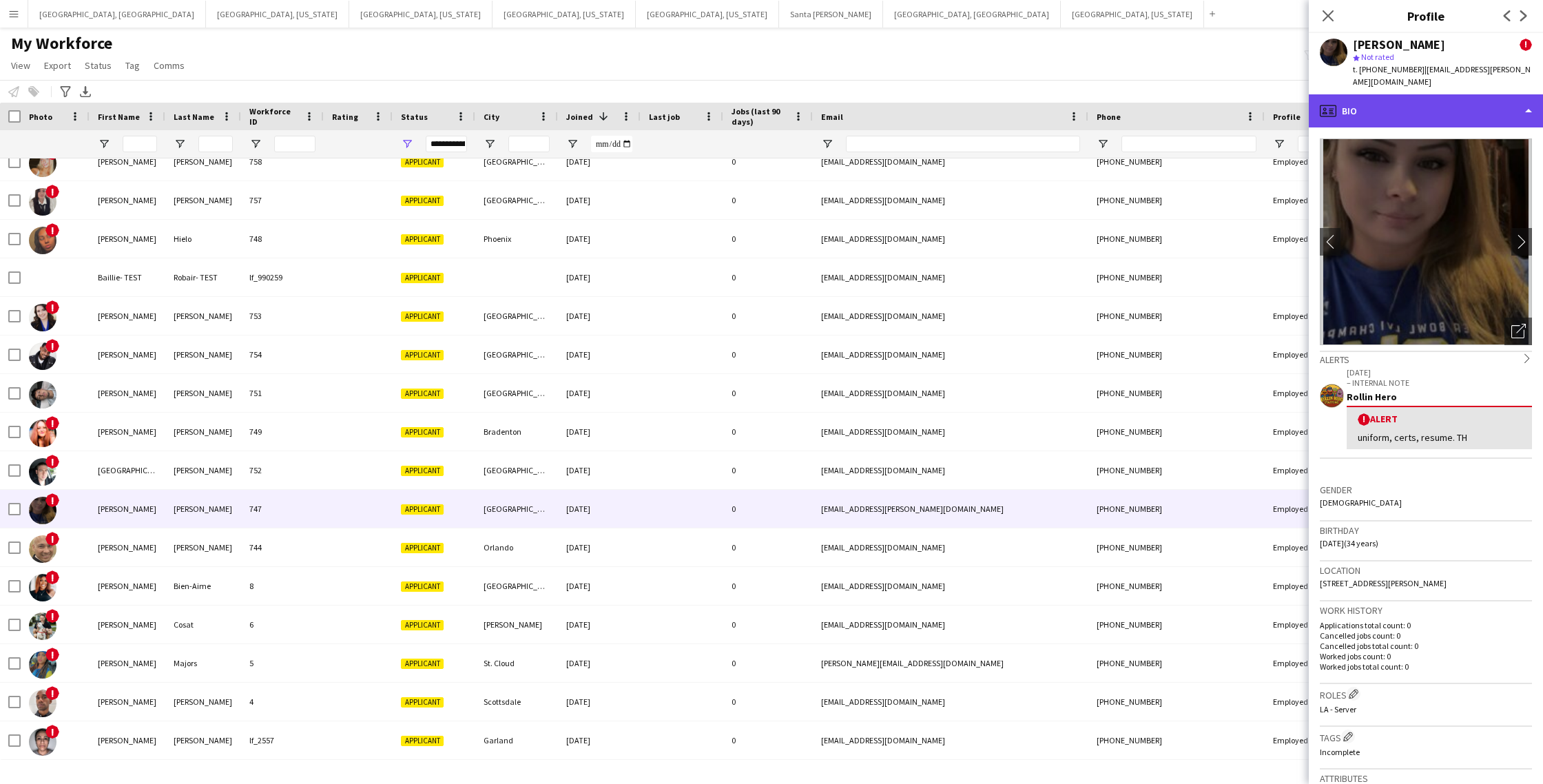
click at [1420, 123] on div "profile Bio" at bounding box center [1427, 111] width 234 height 33
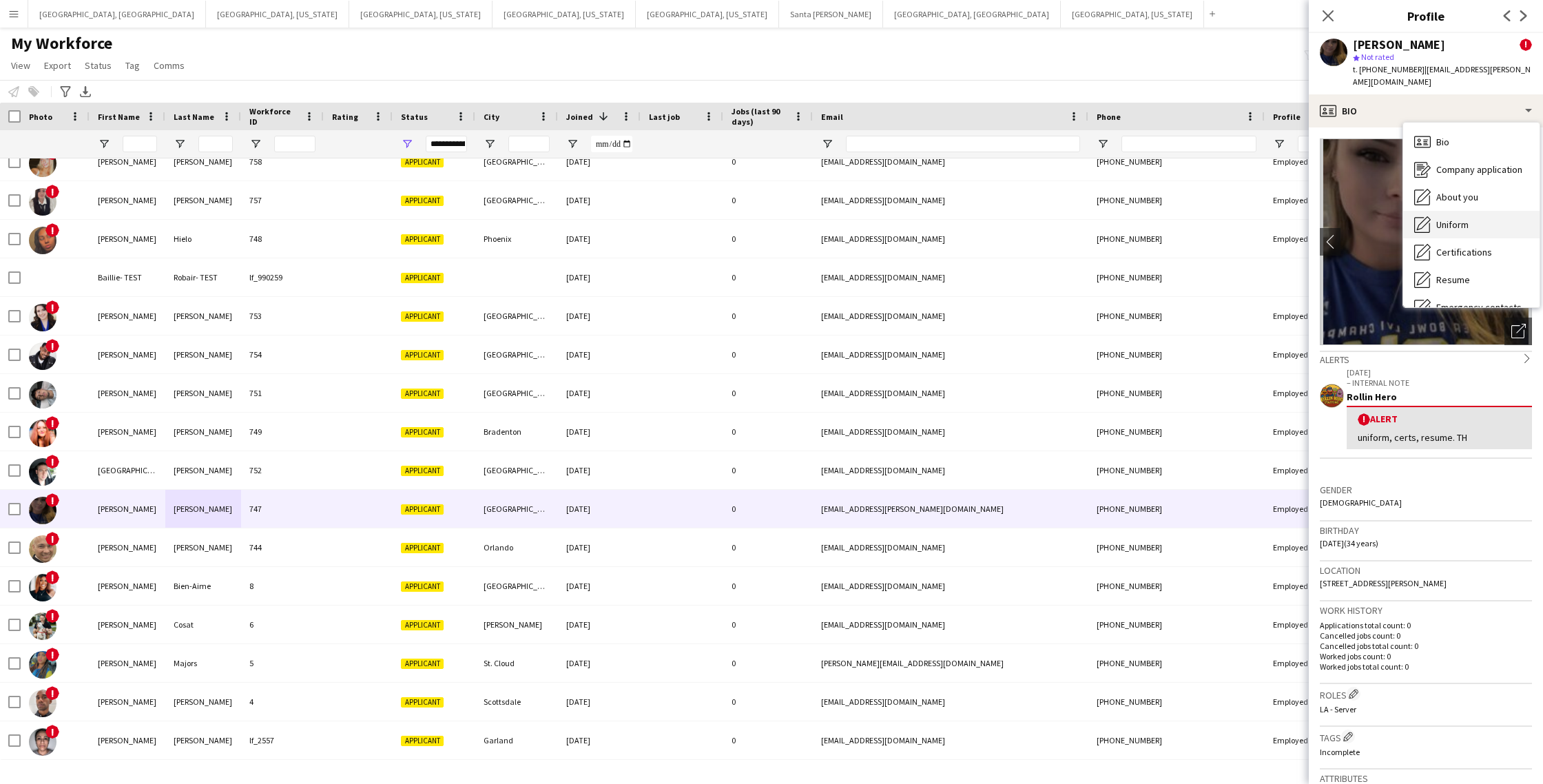
click at [1449, 223] on span "Uniform" at bounding box center [1453, 225] width 32 height 13
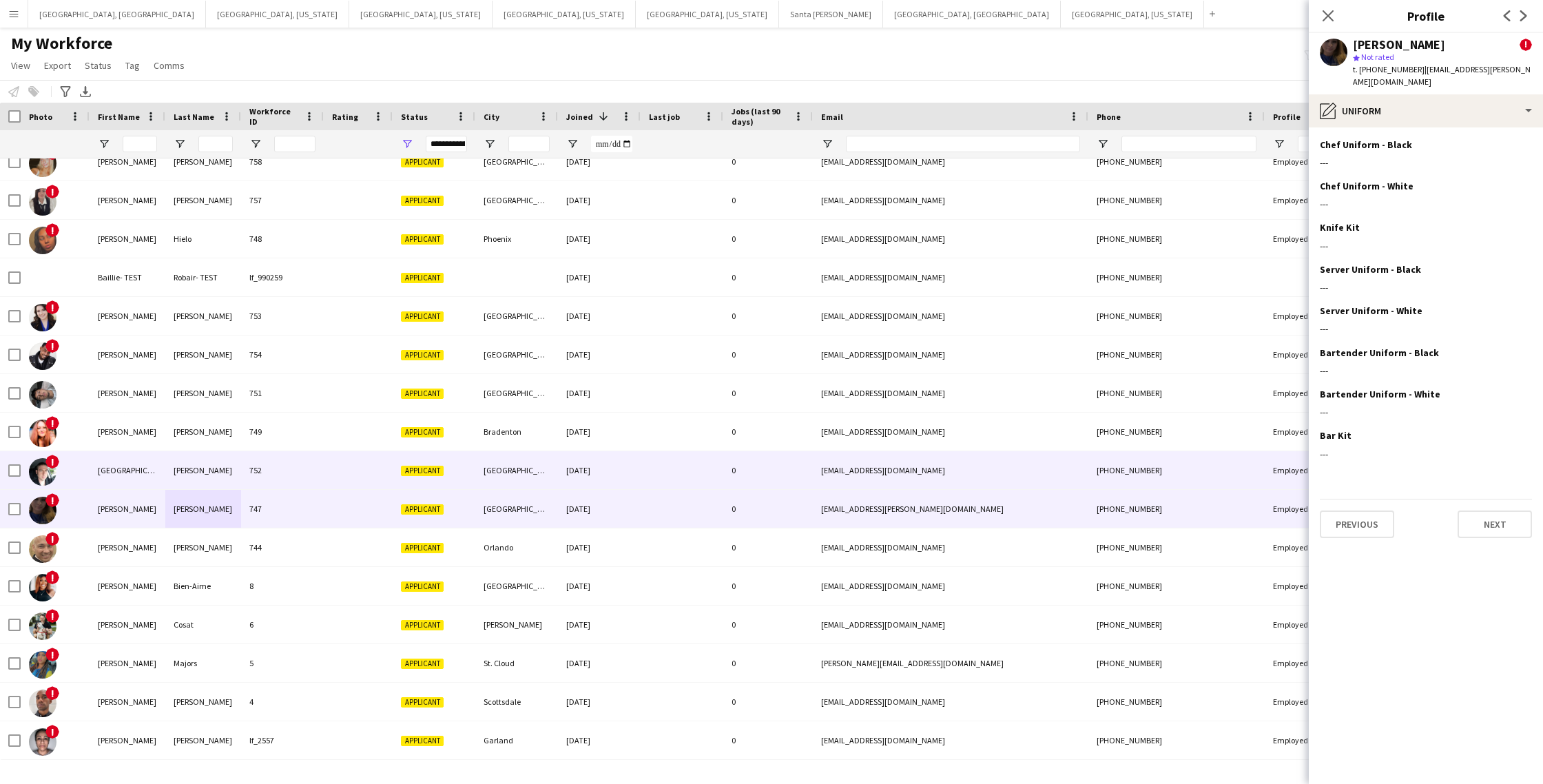
click at [209, 476] on div "[PERSON_NAME]" at bounding box center [203, 470] width 75 height 38
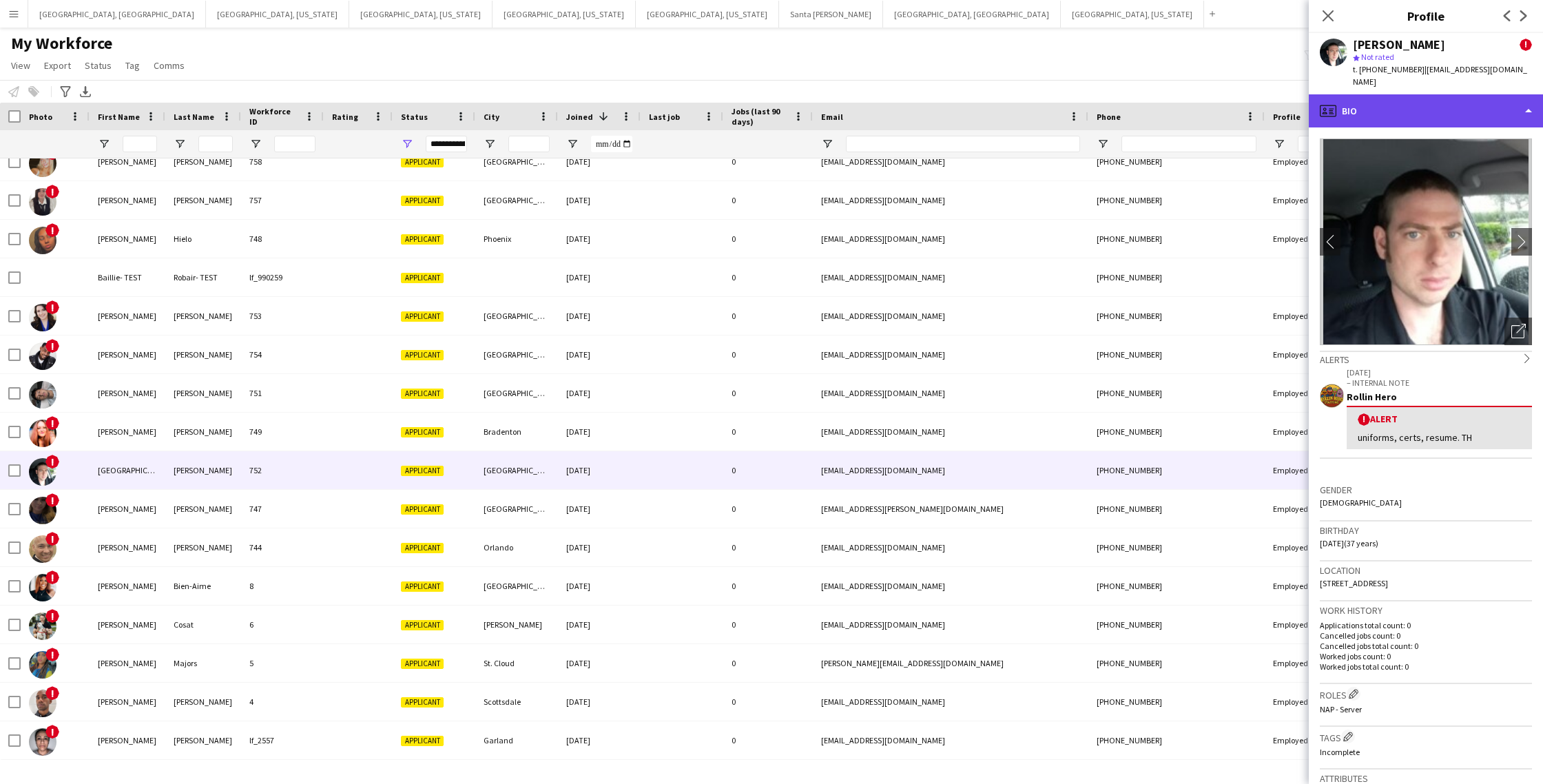
drag, startPoint x: 1421, startPoint y: 98, endPoint x: 1419, endPoint y: 107, distance: 9.2
click at [1421, 98] on div "profile Bio" at bounding box center [1427, 111] width 234 height 33
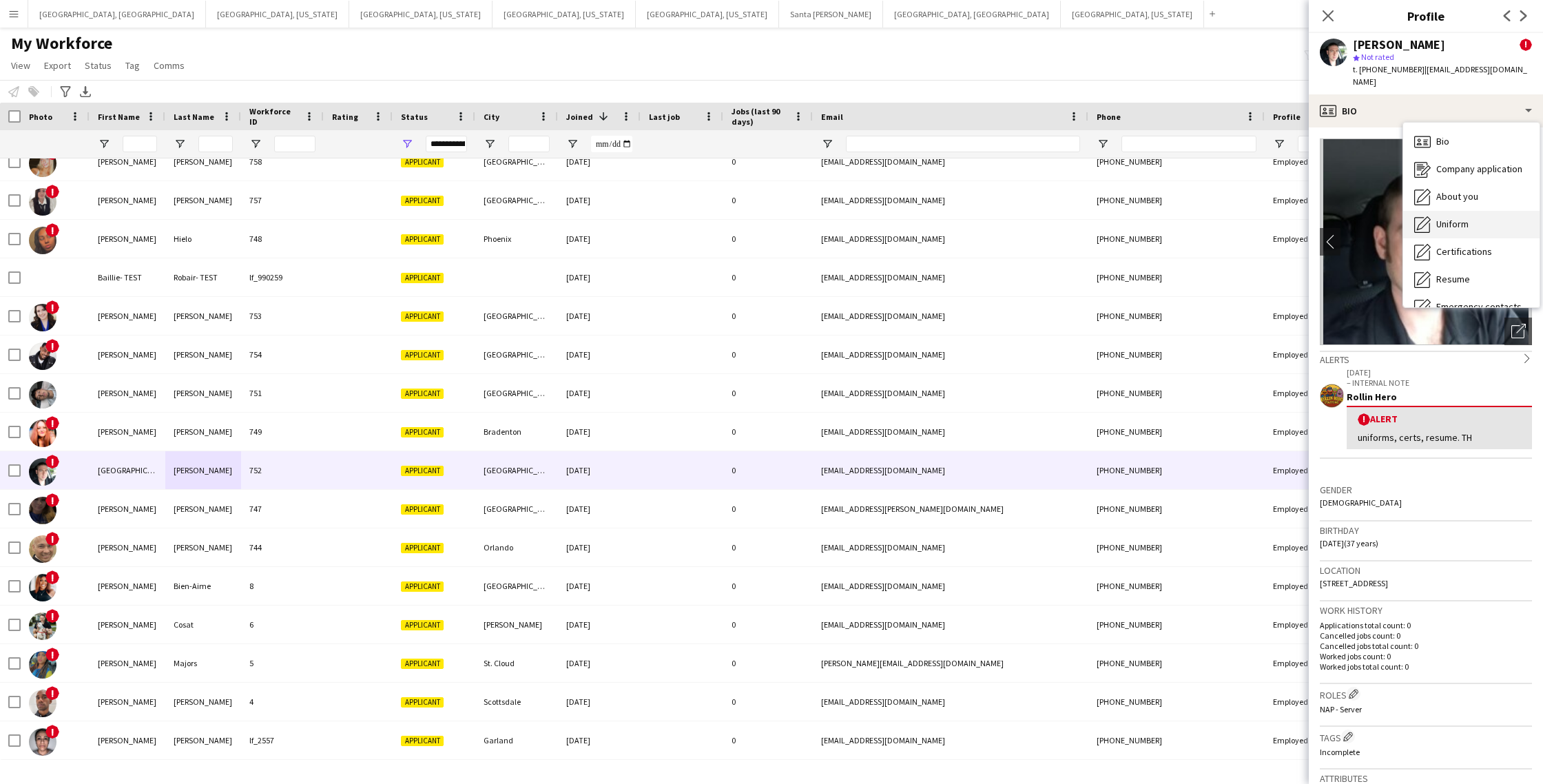
click at [1465, 218] on span "Uniform" at bounding box center [1453, 224] width 32 height 13
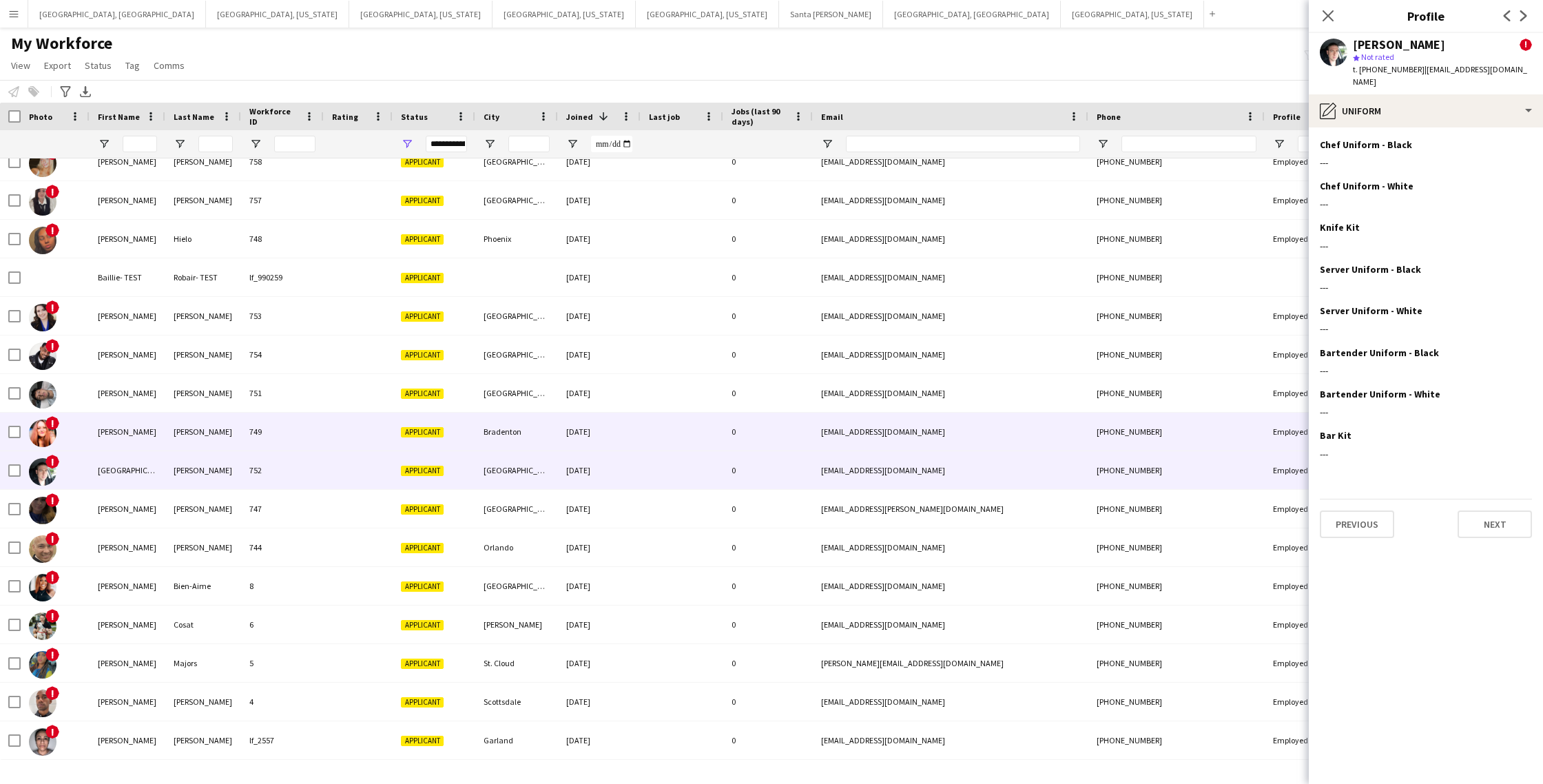
click at [358, 439] on div at bounding box center [359, 432] width 69 height 38
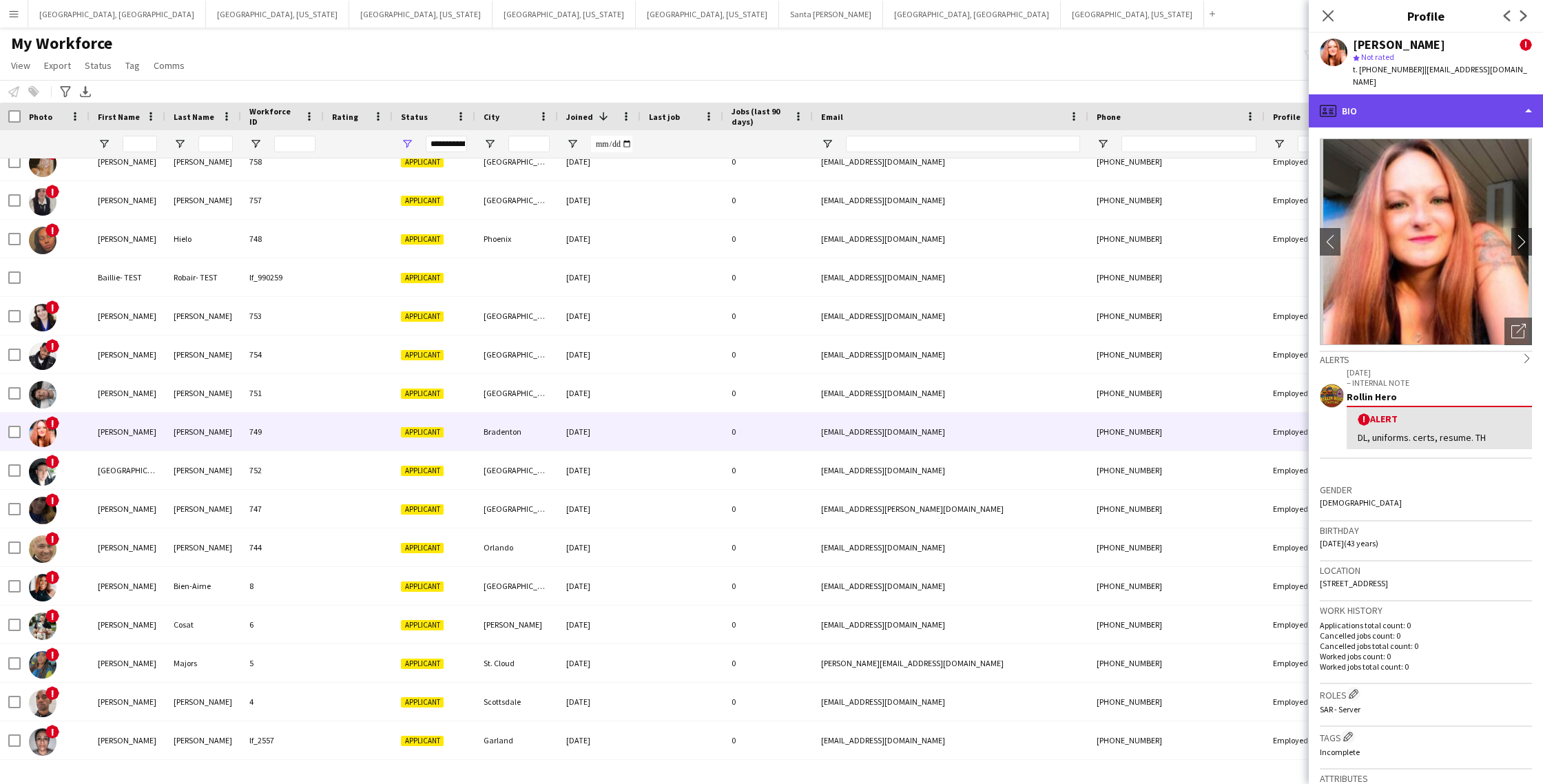
click at [1434, 94] on div "profile Bio" at bounding box center [1427, 111] width 234 height 33
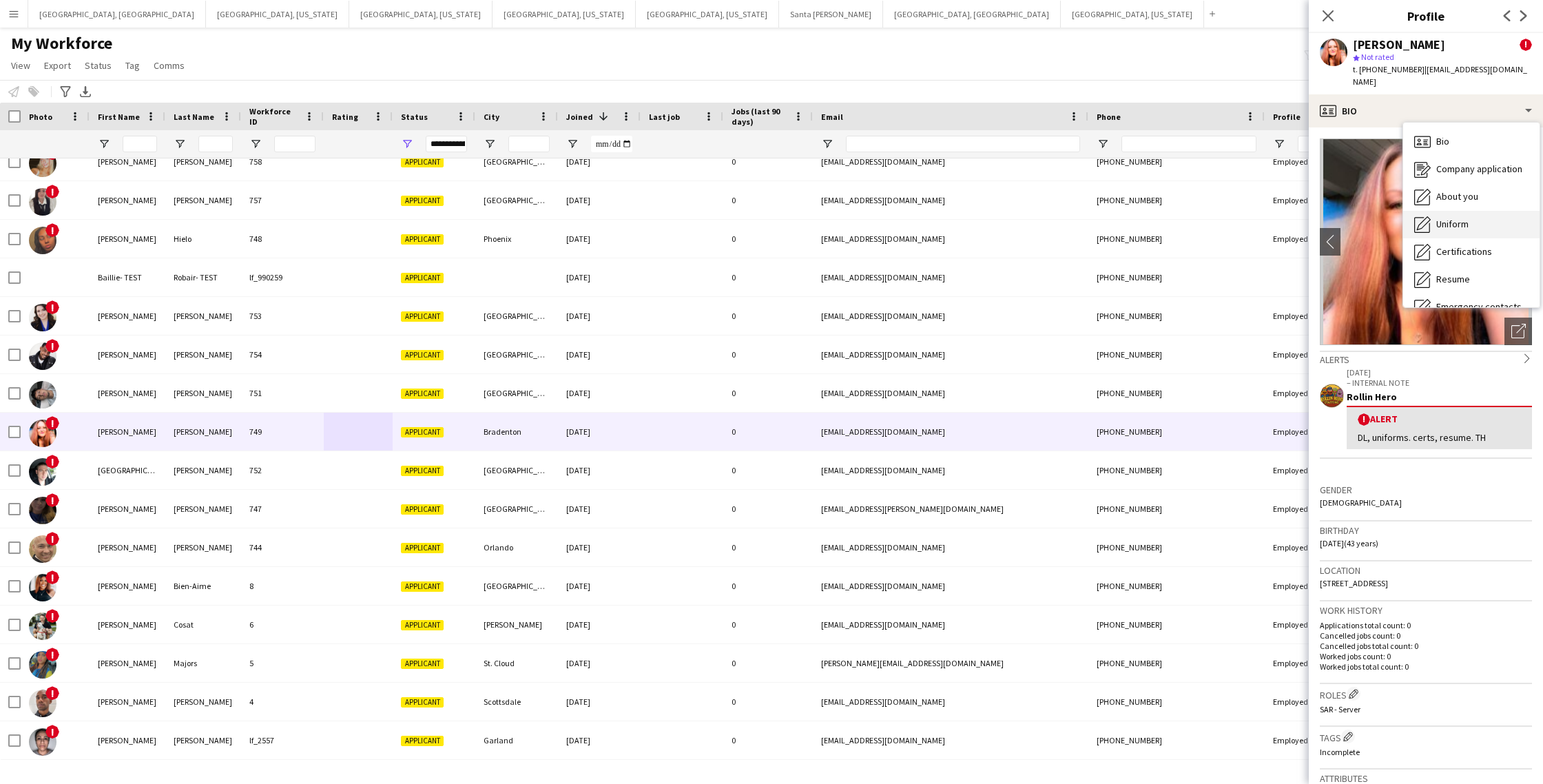
click at [1481, 211] on div "Uniform Uniform" at bounding box center [1471, 224] width 136 height 28
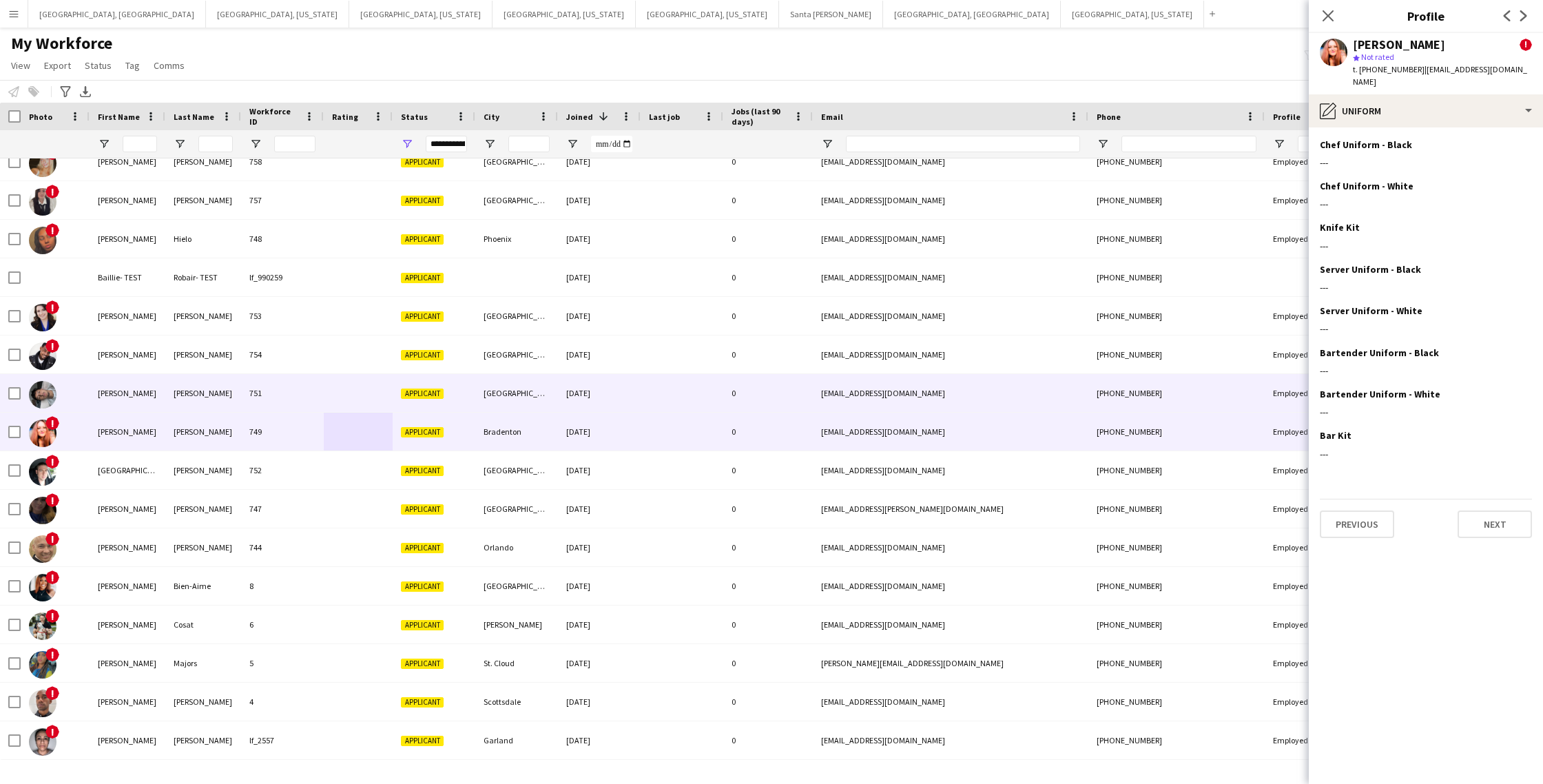
click at [300, 386] on div "751" at bounding box center [282, 393] width 83 height 38
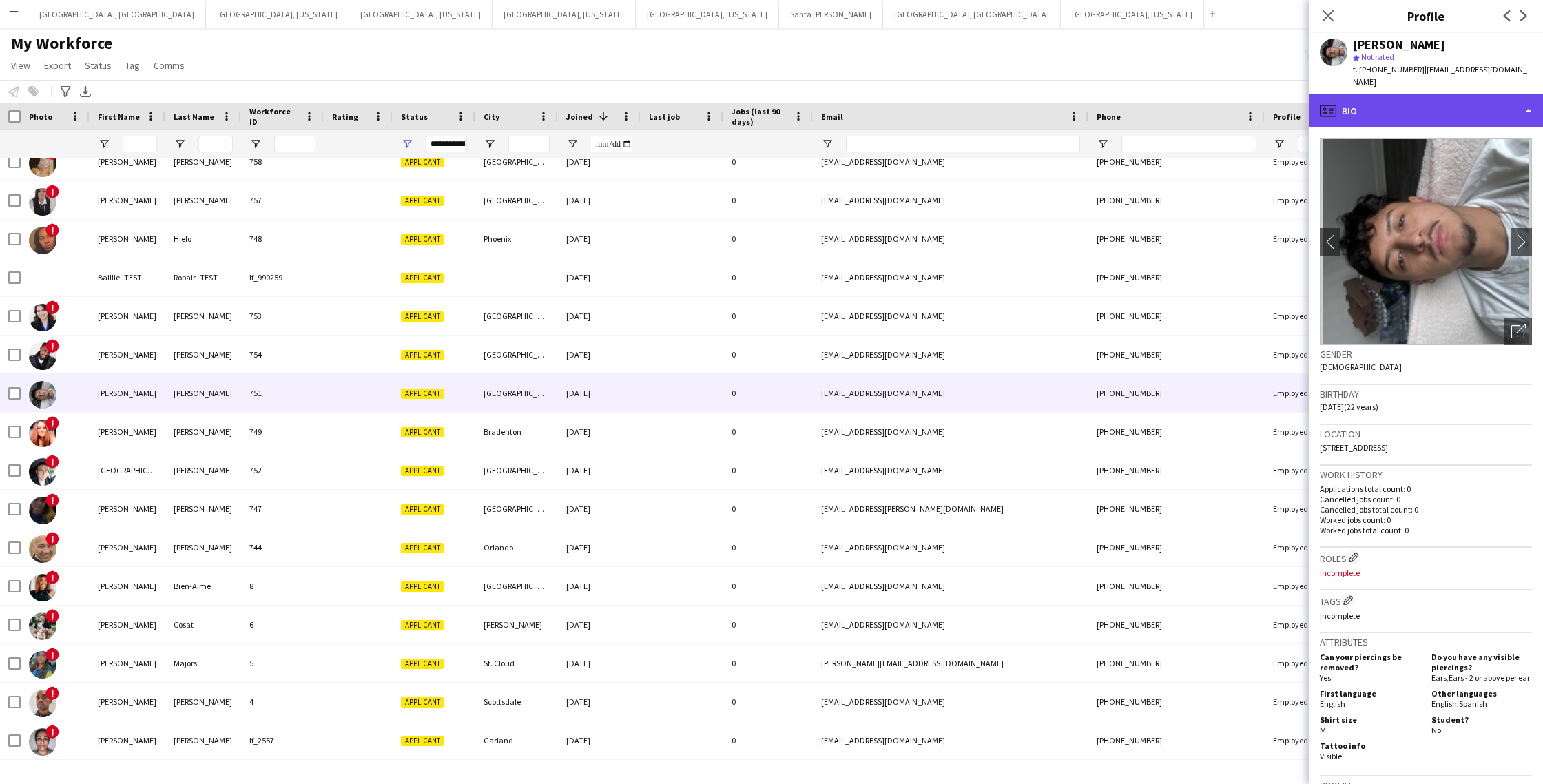
click at [1487, 102] on div "profile Bio" at bounding box center [1427, 111] width 234 height 33
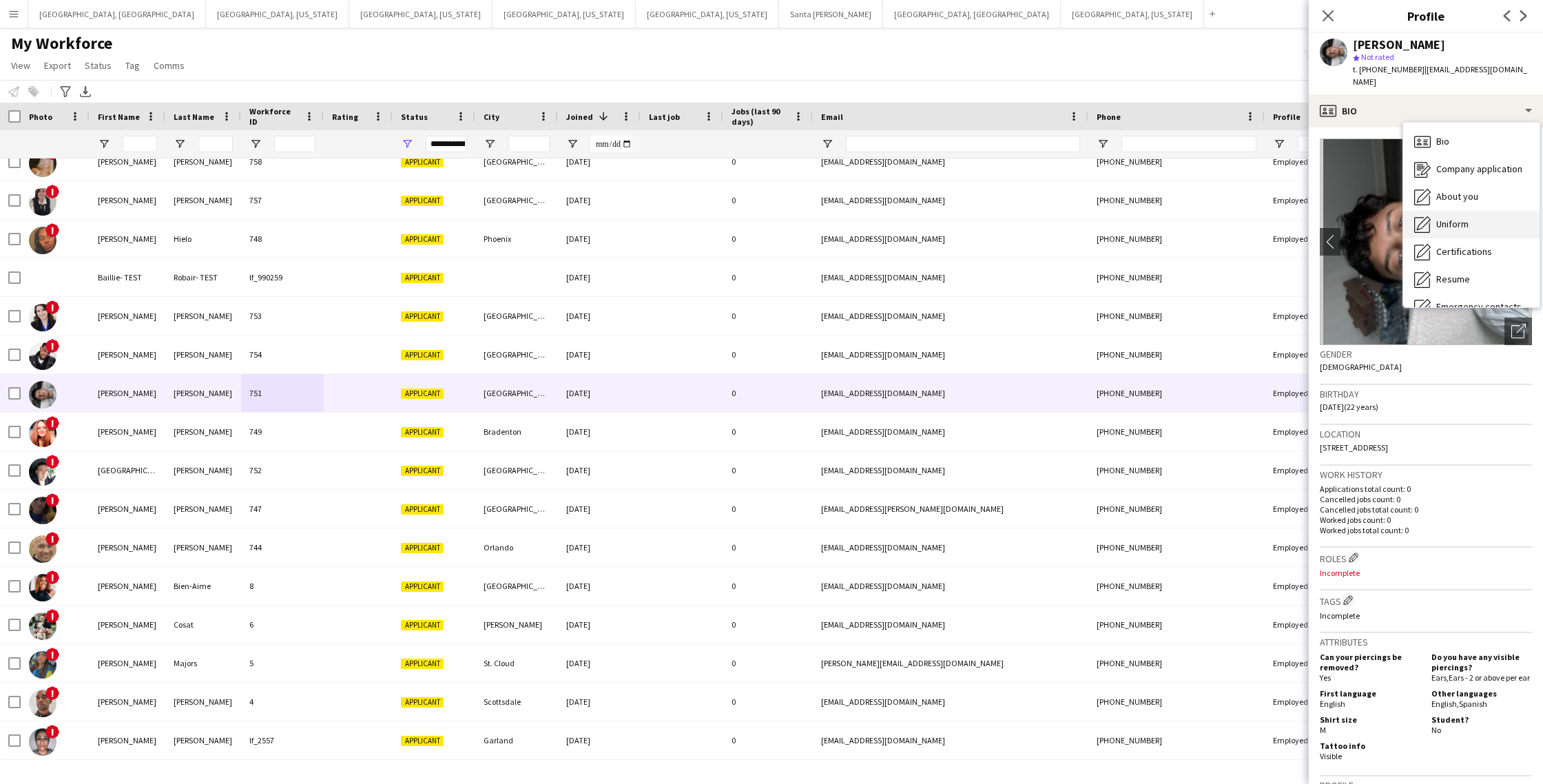
click at [1462, 218] on span "Uniform" at bounding box center [1453, 224] width 32 height 13
